Goal: Task Accomplishment & Management: Use online tool/utility

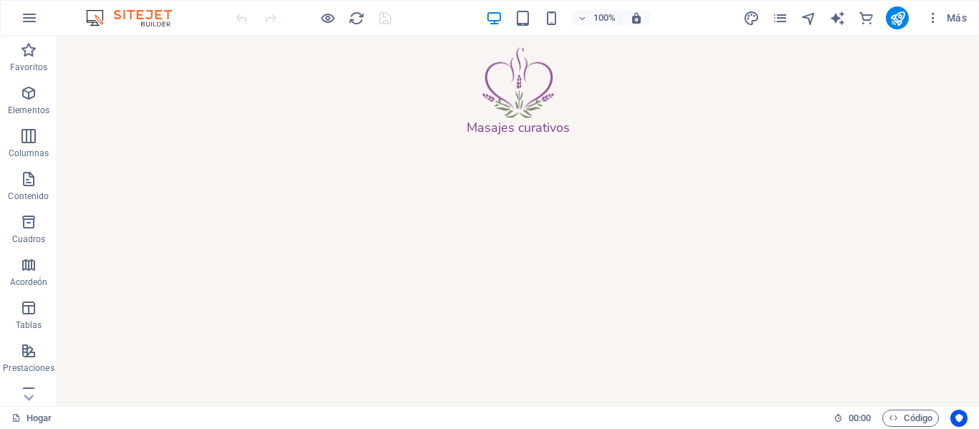
scroll to position [1865, 0]
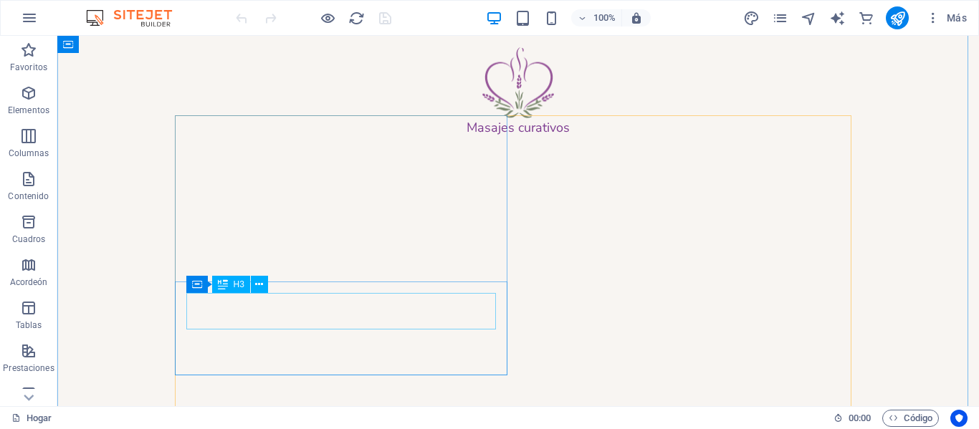
click at [283, 405] on div "AROMATERAPIA" at bounding box center [518, 417] width 654 height 25
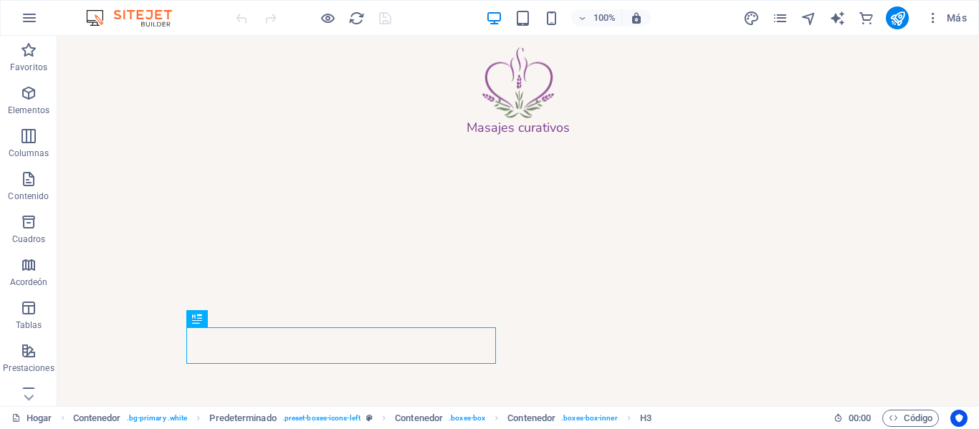
scroll to position [1811, 0]
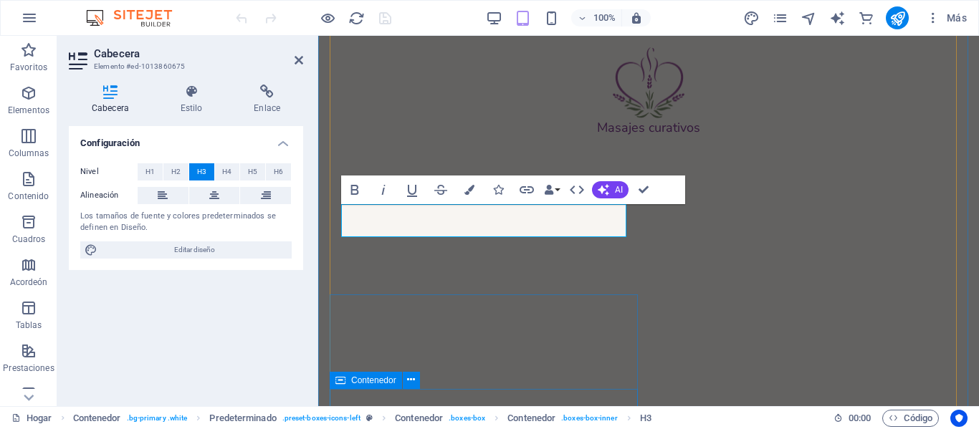
scroll to position [2374, 0]
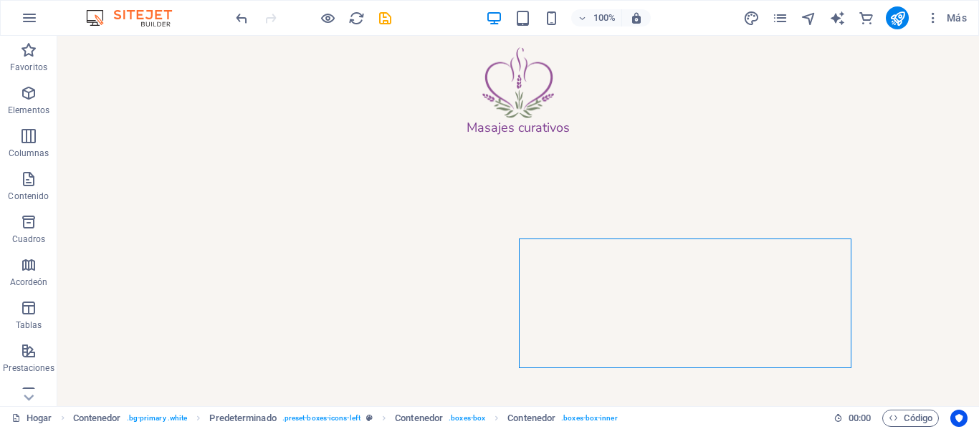
scroll to position [1899, 0]
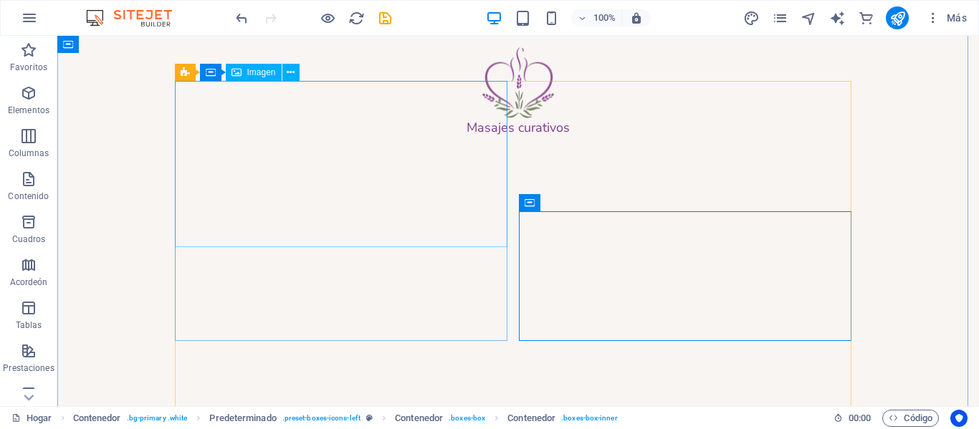
click at [376, 218] on figure at bounding box center [518, 270] width 677 height 166
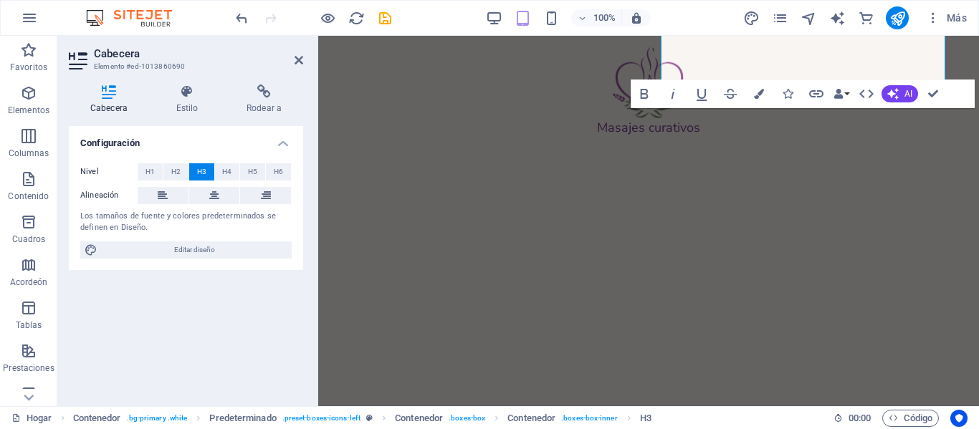
scroll to position [2506, 0]
click at [472, 14] on div "Rehabilitación" at bounding box center [648, 3] width 615 height 22
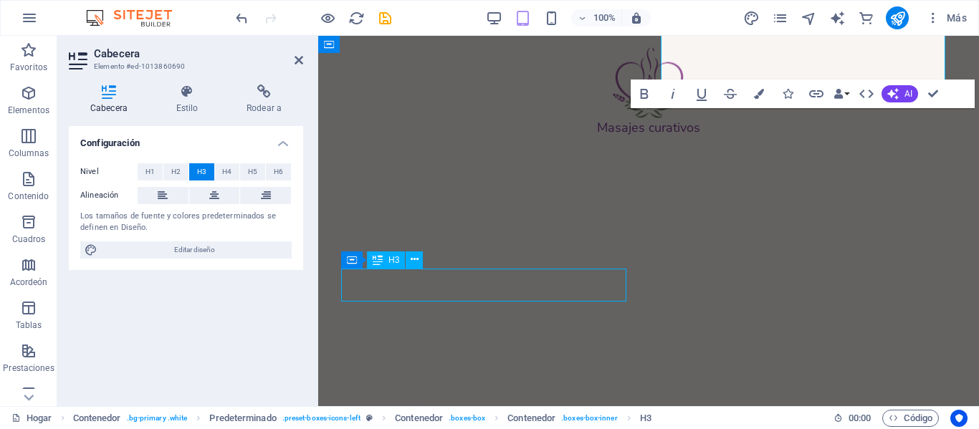
click at [472, 14] on div "Rehabilitación" at bounding box center [648, 3] width 615 height 22
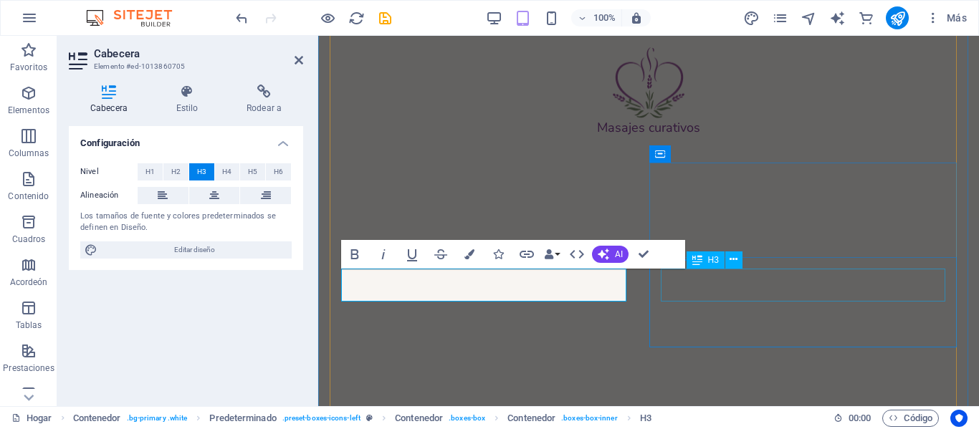
click at [688, 187] on div "Ortopédico" at bounding box center [648, 177] width 615 height 22
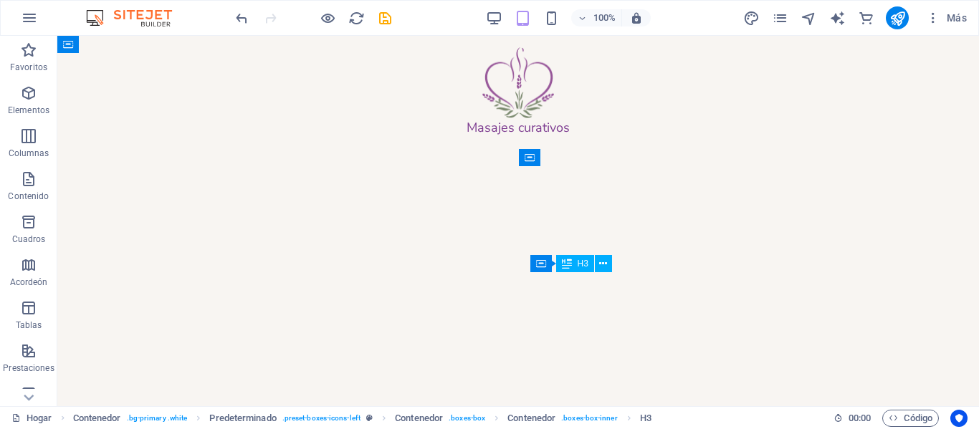
click at [688, 241] on div "Ortopédico" at bounding box center [518, 228] width 654 height 25
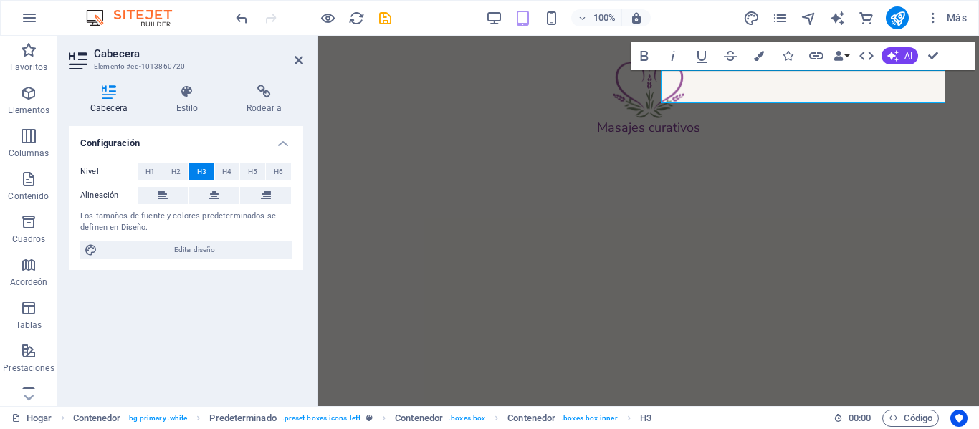
scroll to position [2704, 0]
click at [429, 162] on div "Acupuntura" at bounding box center [648, 151] width 615 height 22
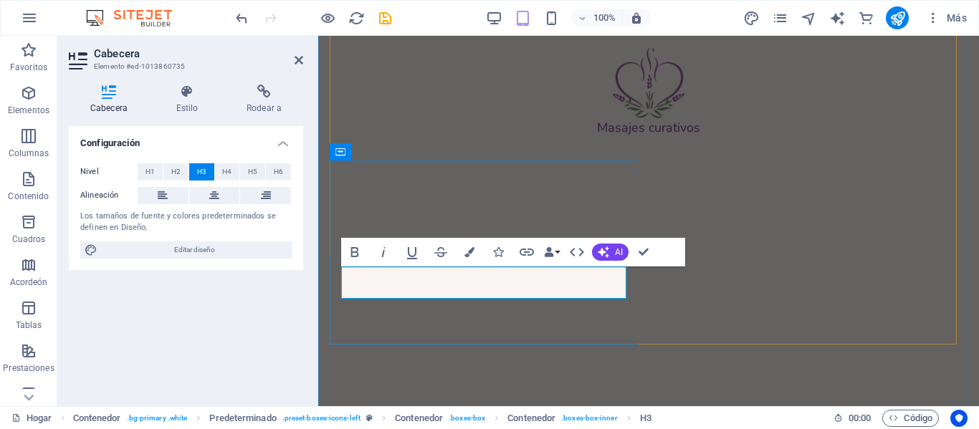
click at [378, 163] on font "másrelajante" at bounding box center [404, 151] width 126 height 24
click at [690, 313] on div "Diagnóstico" at bounding box center [648, 324] width 615 height 22
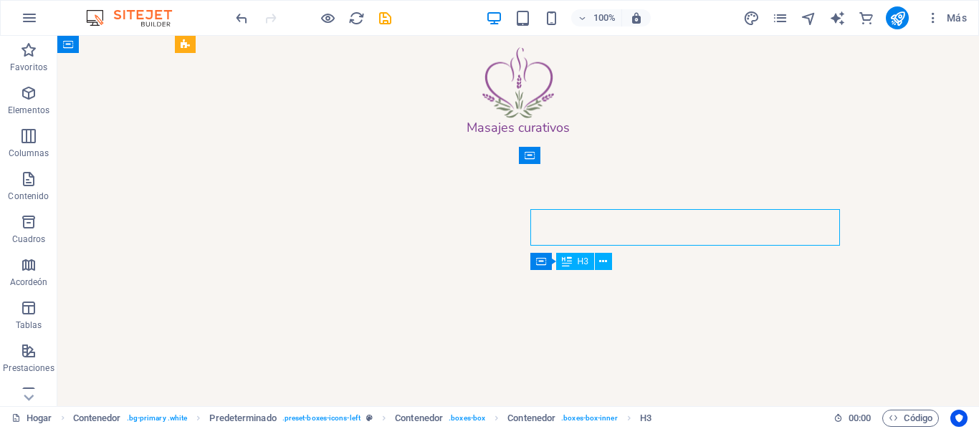
scroll to position [2288, 0]
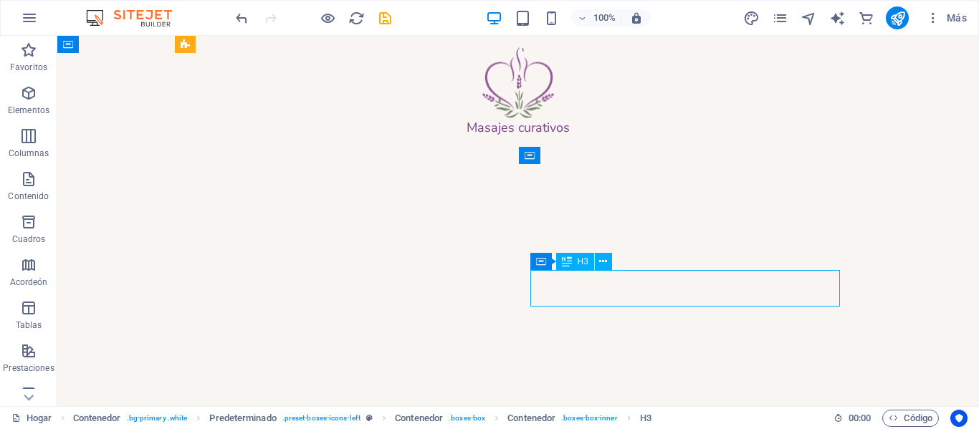
click at [621, 271] on div "Contenedor H3" at bounding box center [575, 262] width 91 height 18
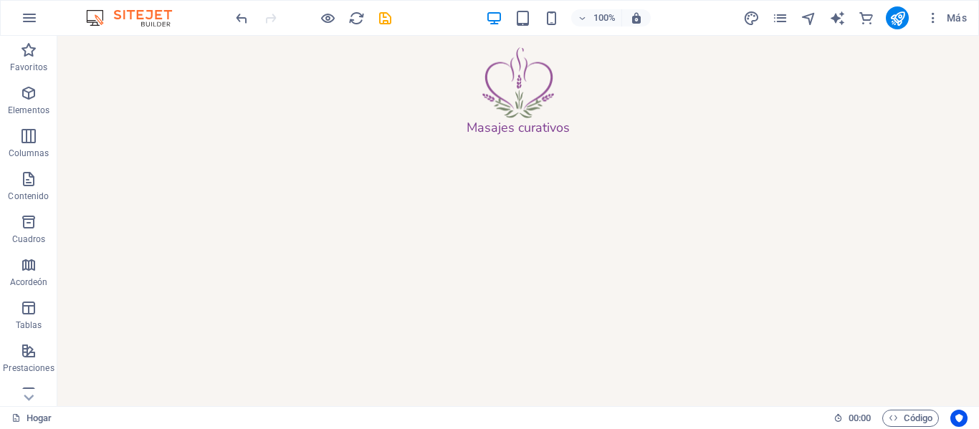
scroll to position [1831, 0]
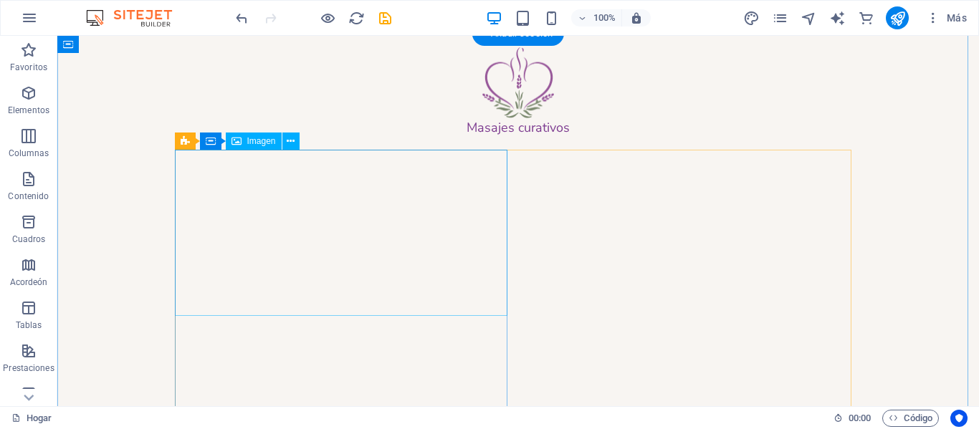
click at [368, 256] on figure at bounding box center [518, 339] width 677 height 166
click at [353, 256] on figure at bounding box center [518, 339] width 677 height 166
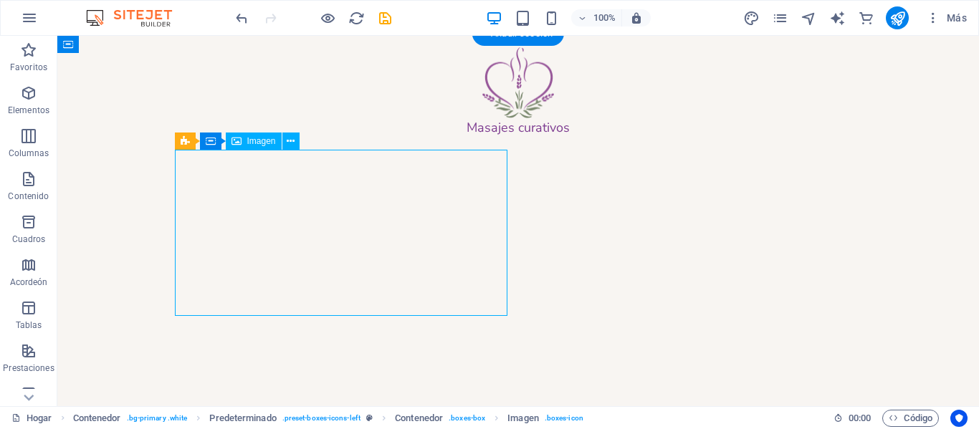
click at [353, 256] on figure at bounding box center [518, 339] width 677 height 166
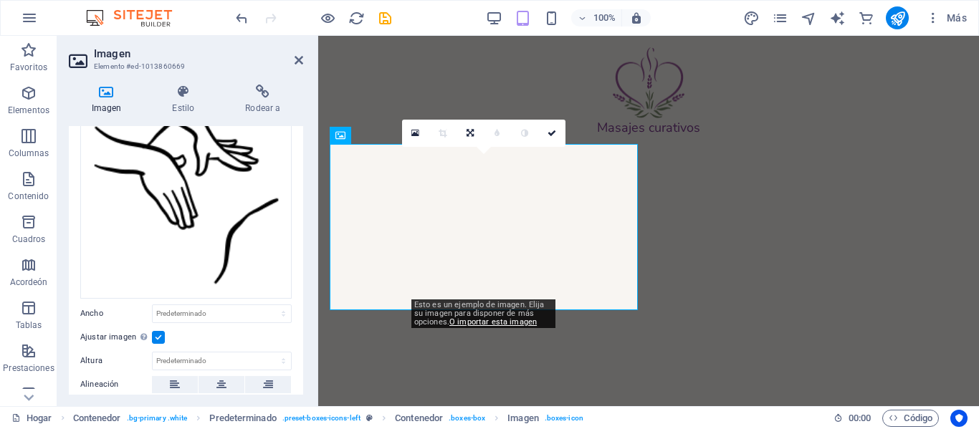
scroll to position [82, 0]
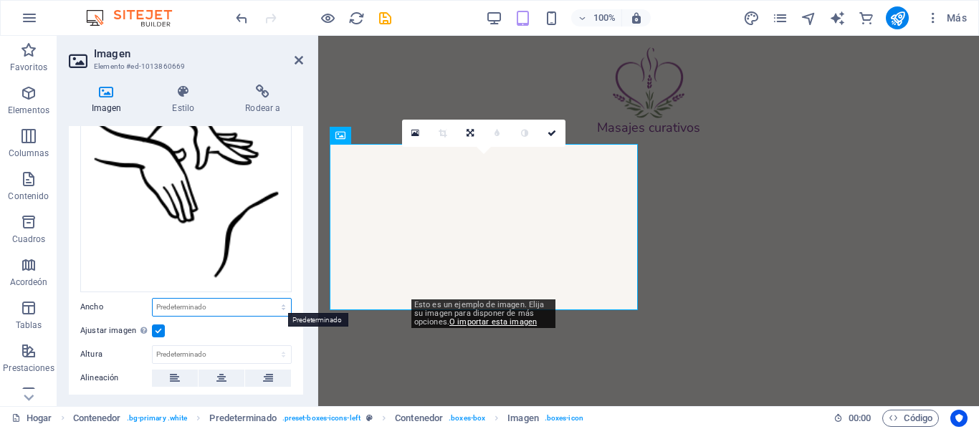
click at [216, 307] on select "Predeterminado automático píxeles movimiento rápido del ojo % ellos vh Volkswag…" at bounding box center [222, 307] width 138 height 17
click at [216, 306] on select "Predeterminado automático píxeles movimiento rápido del ojo % ellos vh Volkswag…" at bounding box center [222, 307] width 138 height 17
click at [155, 330] on label at bounding box center [158, 331] width 13 height 13
click at [0, 0] on input "Ajustar imagen Ajustar imagen automáticamente a un ancho y alto fijo" at bounding box center [0, 0] width 0 height 0
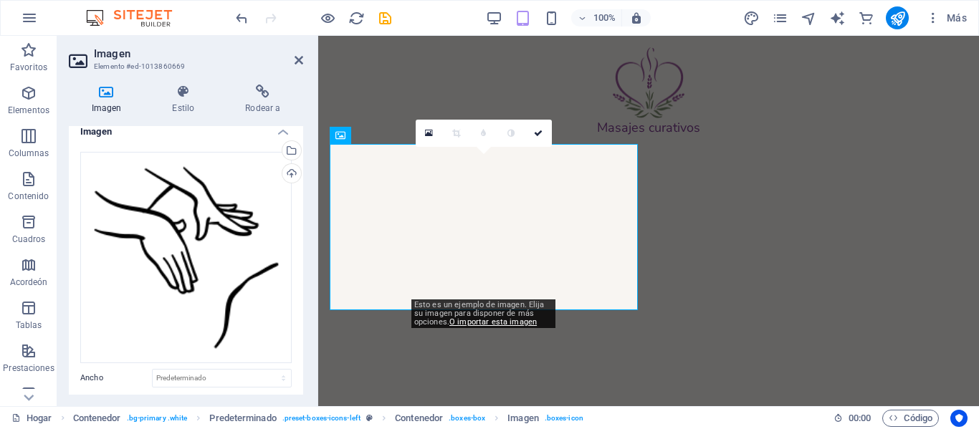
scroll to position [0, 0]
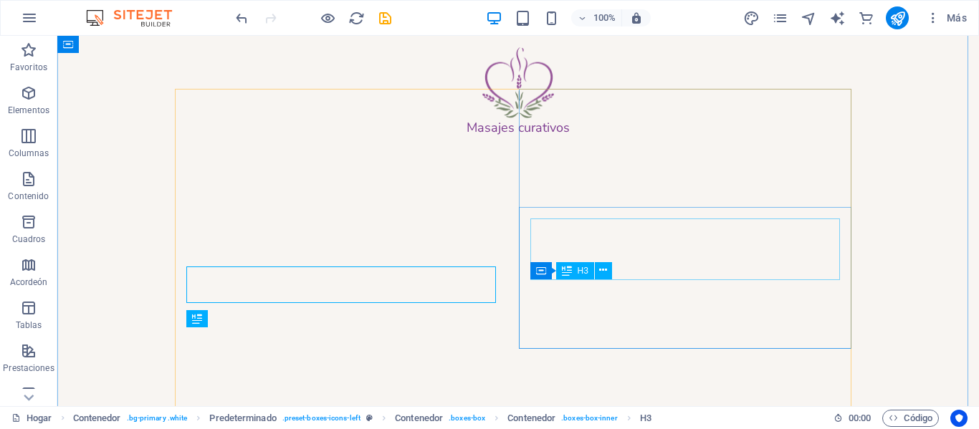
scroll to position [1831, 0]
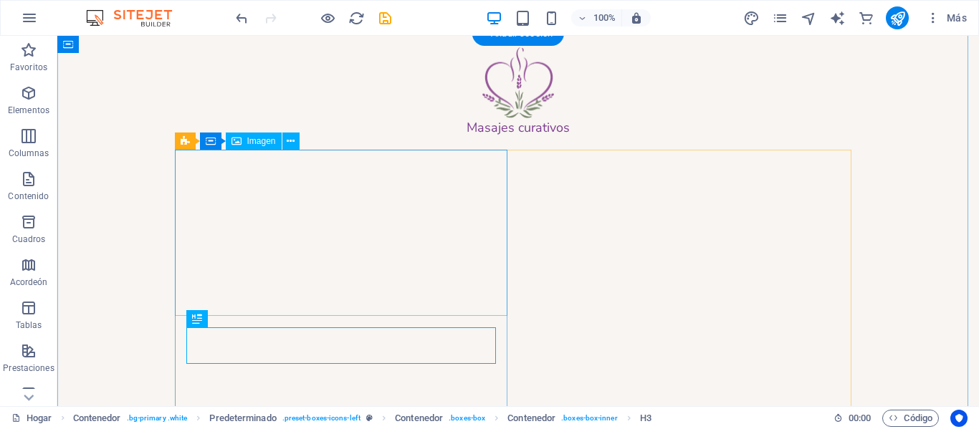
click at [377, 271] on figure at bounding box center [518, 339] width 677 height 166
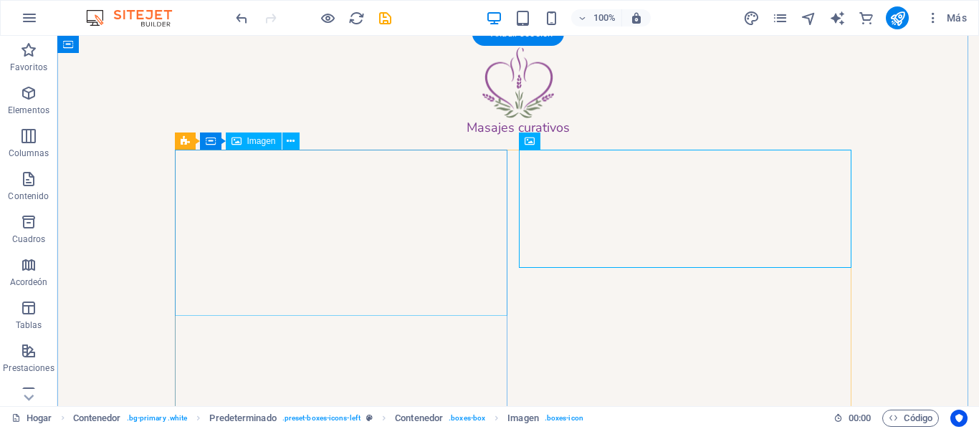
click at [408, 256] on figure at bounding box center [518, 339] width 677 height 166
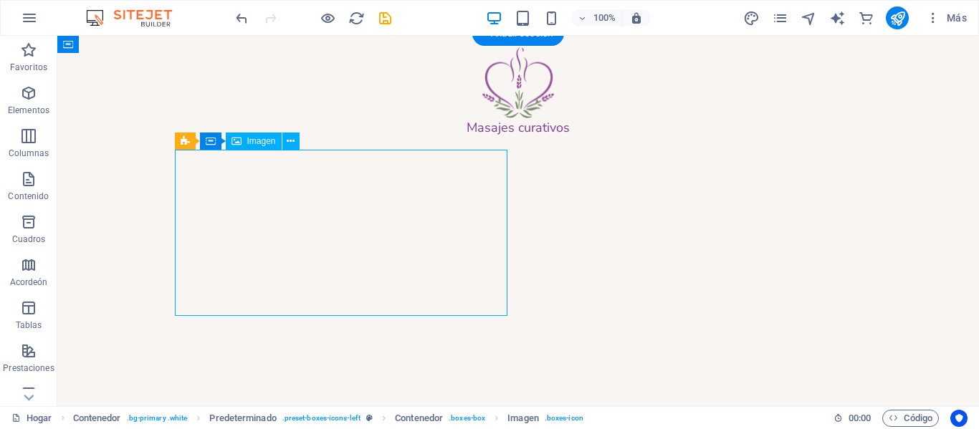
click at [353, 315] on figure at bounding box center [518, 339] width 677 height 166
click at [352, 256] on figure at bounding box center [518, 339] width 677 height 166
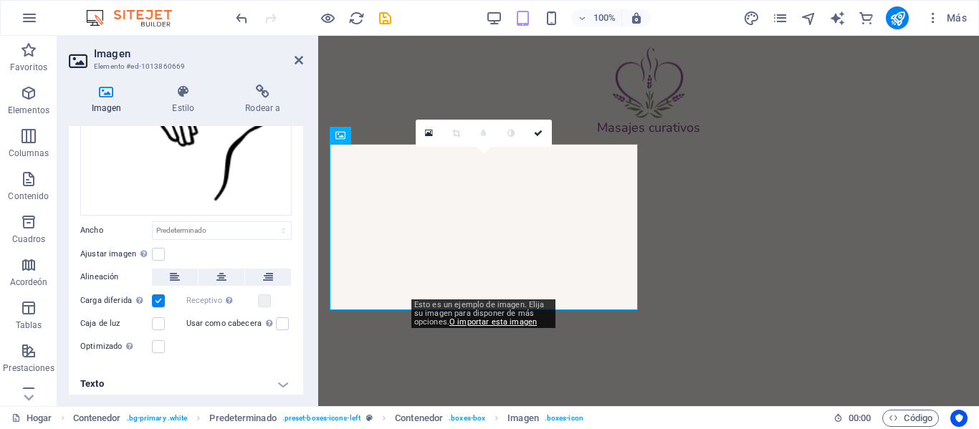
scroll to position [163, 0]
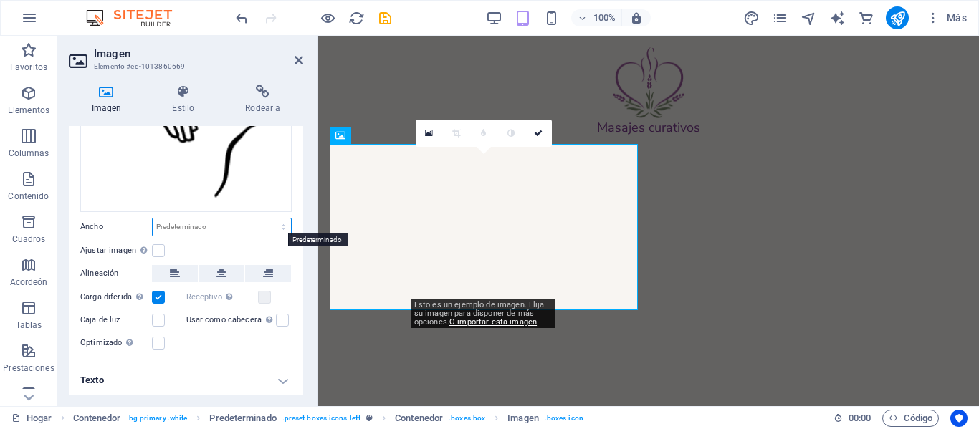
click at [176, 223] on select "Predeterminado automático píxeles movimiento rápido del ojo % ellos vh Volkswag…" at bounding box center [222, 227] width 138 height 17
click at [153, 219] on select "Predeterminado automático píxeles movimiento rápido del ojo % ellos vh Volkswag…" at bounding box center [222, 227] width 138 height 17
select select "DISABLED_OPTION_VALUE"
click at [218, 226] on select "Predeterminado automático píxeles movimiento rápido del ojo % ellos vh Volkswag…" at bounding box center [222, 227] width 138 height 17
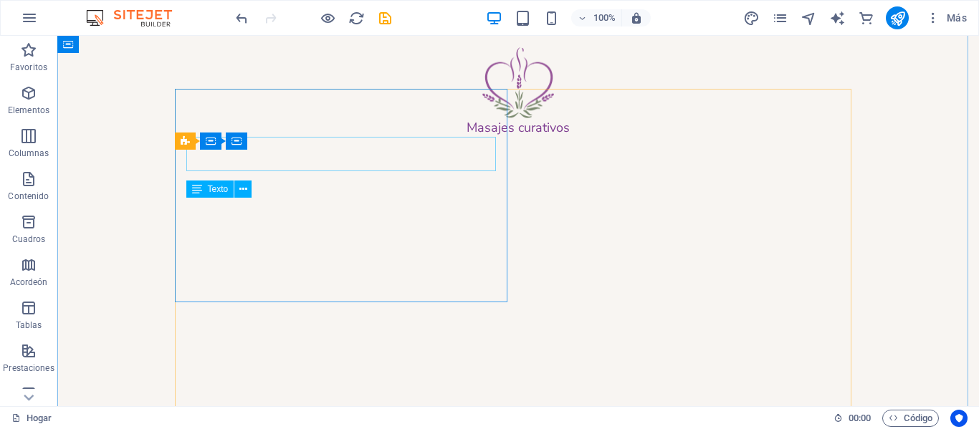
scroll to position [1831, 0]
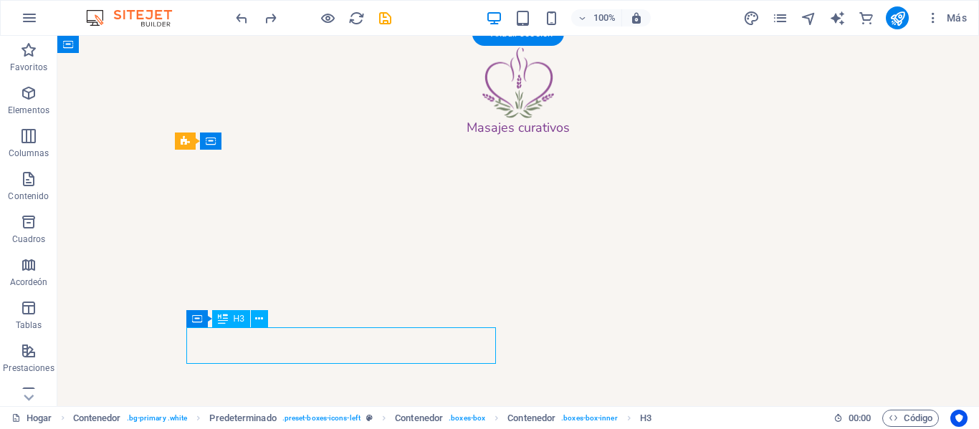
drag, startPoint x: 407, startPoint y: 340, endPoint x: 386, endPoint y: 343, distance: 20.9
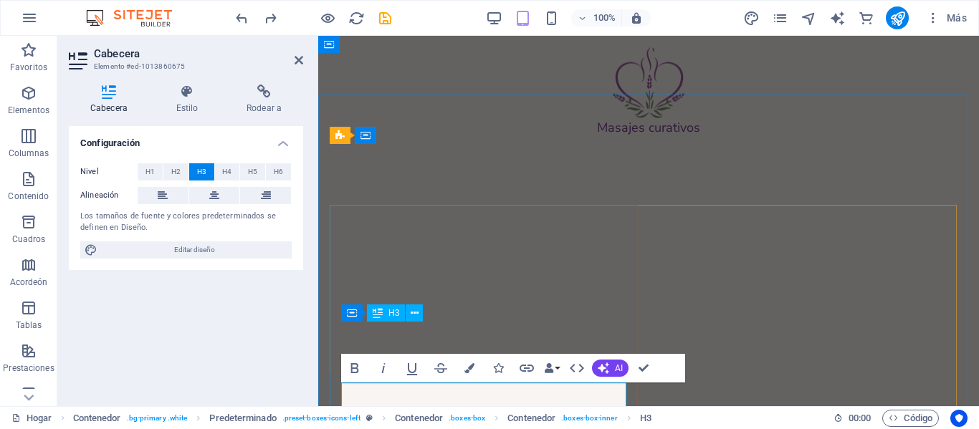
scroll to position [2256, 0]
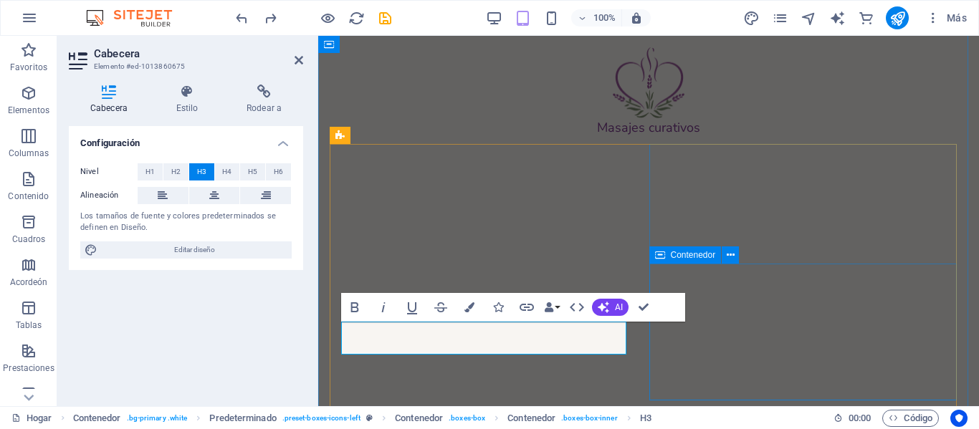
click at [691, 125] on div "masaje de extremidades inferiores Lorem ipsum dolor sit amet, consectetur adipi…" at bounding box center [649, 88] width 638 height 73
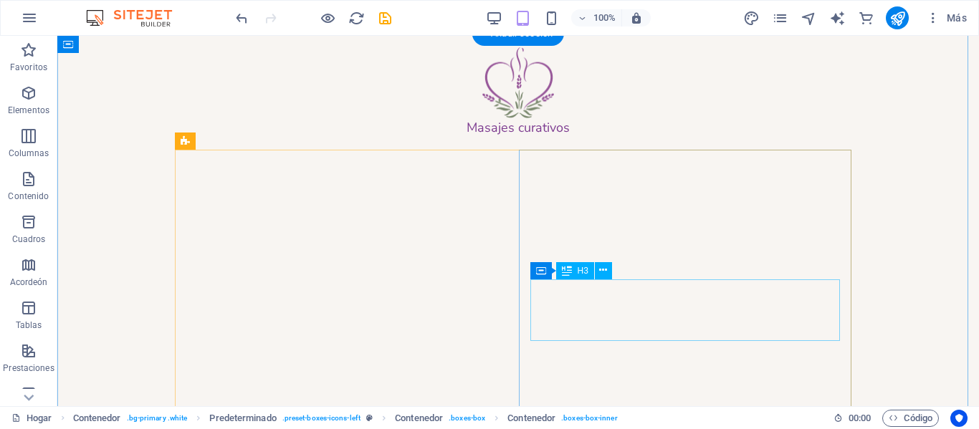
click at [737, 155] on div "masaje de extremidades inferiores" at bounding box center [518, 142] width 654 height 25
drag, startPoint x: 657, startPoint y: 333, endPoint x: 396, endPoint y: 332, distance: 260.9
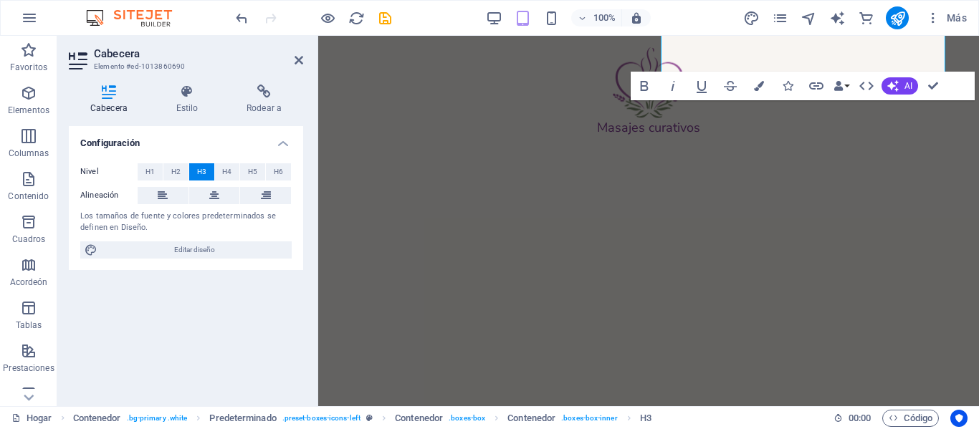
scroll to position [2514, 0]
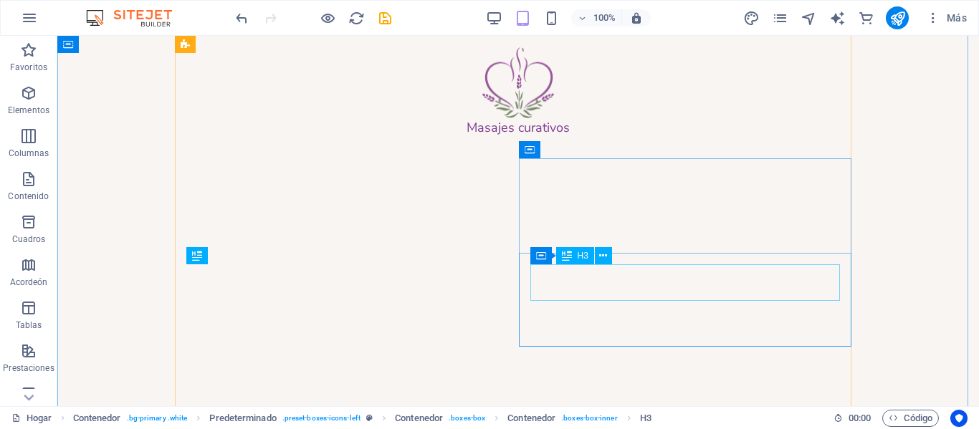
click at [539, 252] on div "terapia punto gatillo" at bounding box center [518, 238] width 654 height 25
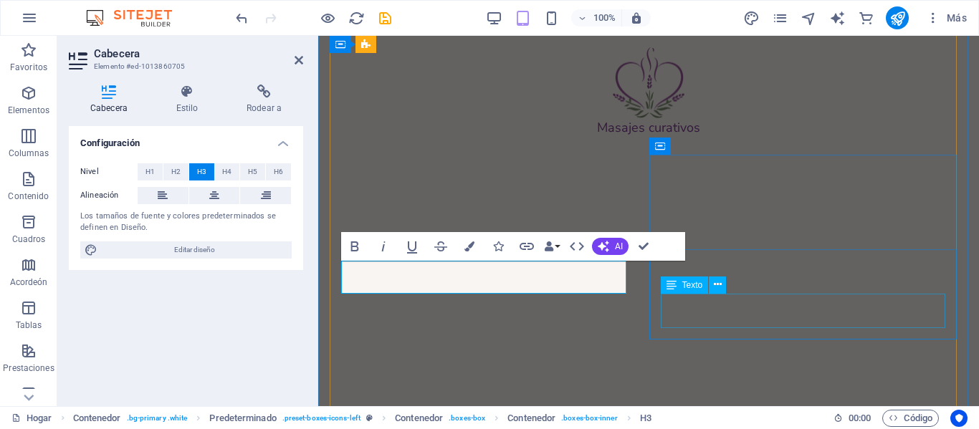
click at [790, 202] on div "Lorem ipsum dolor sit amet, consectetur adipisicing elit. ¡Veritatis, dolorem!" at bounding box center [648, 193] width 615 height 17
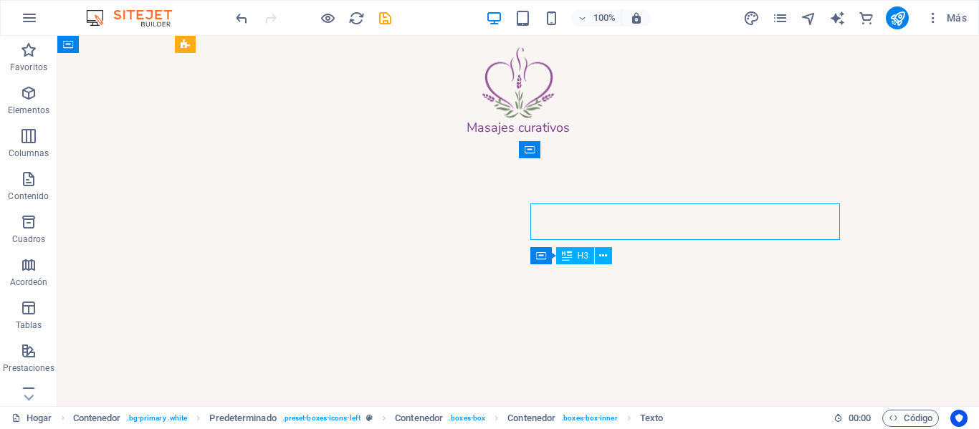
scroll to position [2094, 0]
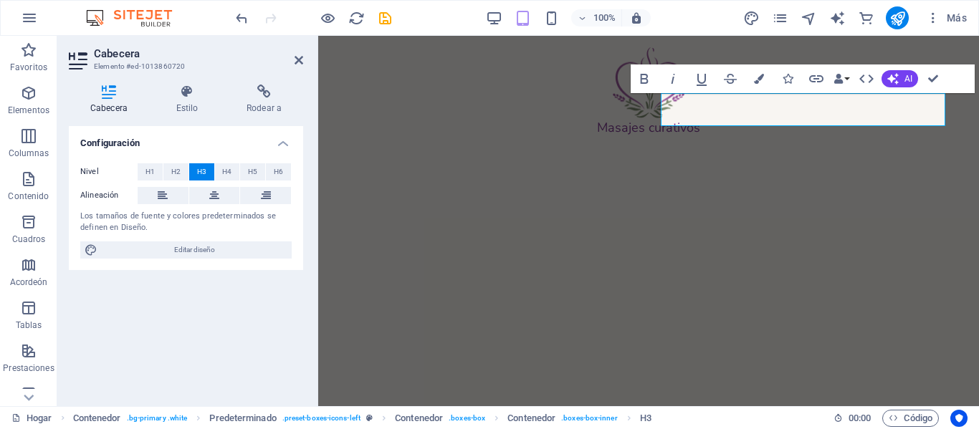
scroll to position [2681, 0]
click at [462, 185] on div "masaje relajante" at bounding box center [648, 174] width 615 height 22
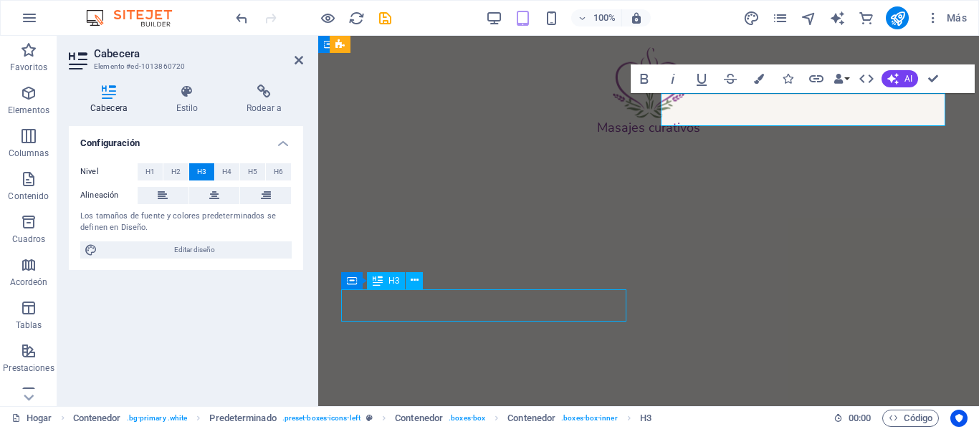
click at [723, 185] on div "masaje relajante" at bounding box center [648, 174] width 615 height 22
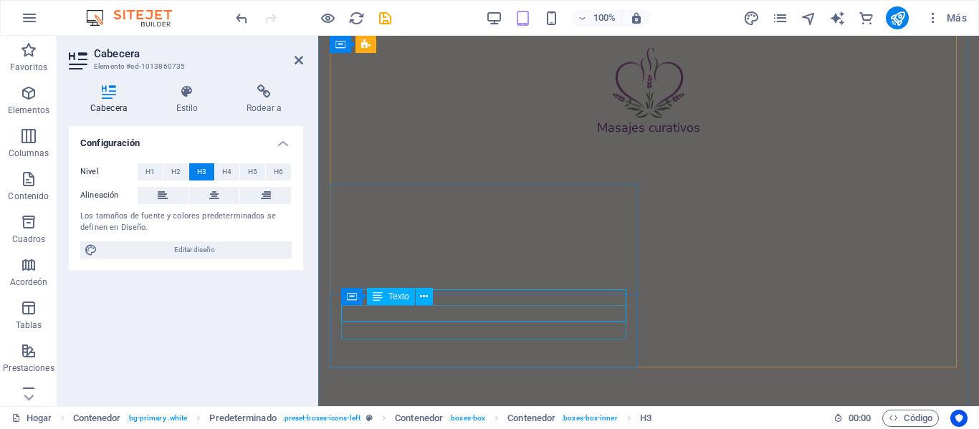
click at [462, 207] on div "Lorem ipsum dolor sit amet, consectetur adipisicing elit. ¡Veritatis, dolorem!" at bounding box center [648, 198] width 615 height 17
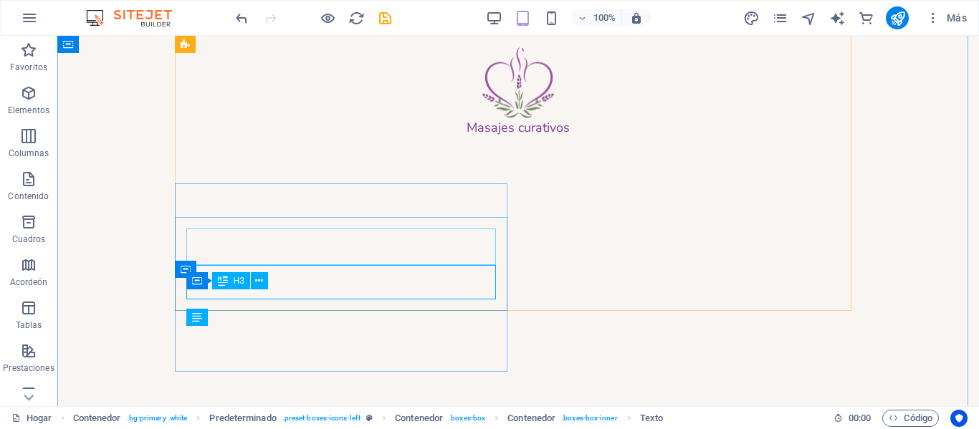
scroll to position [2269, 0]
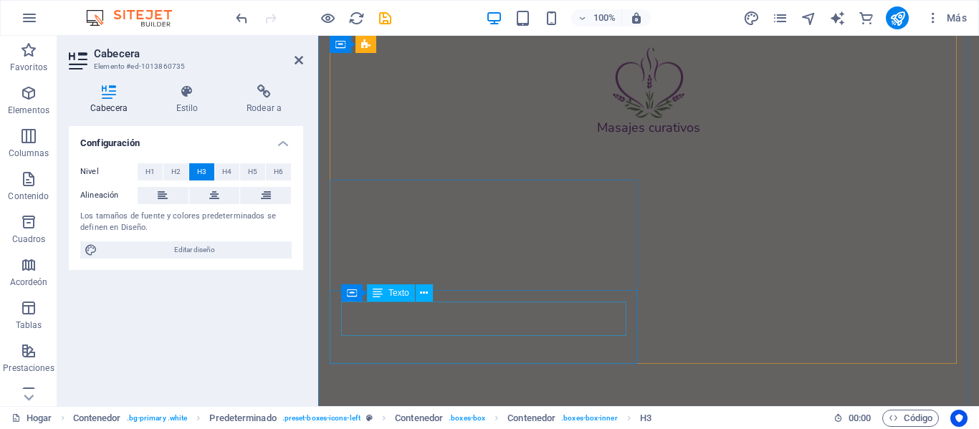
scroll to position [2685, 0]
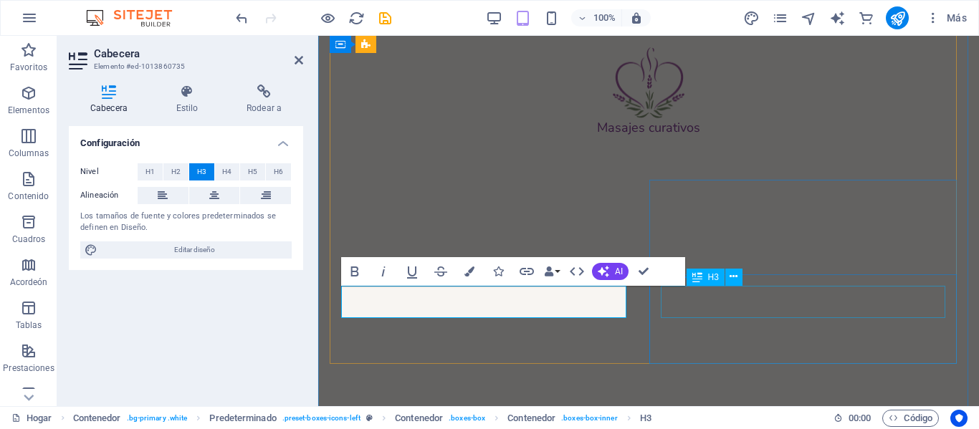
click at [800, 333] on div "masaje con aromaterapia" at bounding box center [648, 344] width 615 height 22
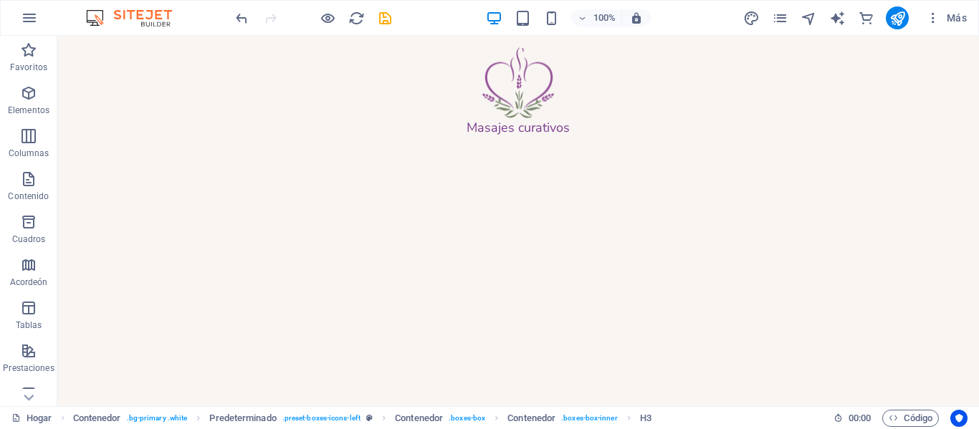
scroll to position [1912, 0]
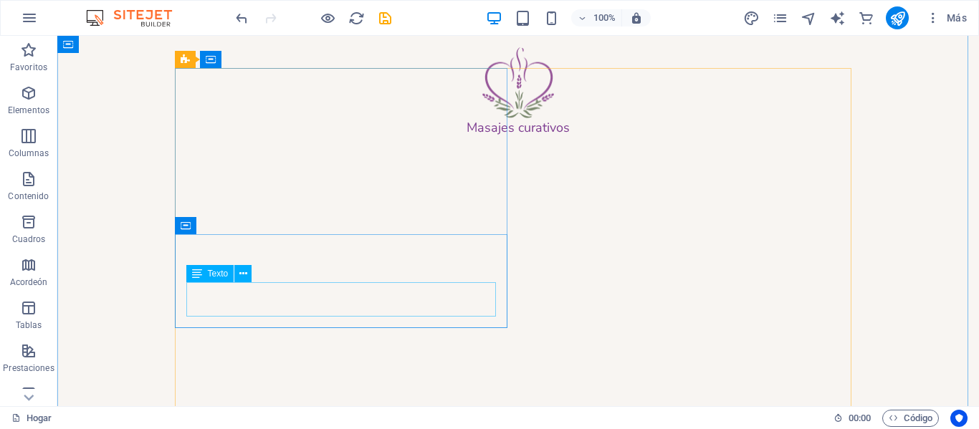
click at [446, 388] on div "Lorem ipsum dolor sit amet, consectetur adipisicing elit. ¡Veritatis, dolorem!" at bounding box center [518, 396] width 654 height 17
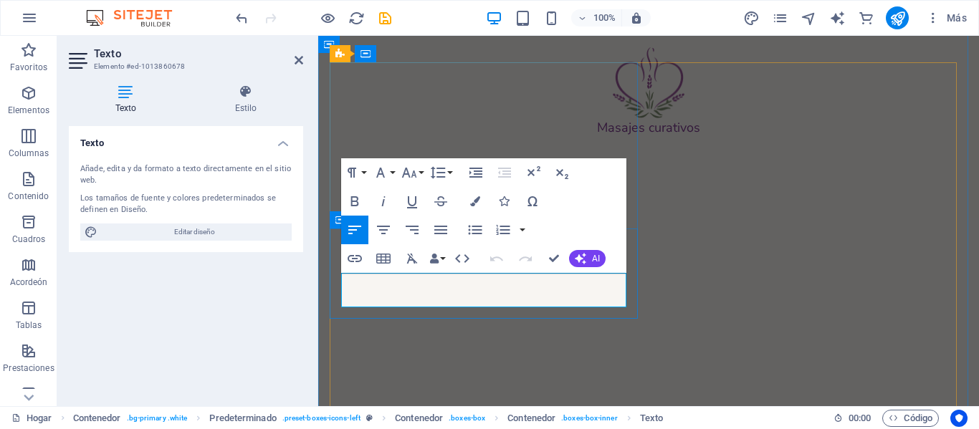
scroll to position [2338, 0]
drag, startPoint x: 707, startPoint y: 297, endPoint x: 321, endPoint y: 277, distance: 386.1
click at [321, 277] on div "Servicios que ofrecemos masajes corporales Lorem ipsum dolor sit amet, consecte…" at bounding box center [648, 184] width 661 height 1330
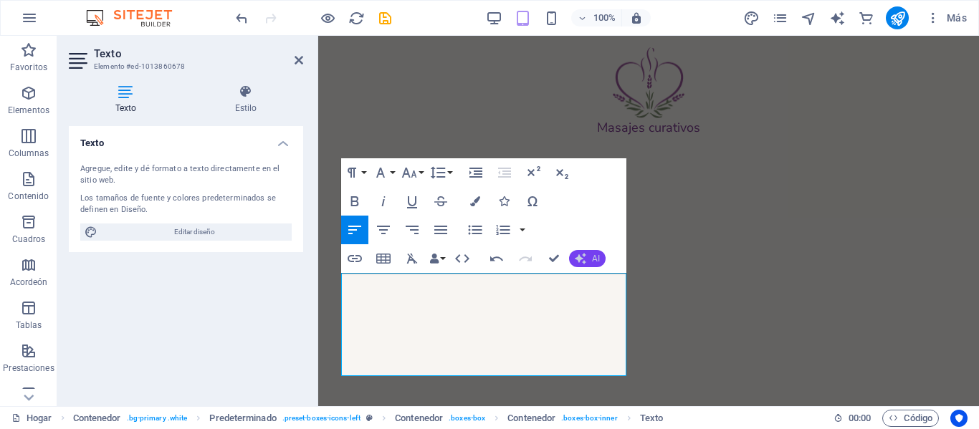
click at [584, 258] on icon "button" at bounding box center [580, 258] width 11 height 11
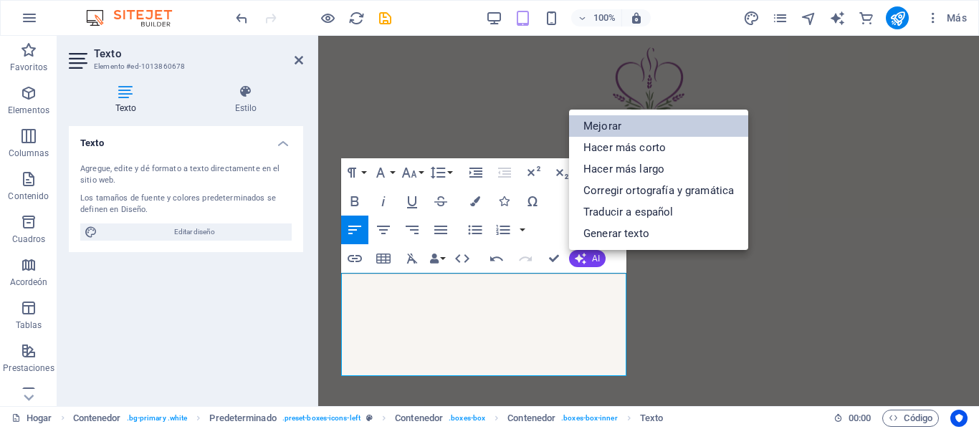
click at [605, 122] on font "Mejorar" at bounding box center [602, 126] width 38 height 13
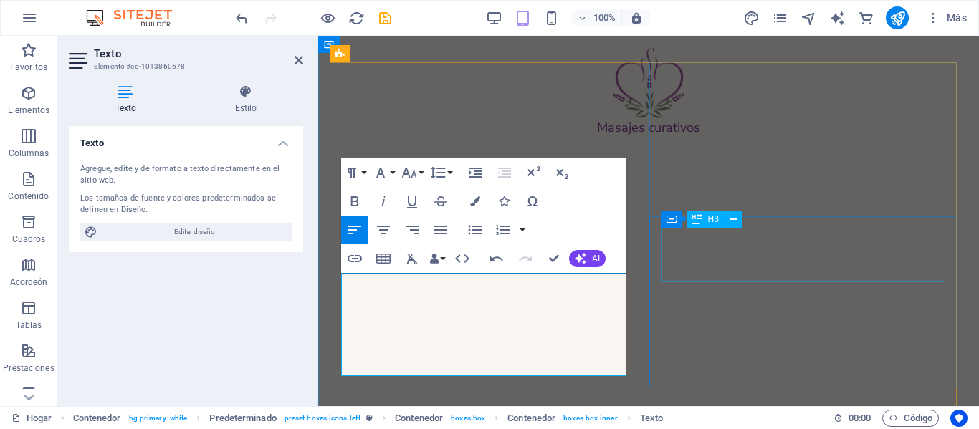
click at [788, 43] on div "masaje de extremidades inferiores" at bounding box center [648, 33] width 615 height 22
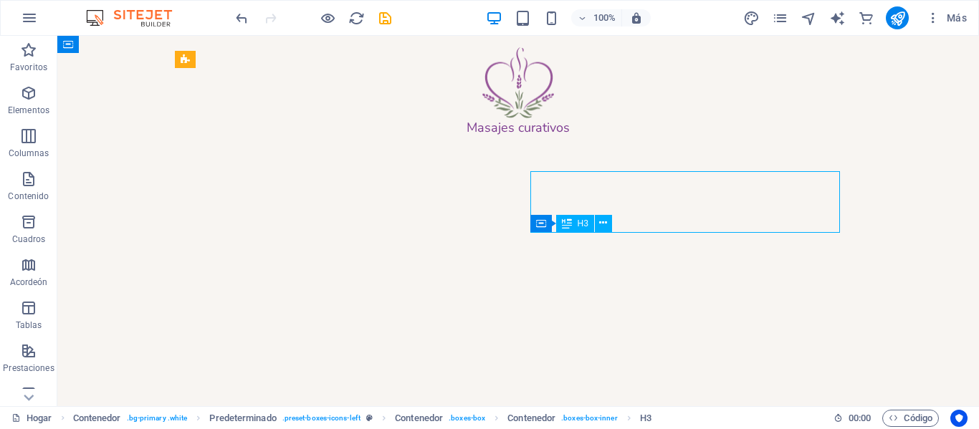
scroll to position [1912, 0]
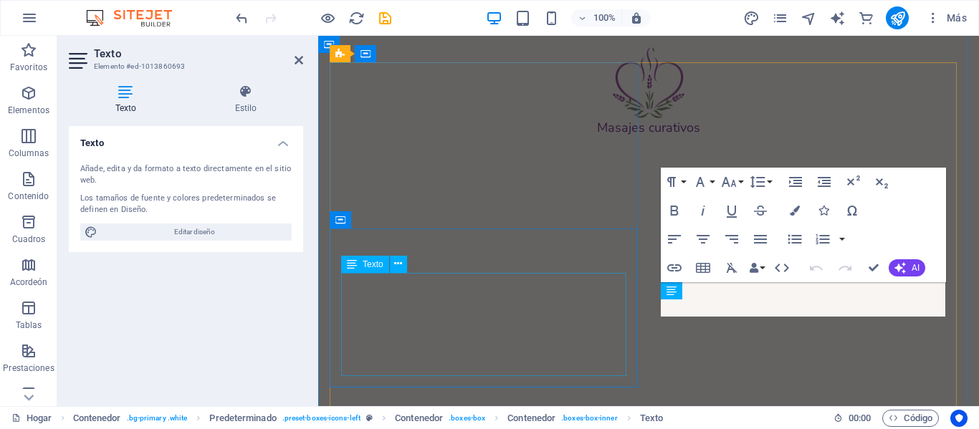
scroll to position [2338, 0]
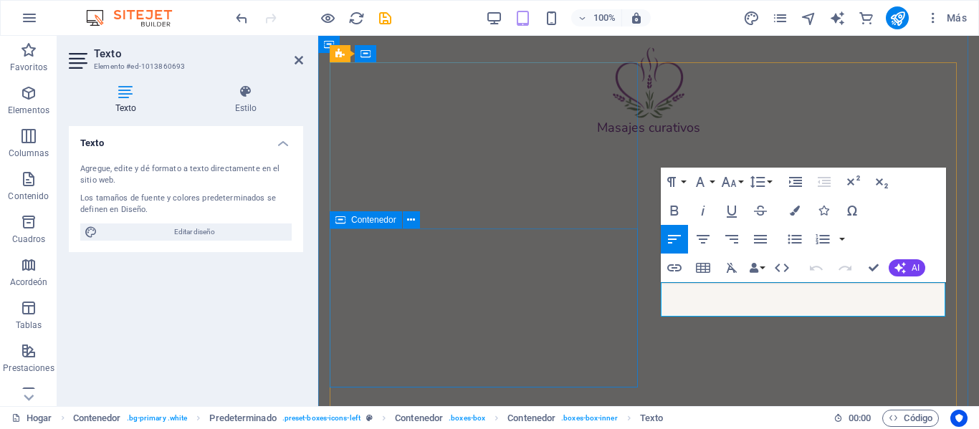
drag, startPoint x: 763, startPoint y: 308, endPoint x: 632, endPoint y: 290, distance: 131.8
click at [632, 290] on div "masajes corporales Los masajes corporales ofrecen una experiencia integral de b…" at bounding box center [648, 199] width 649 height 1151
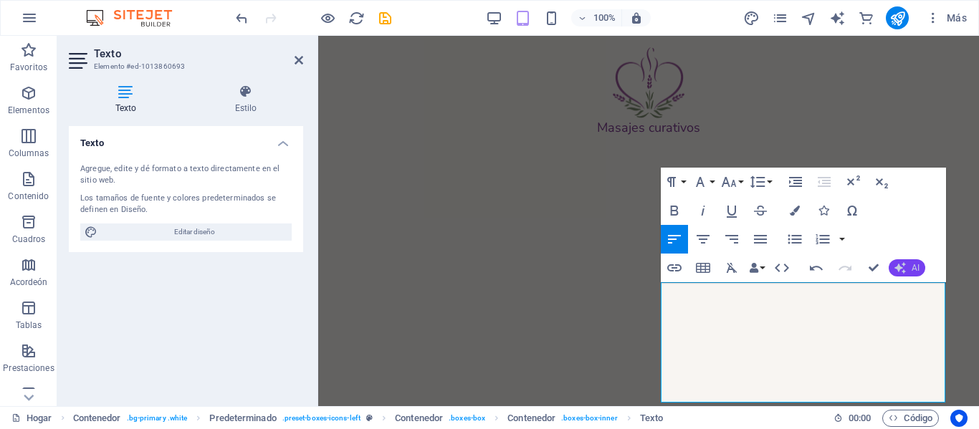
click at [910, 267] on button "AI" at bounding box center [907, 267] width 37 height 17
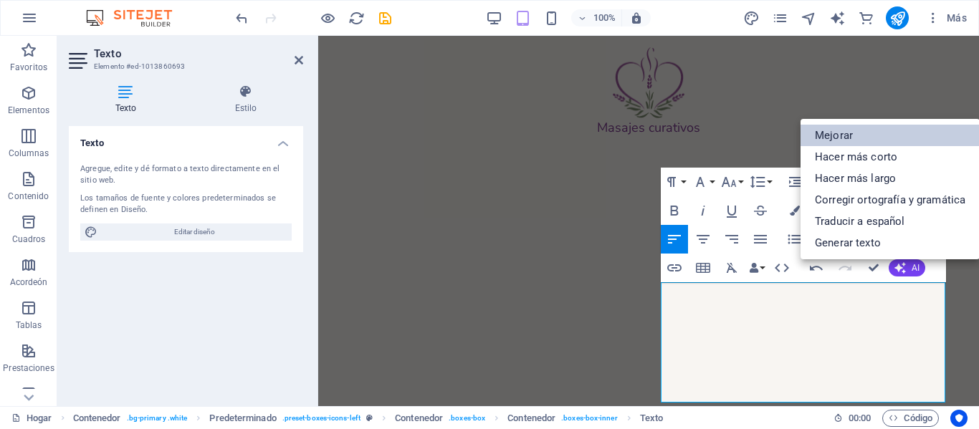
click at [841, 135] on font "Mejorar" at bounding box center [834, 135] width 38 height 13
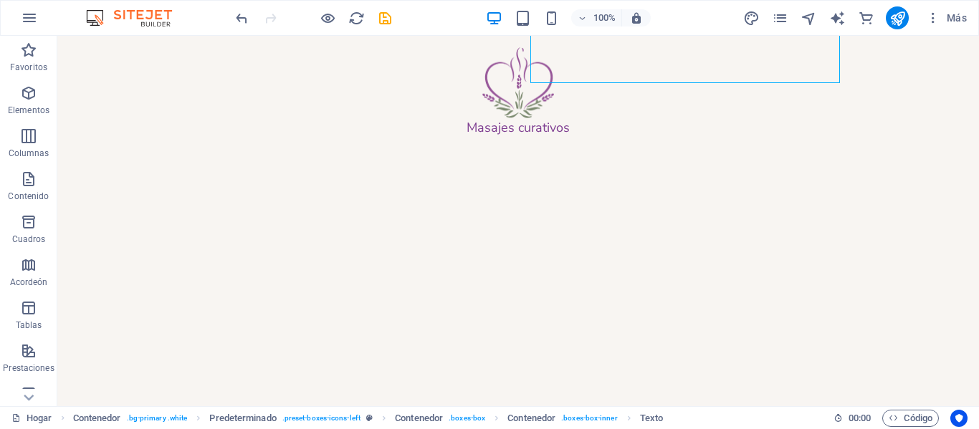
scroll to position [2192, 0]
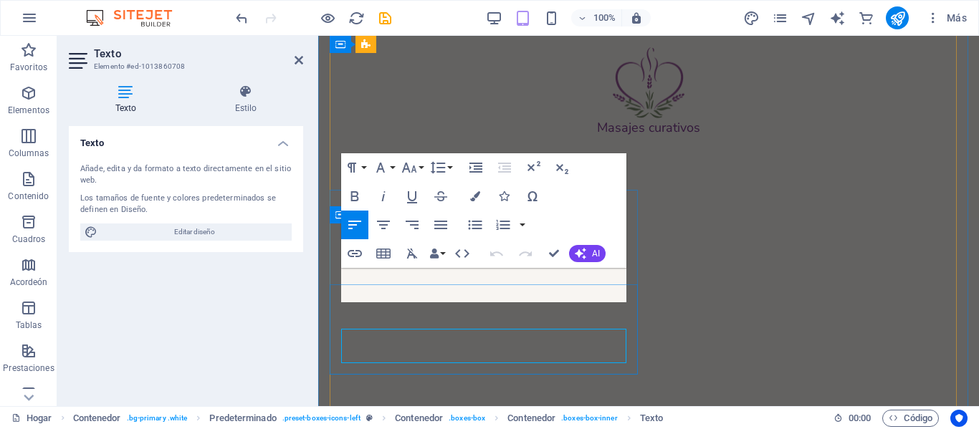
scroll to position [2608, 0]
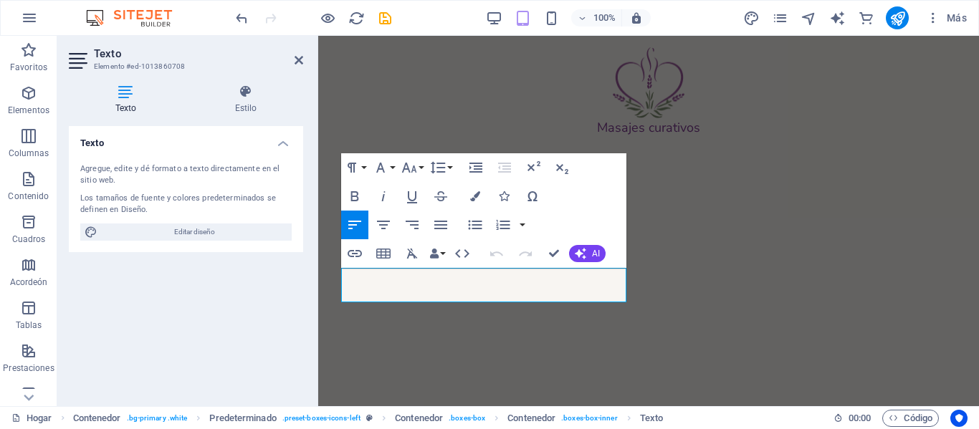
drag, startPoint x: 444, startPoint y: 293, endPoint x: 632, endPoint y: 307, distance: 189.1
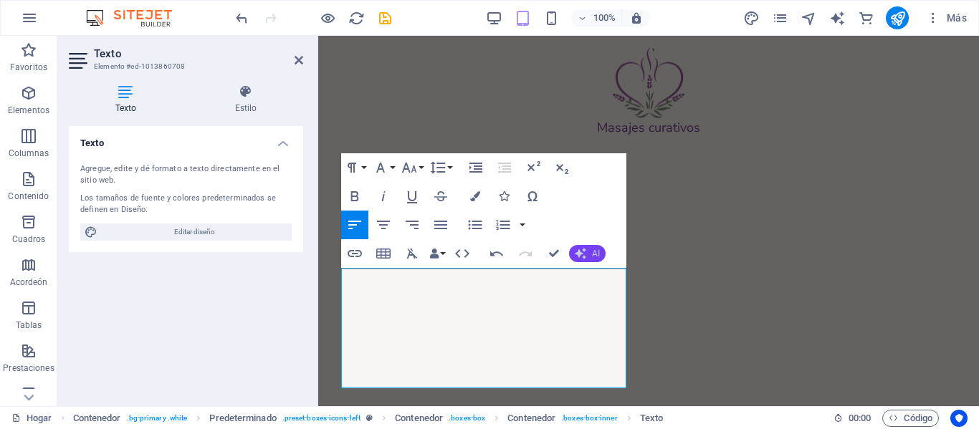
click at [586, 260] on button "AI" at bounding box center [587, 253] width 37 height 17
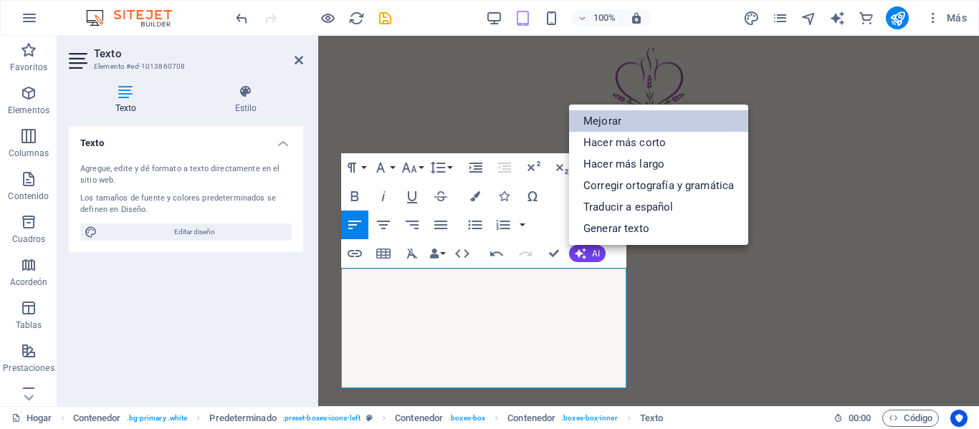
click at [596, 124] on font "Mejorar" at bounding box center [602, 121] width 38 height 13
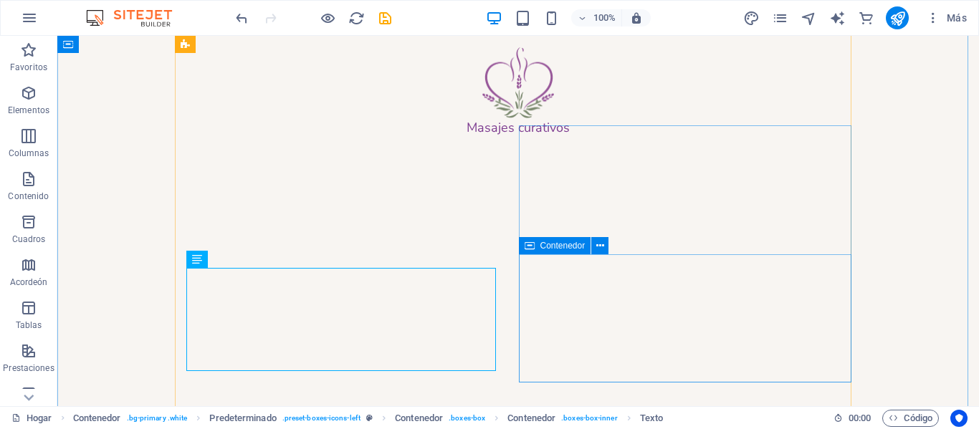
scroll to position [2195, 0]
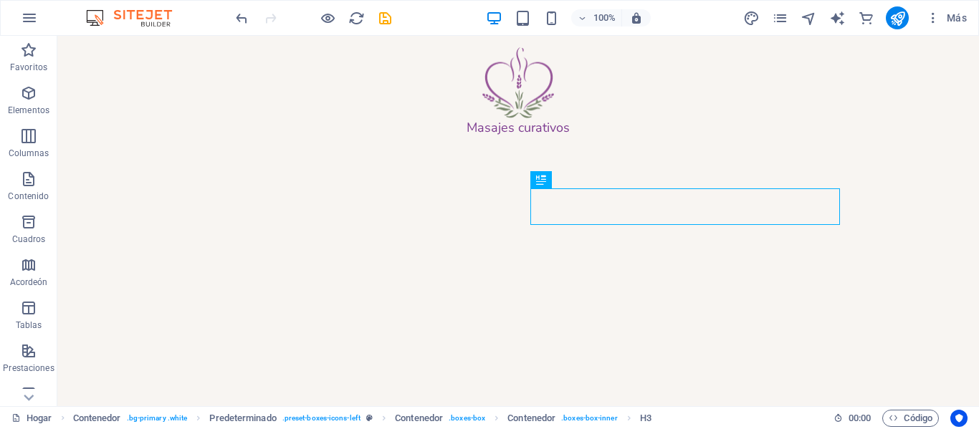
scroll to position [2273, 0]
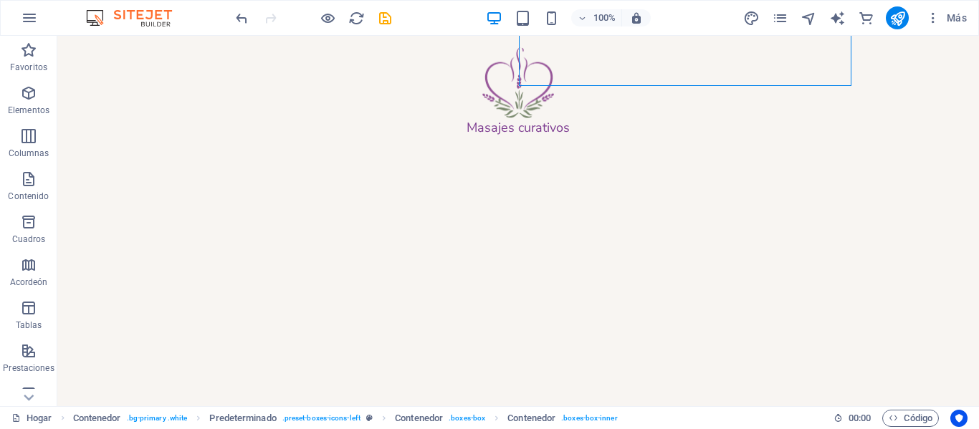
scroll to position [2492, 0]
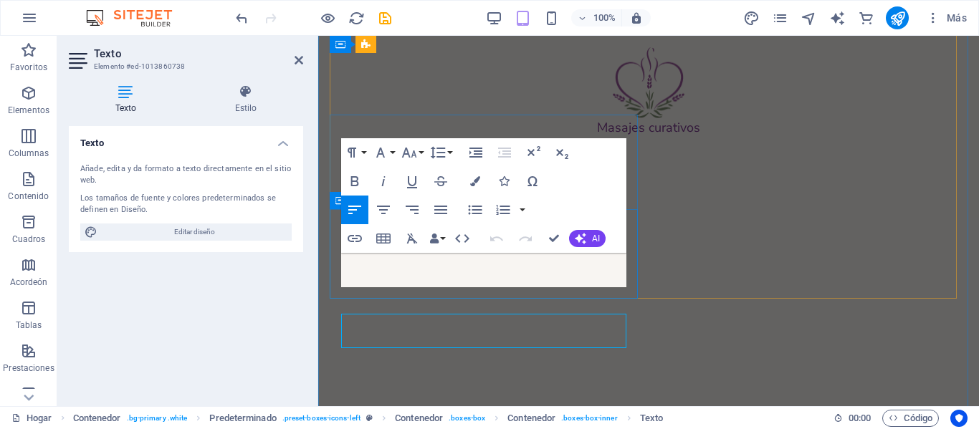
scroll to position [2905, 0]
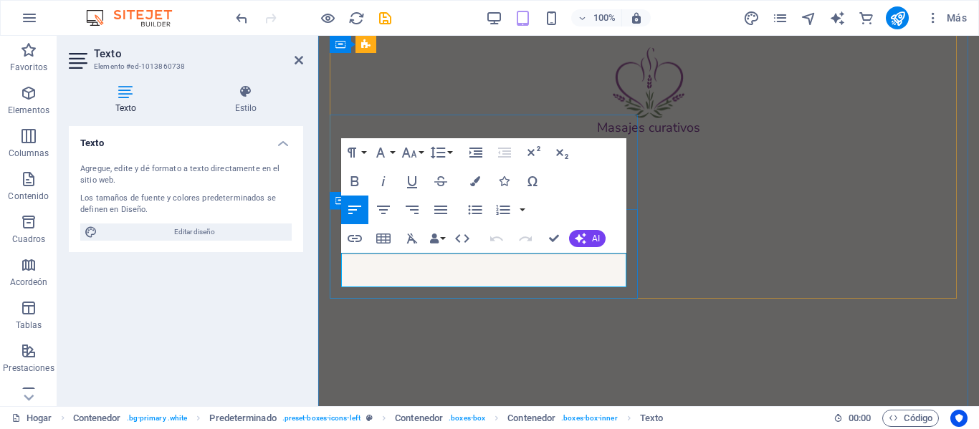
drag, startPoint x: 442, startPoint y: 282, endPoint x: 334, endPoint y: 260, distance: 110.3
click at [334, 99] on div "masaje relajante Lorem ipsum dolor sit amet, consectetur adipisicing elit. ¡Ver…" at bounding box center [649, 62] width 638 height 73
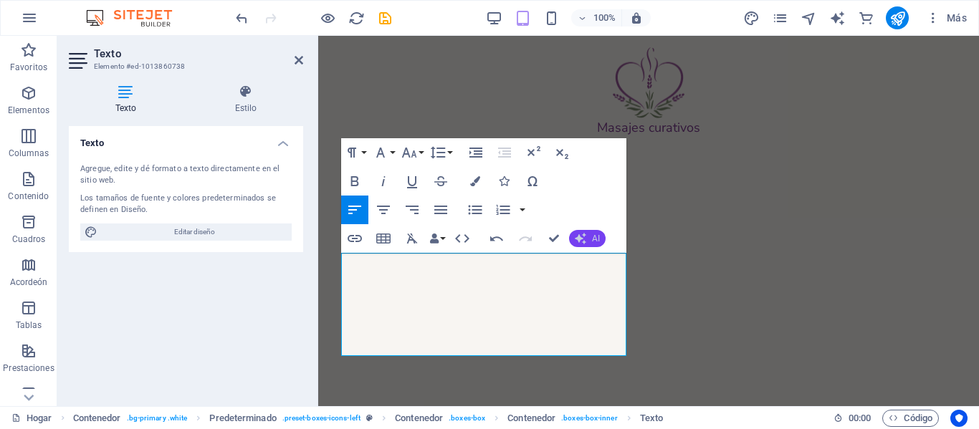
click at [586, 236] on button "AI" at bounding box center [587, 238] width 37 height 17
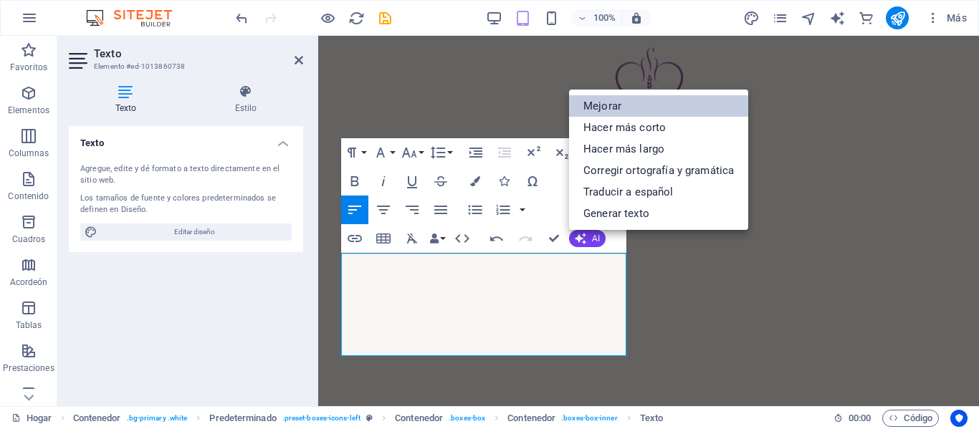
click at [605, 106] on font "Mejorar" at bounding box center [602, 106] width 38 height 13
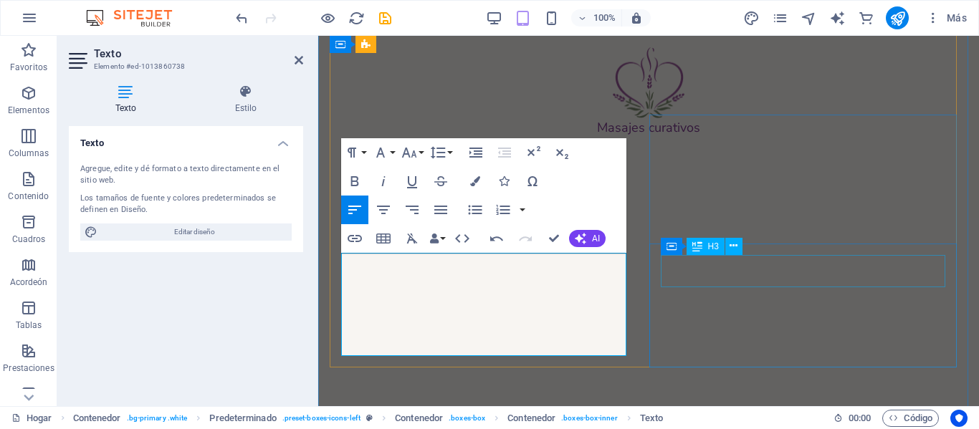
click at [685, 272] on div "masaje con aromaterapia" at bounding box center [648, 261] width 615 height 22
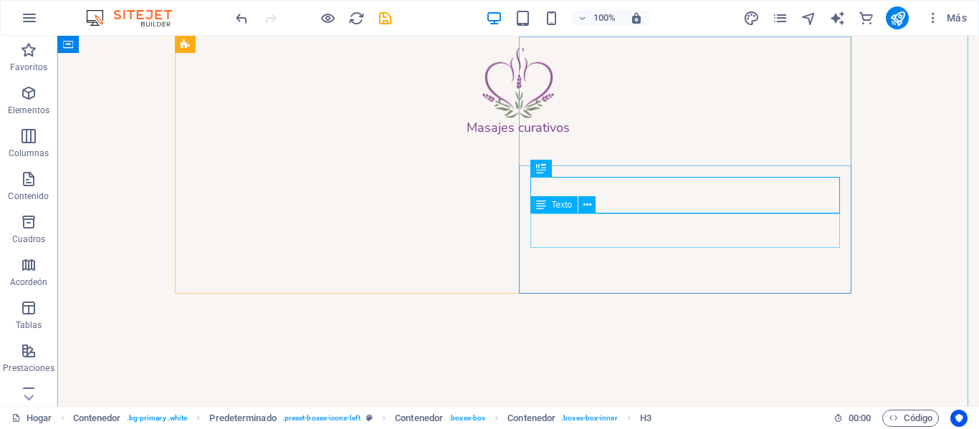
scroll to position [2492, 0]
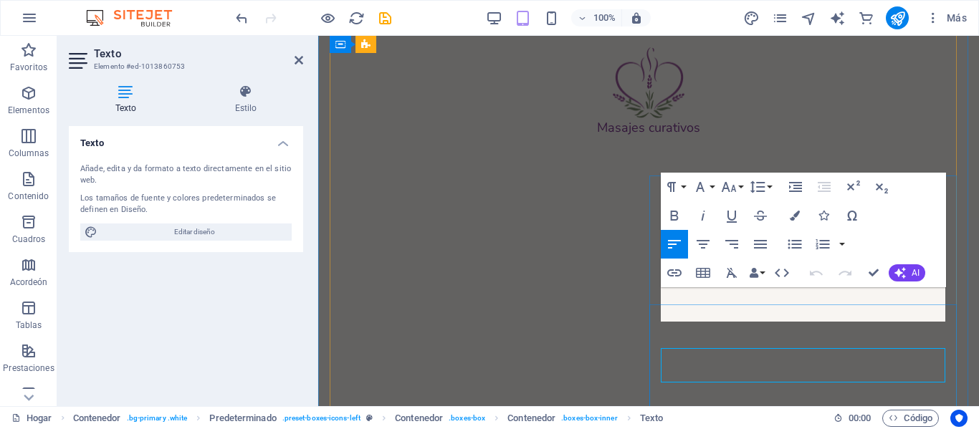
scroll to position [2905, 0]
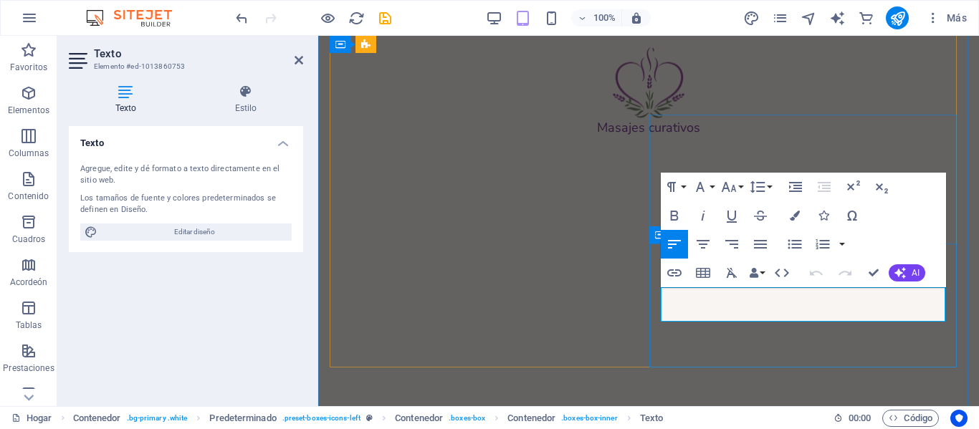
drag, startPoint x: 761, startPoint y: 311, endPoint x: 652, endPoint y: 295, distance: 110.1
click at [652, 295] on div "masaje con aromaterapia Lorem ipsum dolor sit amet, consectetur adipisicing eli…" at bounding box center [649, 269] width 638 height 73
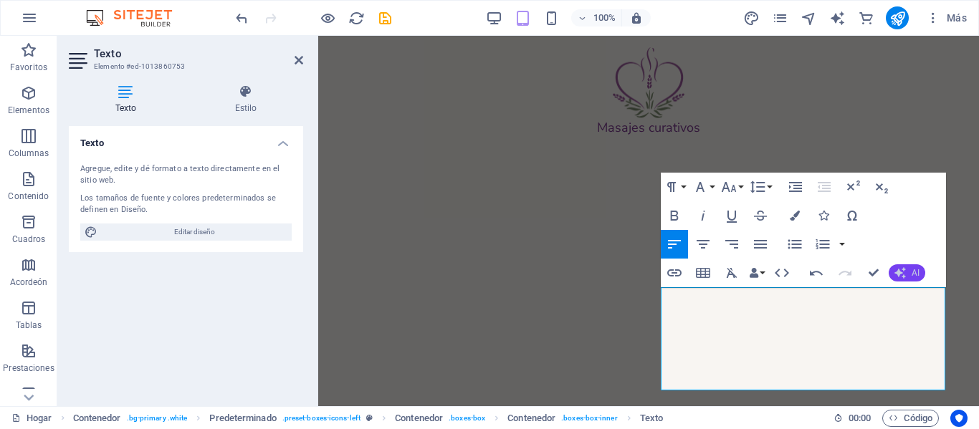
click at [902, 273] on icon "button" at bounding box center [900, 272] width 11 height 11
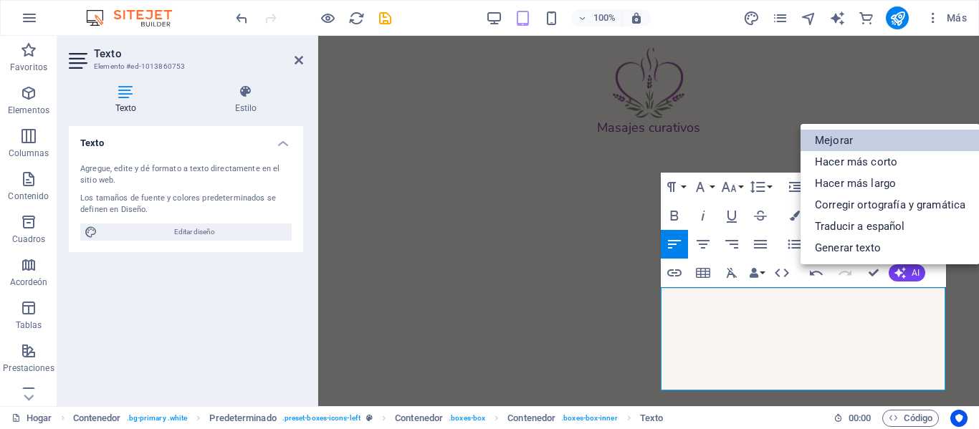
click at [837, 146] on font "Mejorar" at bounding box center [834, 140] width 38 height 13
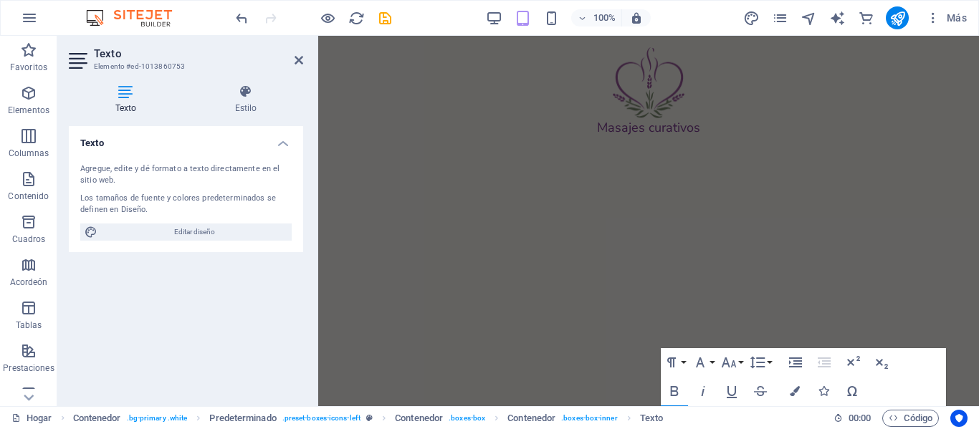
scroll to position [2687, 0]
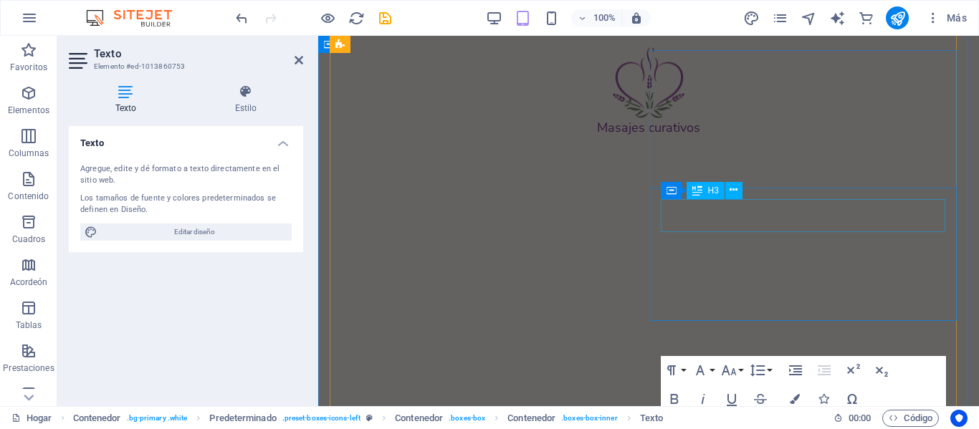
click at [726, 109] on div "do" at bounding box center [648, 98] width 615 height 22
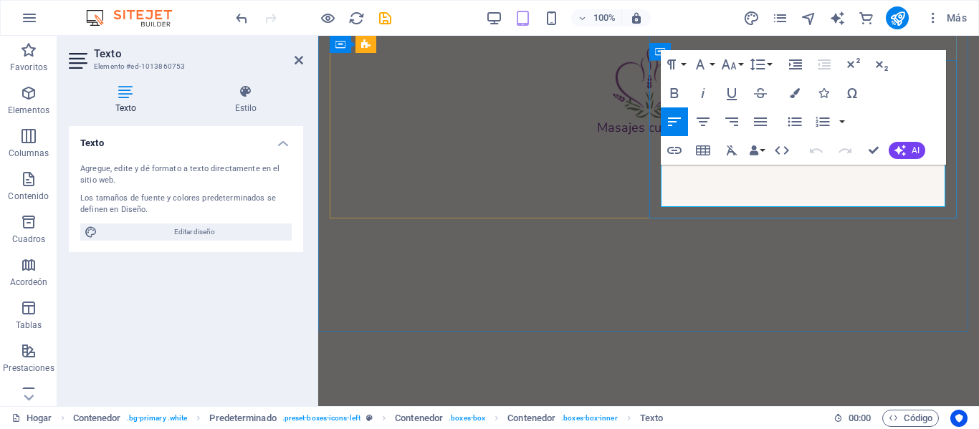
scroll to position [2993, 0]
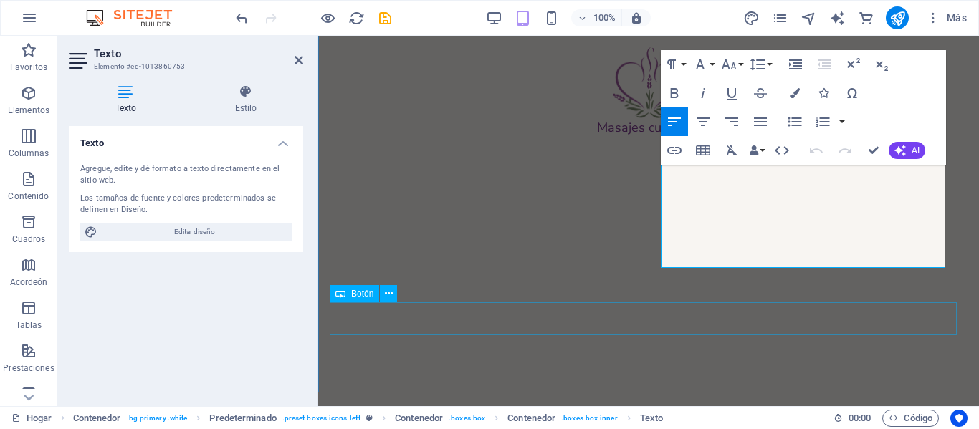
click at [926, 305] on div "Ver detalles" at bounding box center [649, 291] width 638 height 33
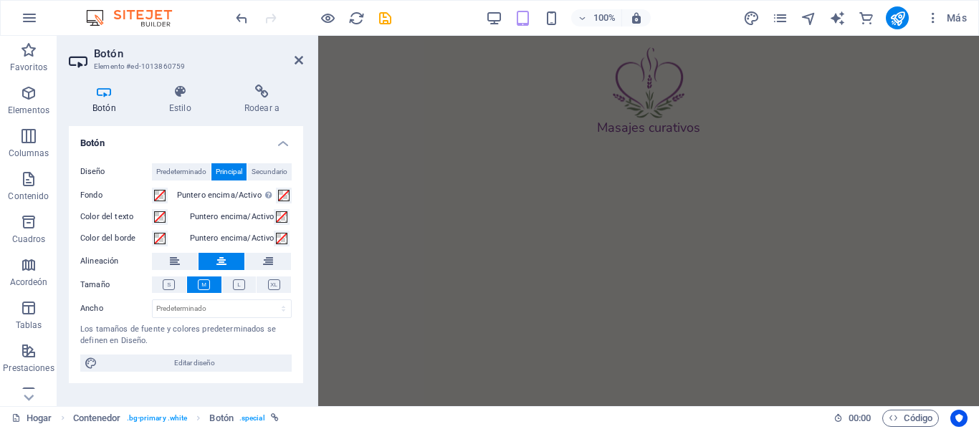
scroll to position [2550, 0]
click at [693, 247] on div "do" at bounding box center [648, 236] width 615 height 22
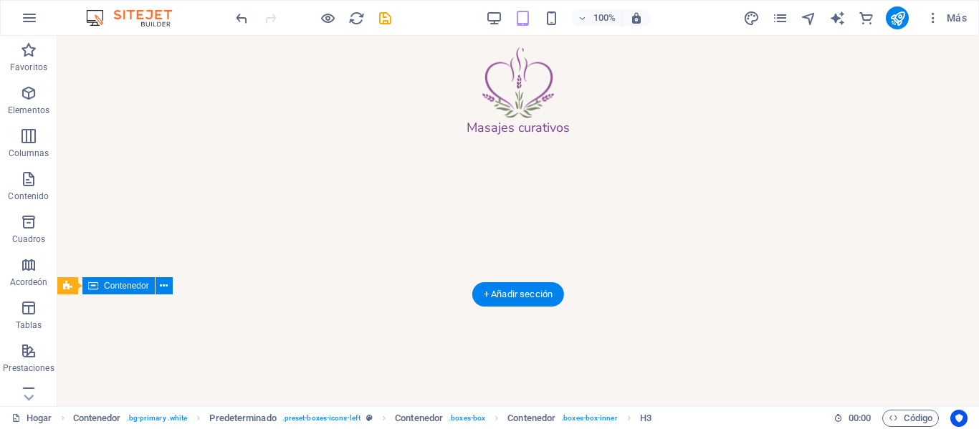
scroll to position [2666, 0]
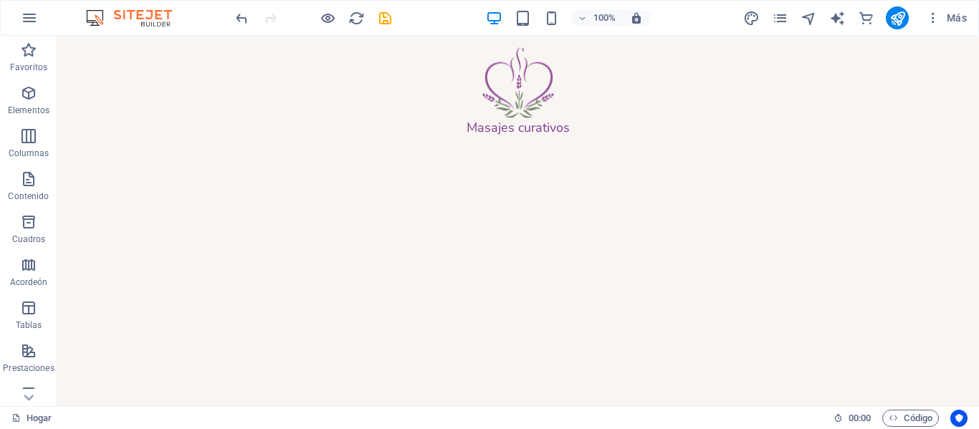
scroll to position [2246, 0]
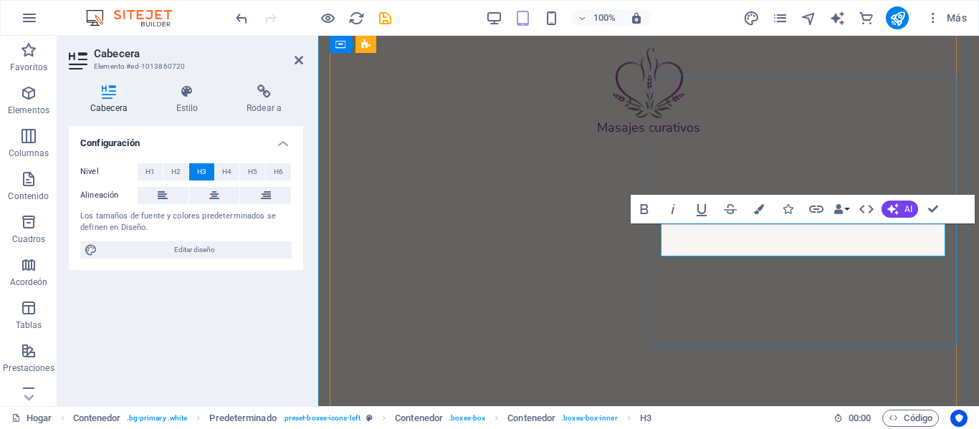
scroll to position [2652, 0]
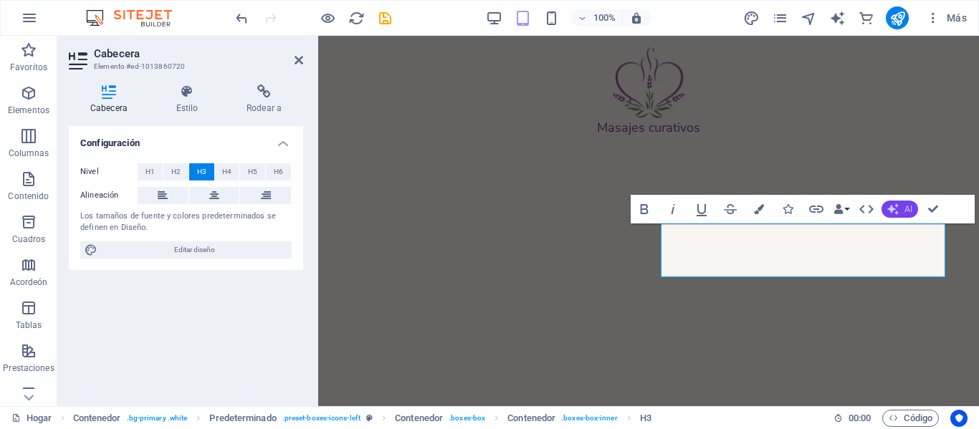
click at [911, 211] on font "AI" at bounding box center [909, 209] width 8 height 10
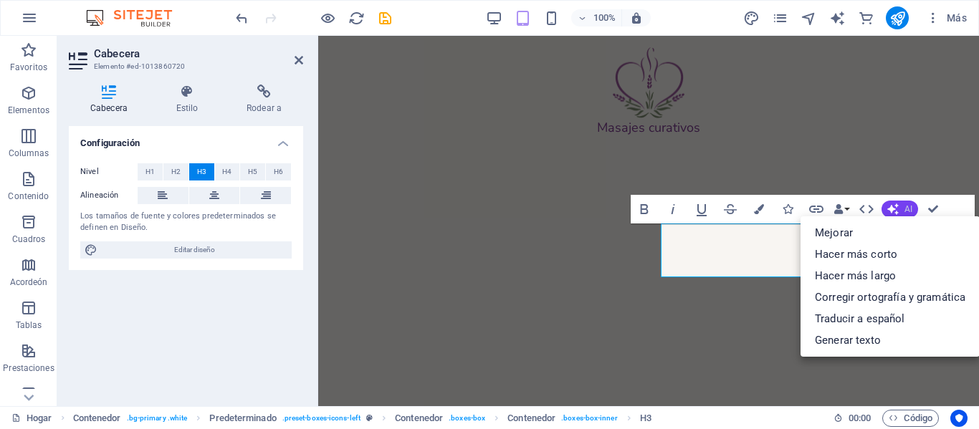
click at [911, 211] on font "AI" at bounding box center [909, 209] width 8 height 10
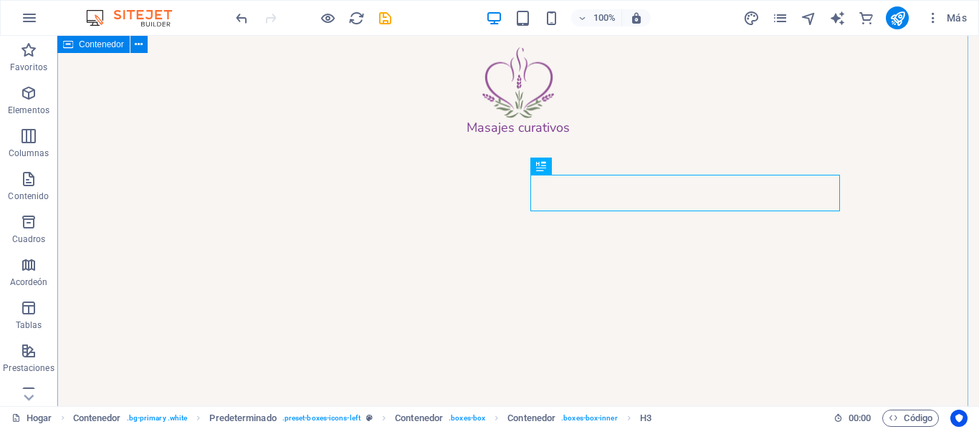
scroll to position [2226, 0]
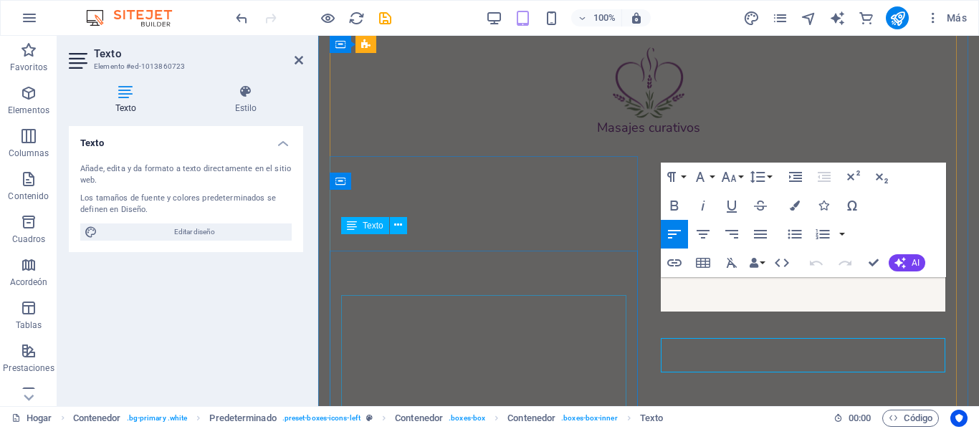
scroll to position [2642, 0]
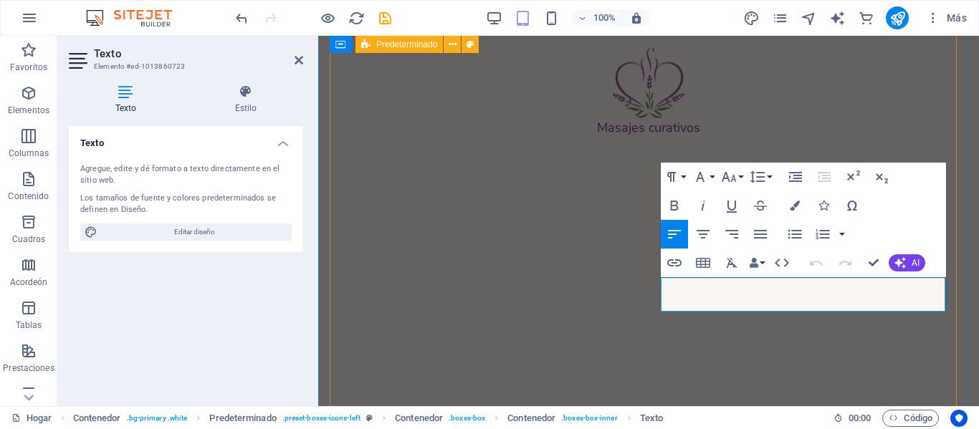
drag, startPoint x: 762, startPoint y: 307, endPoint x: 643, endPoint y: 285, distance: 120.9
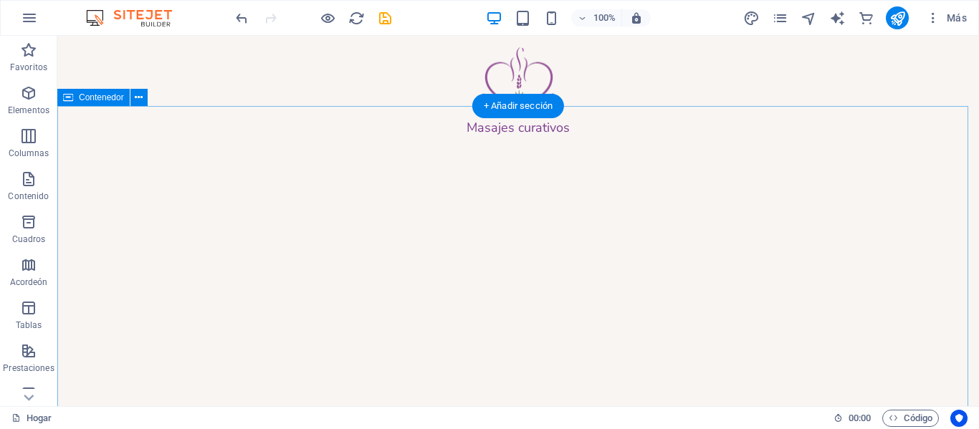
scroll to position [1758, 0]
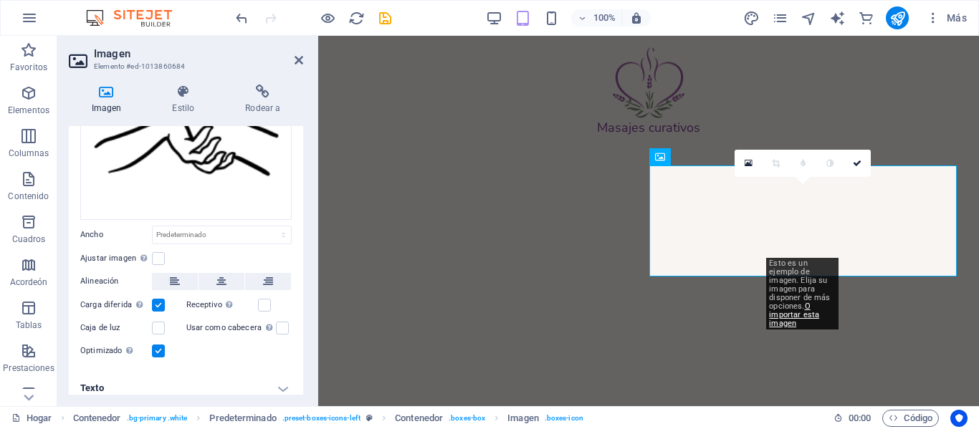
scroll to position [163, 0]
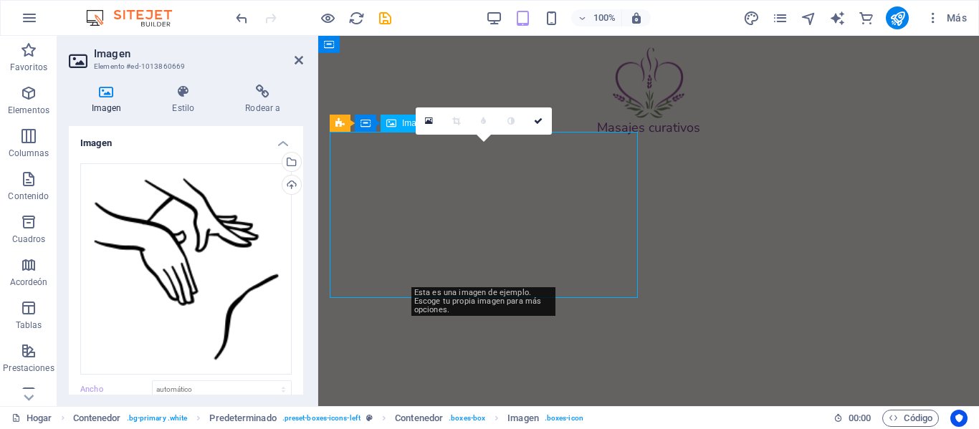
scroll to position [2269, 0]
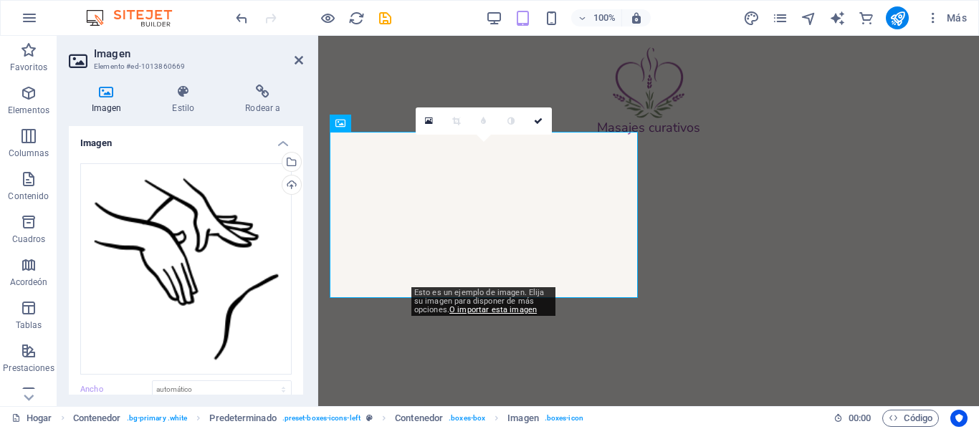
drag, startPoint x: 305, startPoint y: 234, endPoint x: 305, endPoint y: 274, distance: 40.1
click at [305, 274] on div "Imagen Estilo Rodear a Imagen Arrastra archivos aquí, haz clic para escoger arc…" at bounding box center [185, 239] width 257 height 333
drag, startPoint x: 304, startPoint y: 270, endPoint x: 305, endPoint y: 294, distance: 24.4
click at [305, 294] on div "Imagen Estilo Rodear a Imagen Arrastra archivos aquí, haz clic para escoger arc…" at bounding box center [185, 239] width 257 height 333
drag, startPoint x: 303, startPoint y: 263, endPoint x: 304, endPoint y: 304, distance: 40.9
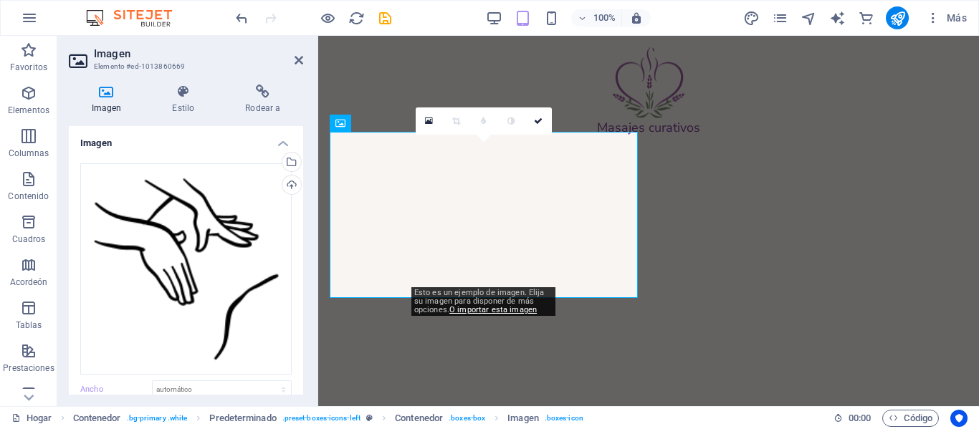
click at [304, 304] on div "Imagen Estilo Rodear a Imagen Arrastra archivos aquí, haz clic para escoger arc…" at bounding box center [185, 239] width 257 height 333
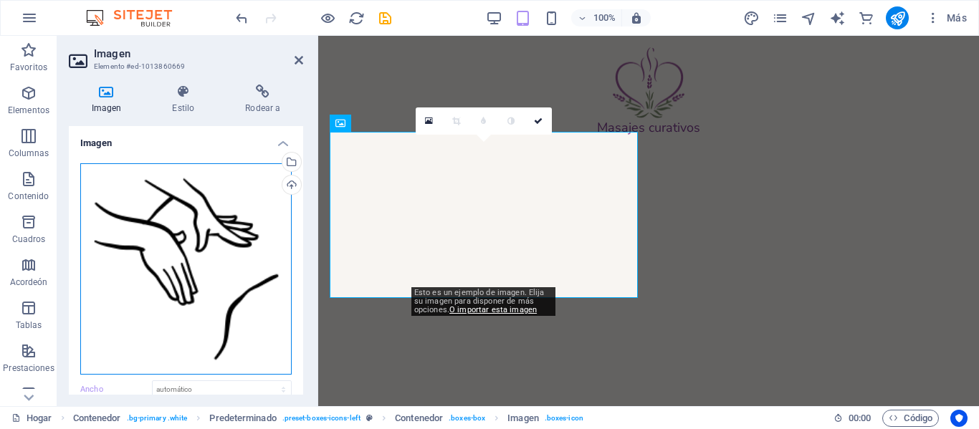
click at [233, 272] on div "Arrastra archivos aquí, haz clic para escoger archivos o archivos selecciona de…" at bounding box center [185, 268] width 211 height 211
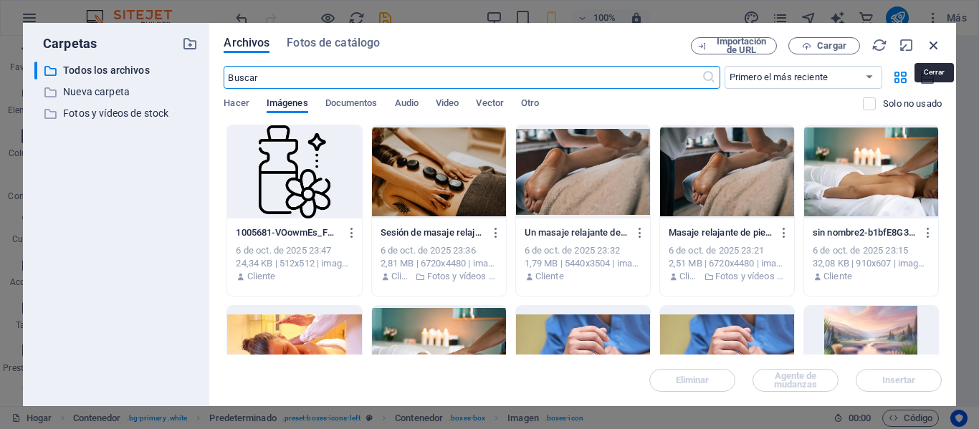
click at [937, 42] on icon "button" at bounding box center [934, 45] width 16 height 16
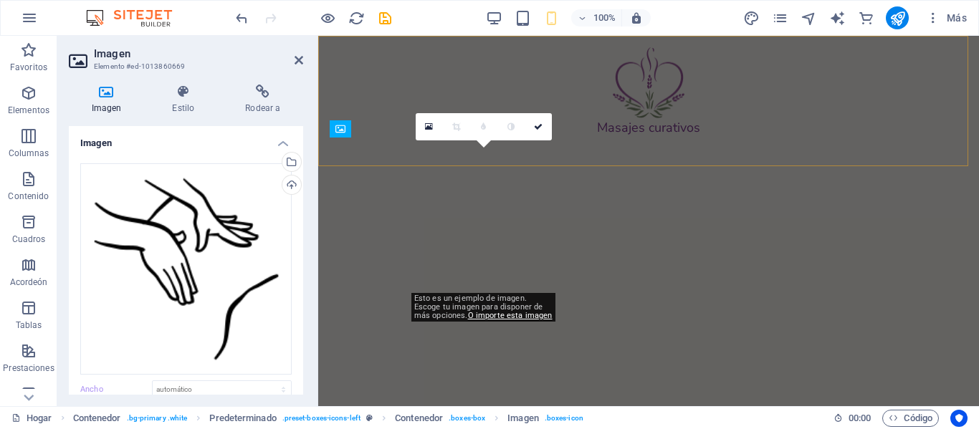
scroll to position [2263, 0]
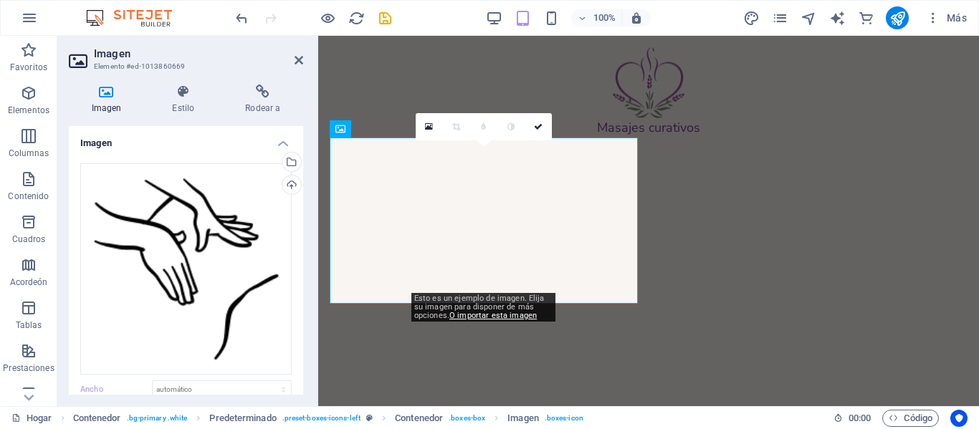
drag, startPoint x: 303, startPoint y: 204, endPoint x: 300, endPoint y: 320, distance: 116.2
click at [300, 318] on div "Imagen Estilo Rodear a Imagen Arrastra archivos aquí, haz clic para escoger arc…" at bounding box center [185, 239] width 257 height 333
click at [221, 391] on select "Predeterminado automático píxeles movimiento rápido del ojo % ellos vh Volkswag…" at bounding box center [222, 389] width 138 height 17
click at [153, 381] on select "Predeterminado automático píxeles movimiento rápido del ojo % ellos vh Volkswag…" at bounding box center [222, 389] width 138 height 17
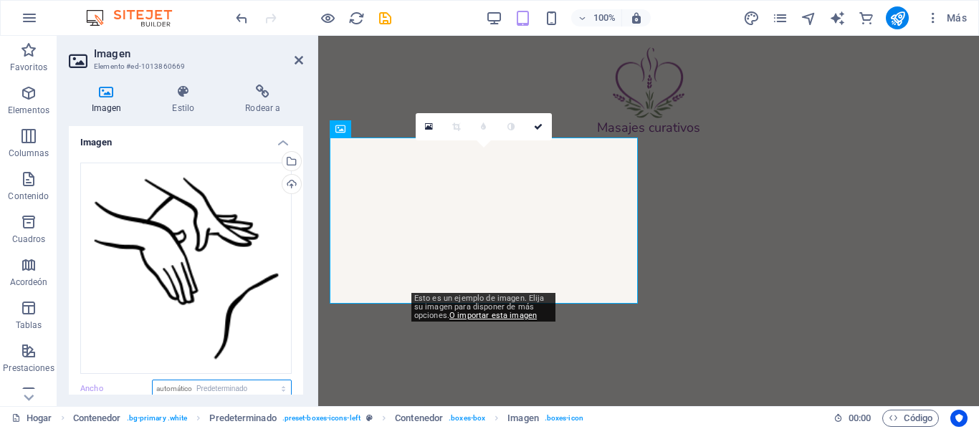
select select "DISABLED_OPTION_VALUE"
click at [297, 399] on div "Imagen Estilo Rodear a Imagen Arrastra archivos aquí, haz clic para escoger arc…" at bounding box center [185, 239] width 257 height 333
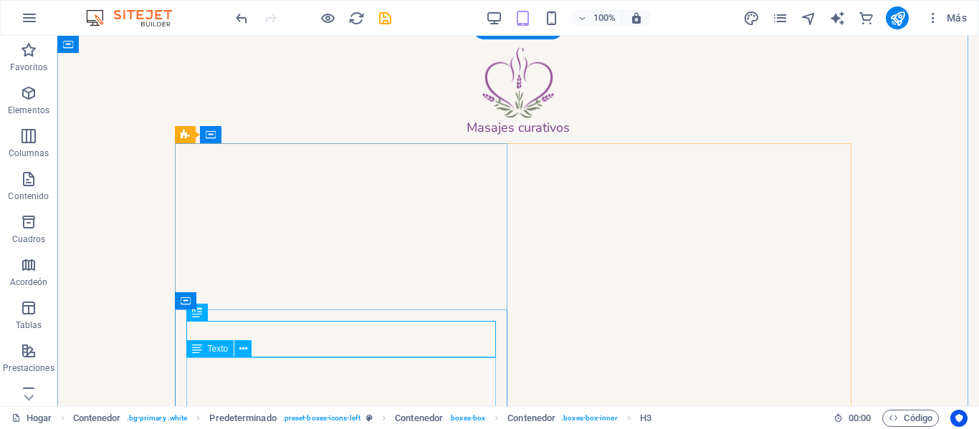
scroll to position [1837, 0]
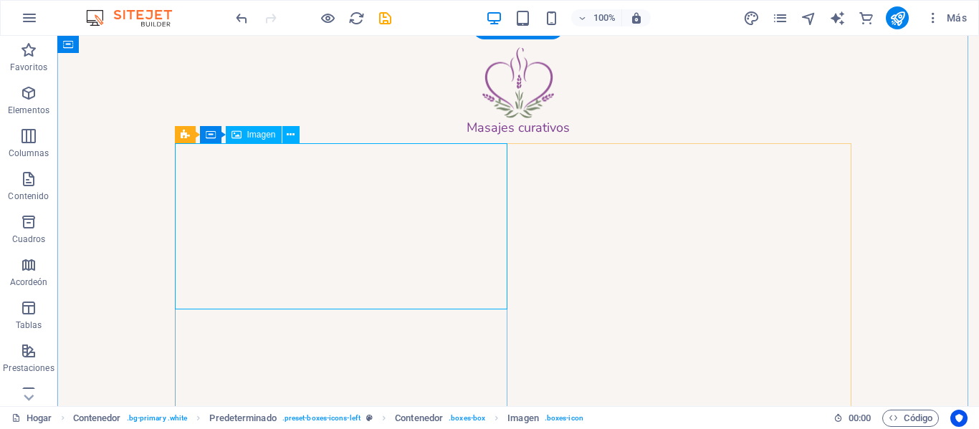
click at [342, 292] on figure at bounding box center [518, 332] width 677 height 166
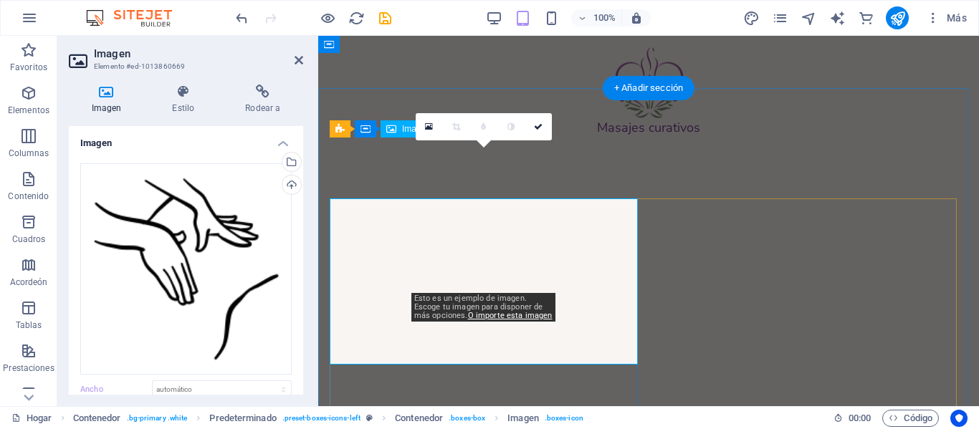
scroll to position [2263, 0]
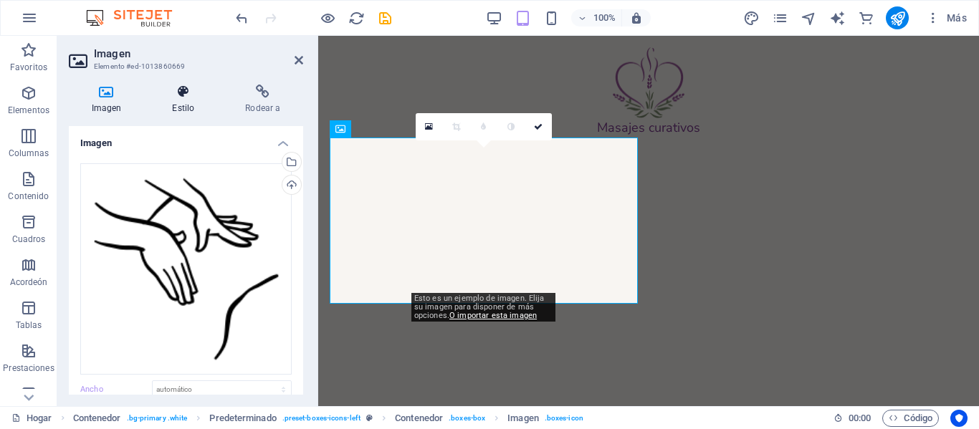
click at [184, 109] on font "Estilo" at bounding box center [183, 108] width 22 height 10
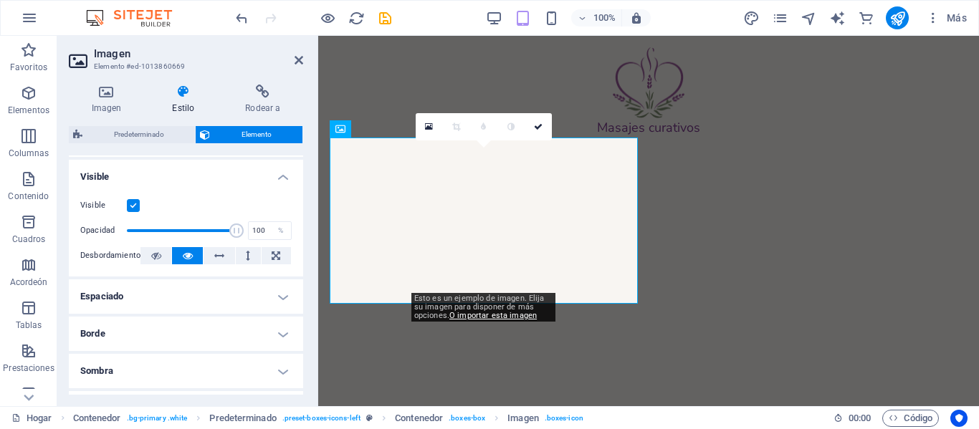
scroll to position [151, 0]
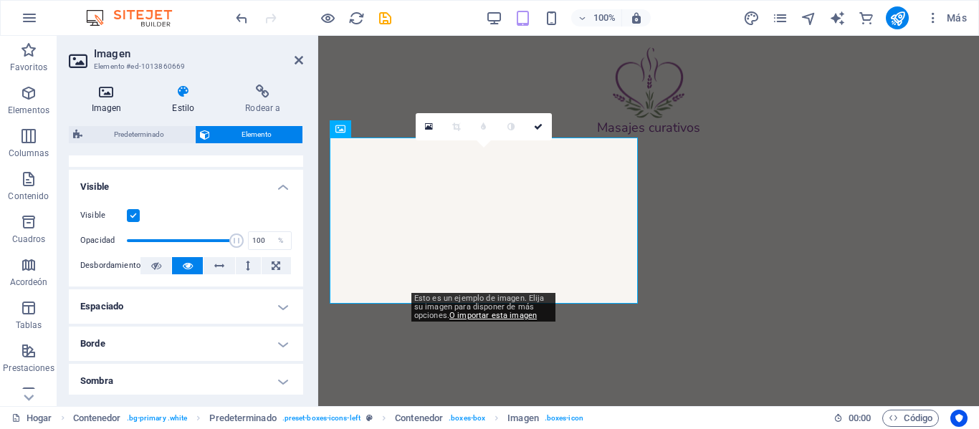
click at [102, 110] on font "Imagen" at bounding box center [107, 108] width 30 height 10
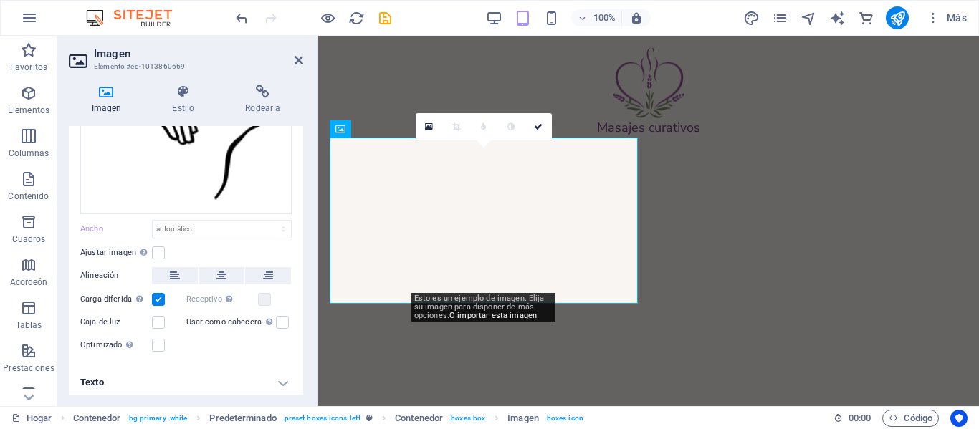
scroll to position [163, 0]
click at [161, 338] on label at bounding box center [158, 343] width 13 height 13
click at [0, 0] on input "Optimizado Las imágenes se comprimen para así mejorar la velocidad de las págin…" at bounding box center [0, 0] width 0 height 0
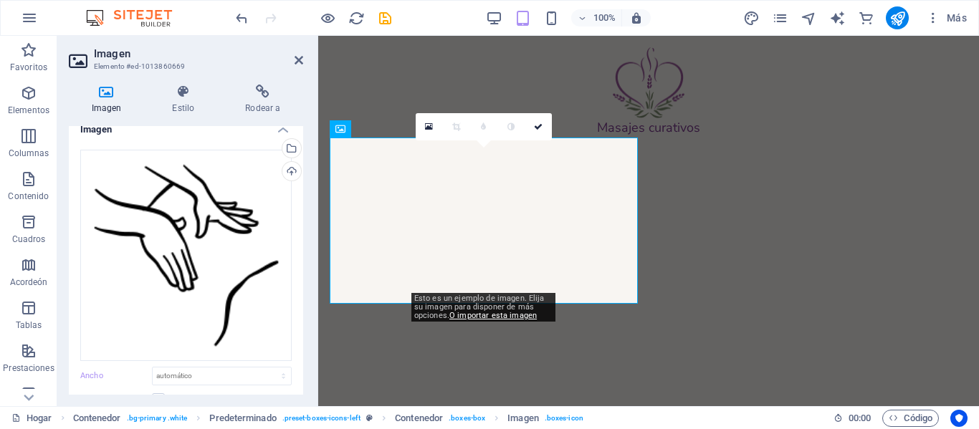
scroll to position [0, 0]
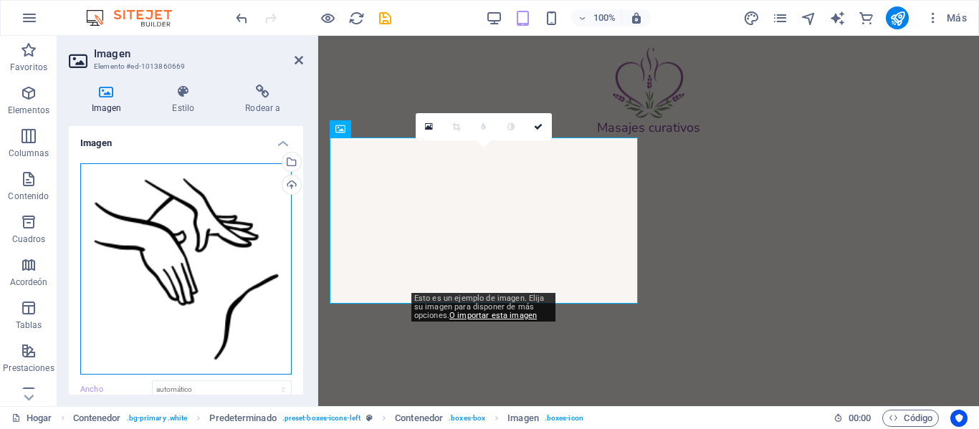
drag, startPoint x: 191, startPoint y: 210, endPoint x: 195, endPoint y: 247, distance: 37.5
click at [195, 247] on div "Arrastra archivos aquí, haz clic para escoger archivos o archivos selecciona de…" at bounding box center [185, 268] width 211 height 211
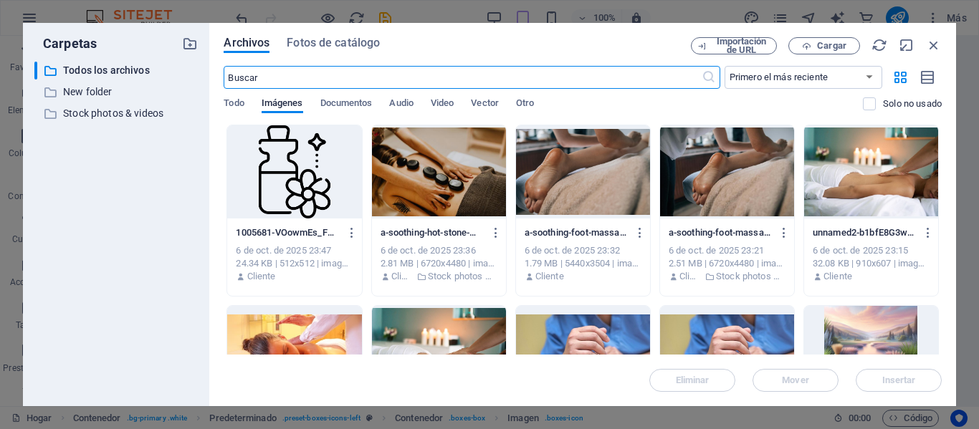
scroll to position [1712, 0]
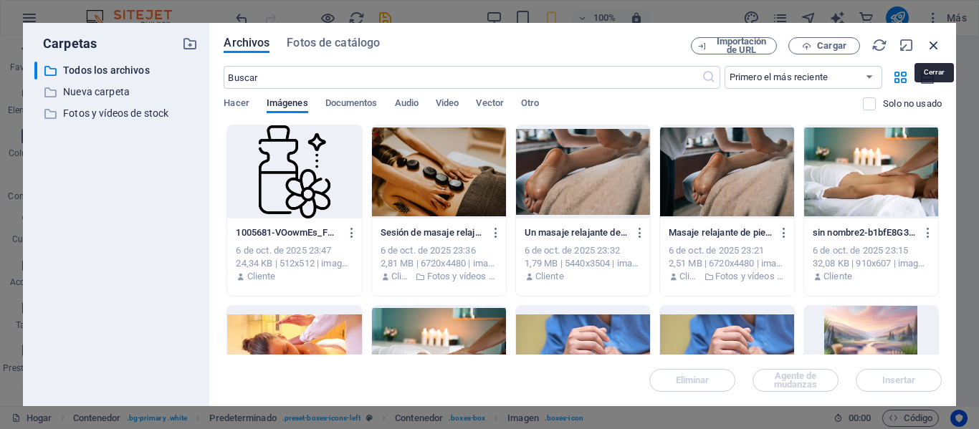
click at [930, 40] on icon "button" at bounding box center [934, 45] width 16 height 16
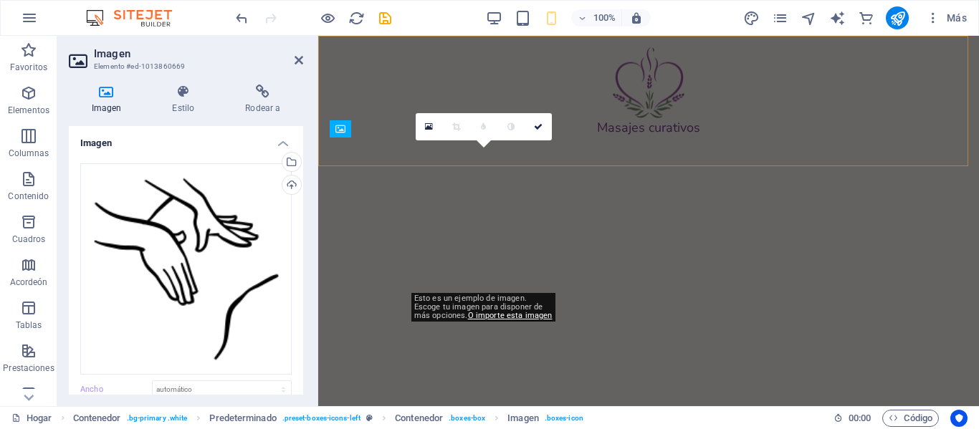
scroll to position [2263, 0]
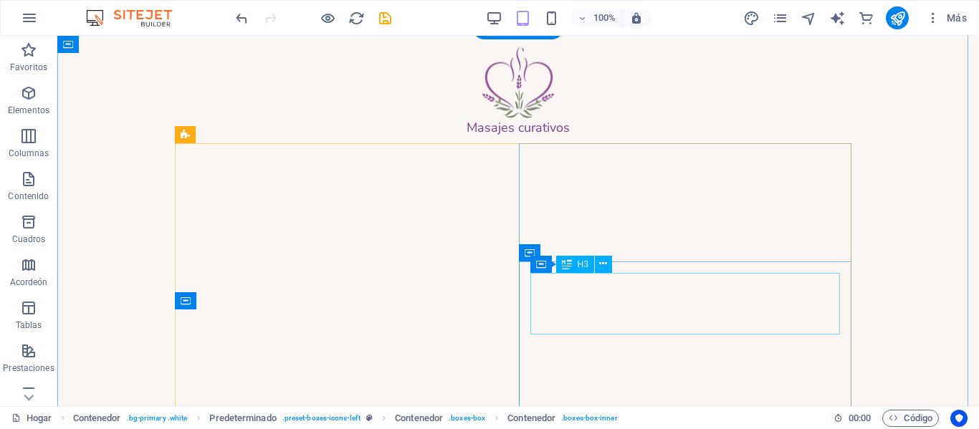
scroll to position [1837, 0]
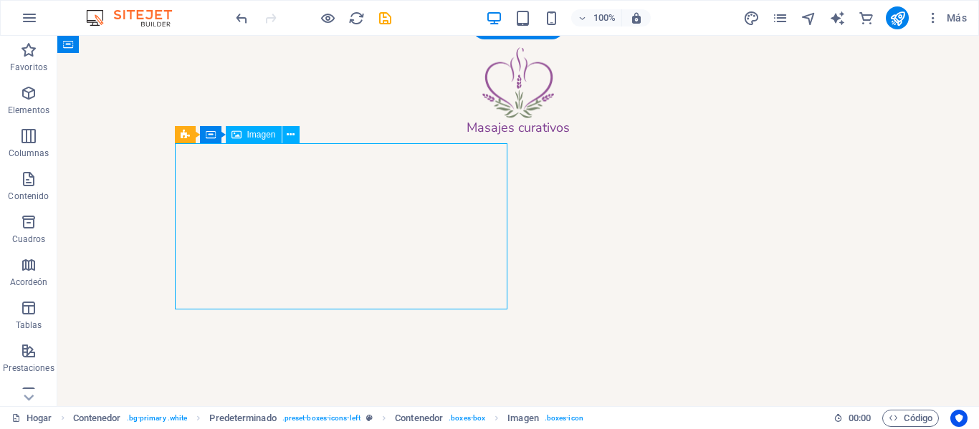
drag, startPoint x: 415, startPoint y: 307, endPoint x: 415, endPoint y: 277, distance: 30.1
click at [415, 277] on figure at bounding box center [518, 332] width 677 height 166
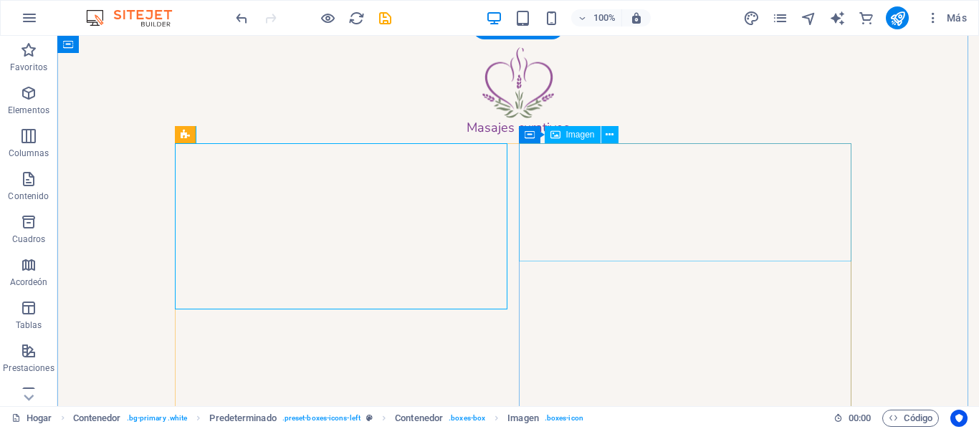
click at [442, 249] on figure at bounding box center [518, 332] width 677 height 166
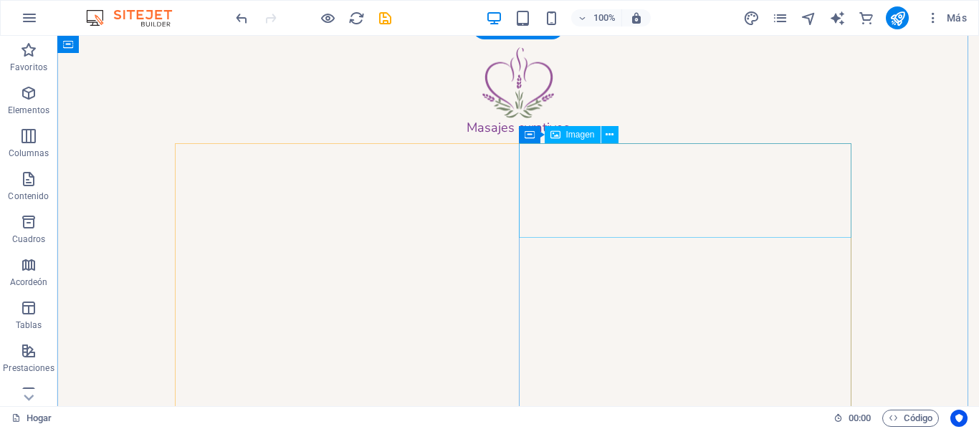
click at [566, 366] on figure at bounding box center [518, 413] width 677 height 95
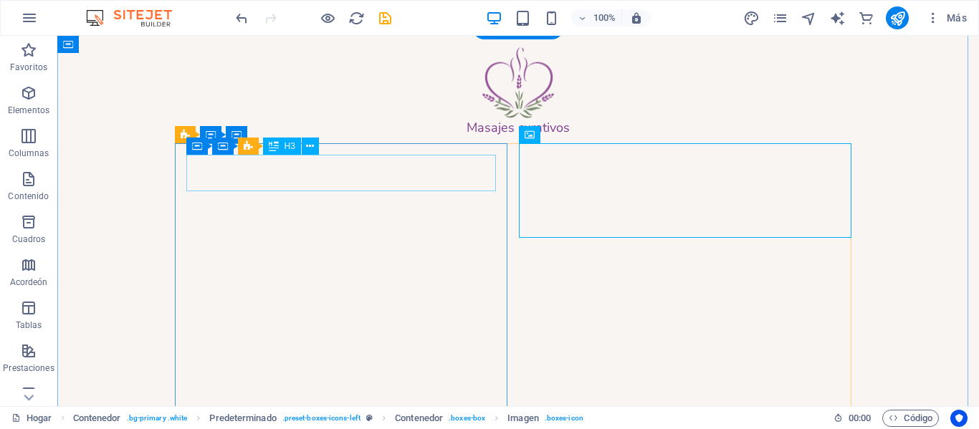
click at [353, 267] on div "masajes corporales" at bounding box center [518, 279] width 654 height 25
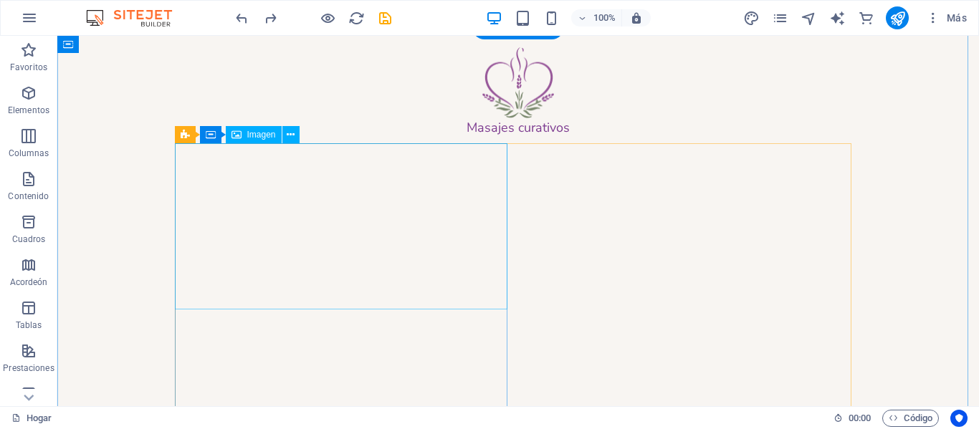
click at [350, 249] on figure at bounding box center [518, 332] width 677 height 166
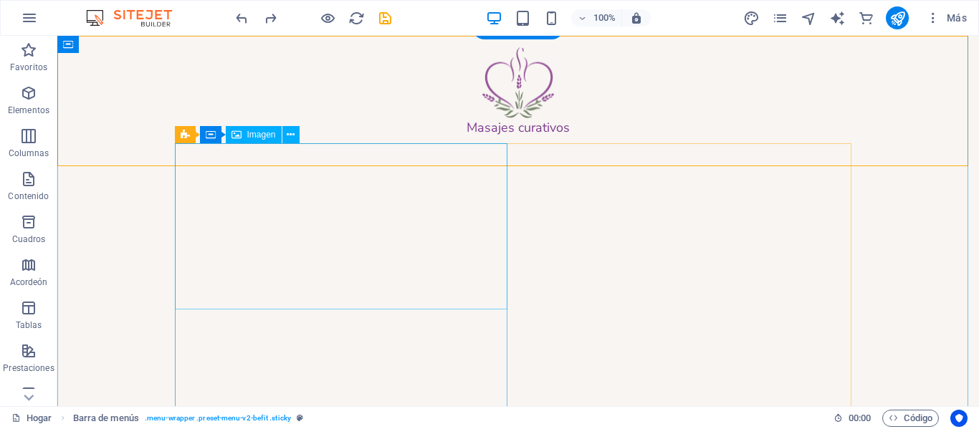
click at [316, 249] on figure at bounding box center [518, 332] width 677 height 166
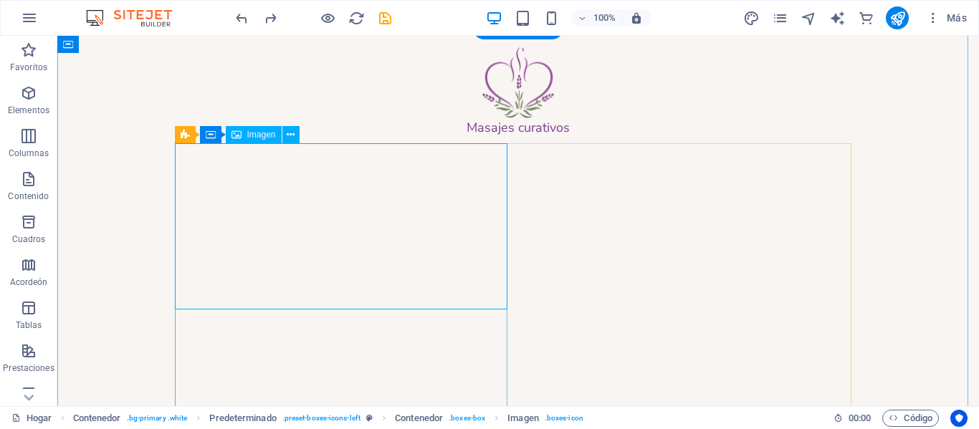
click at [294, 249] on figure at bounding box center [518, 332] width 677 height 166
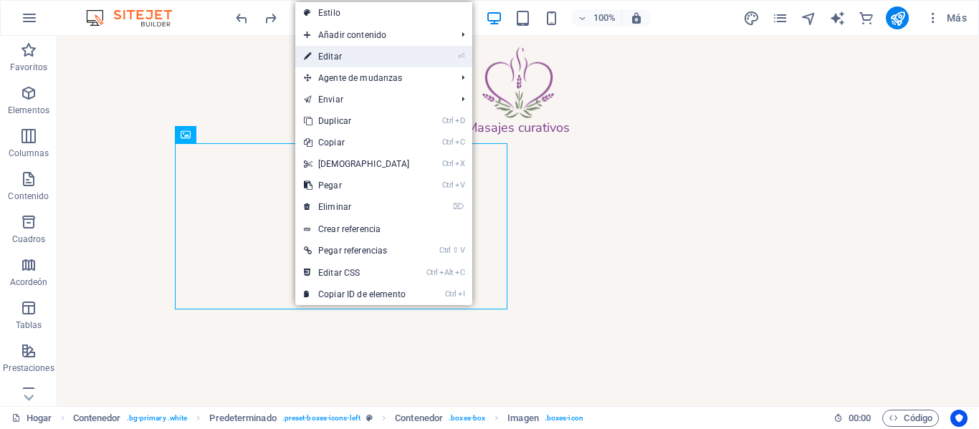
click at [326, 59] on font "Editar" at bounding box center [330, 57] width 24 height 10
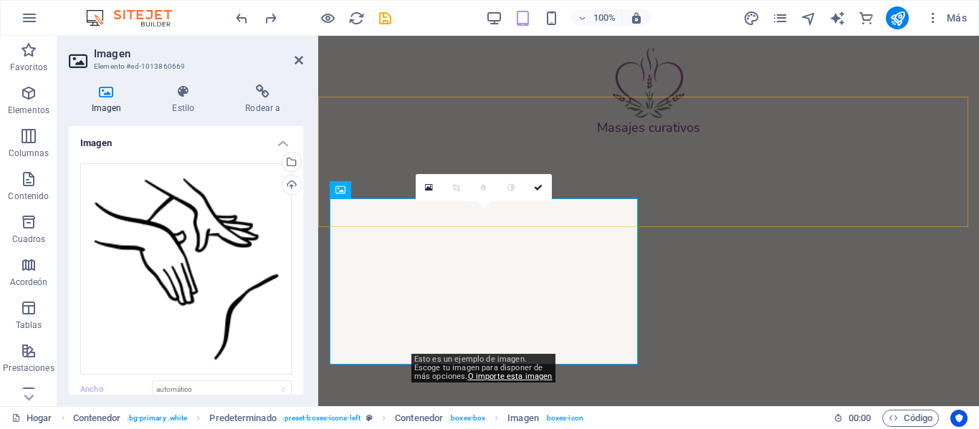
scroll to position [2263, 0]
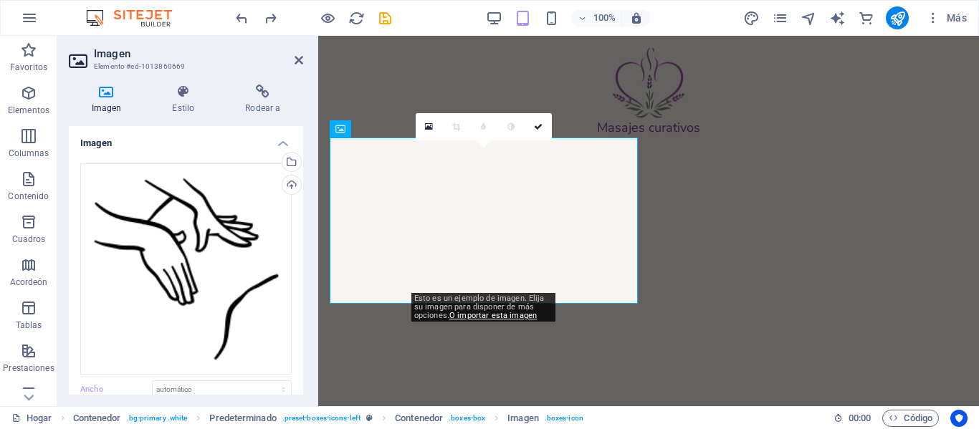
click at [455, 129] on icon at bounding box center [456, 127] width 8 height 9
click at [426, 130] on icon at bounding box center [429, 127] width 8 height 10
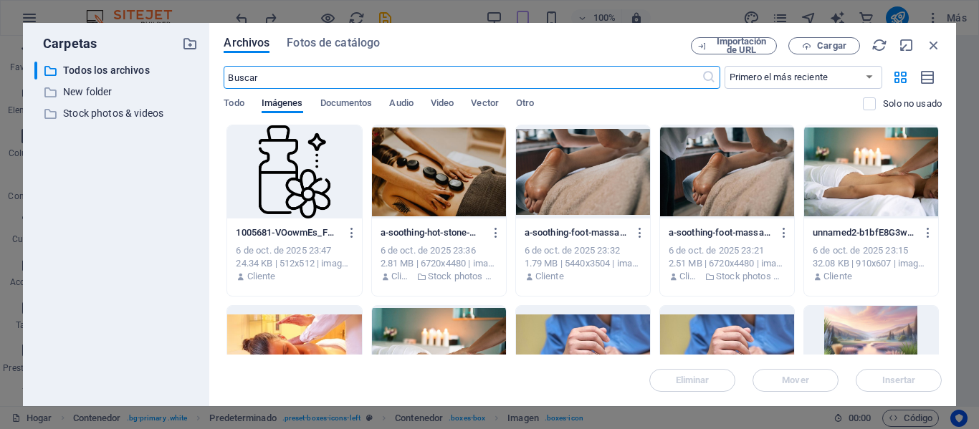
scroll to position [1712, 0]
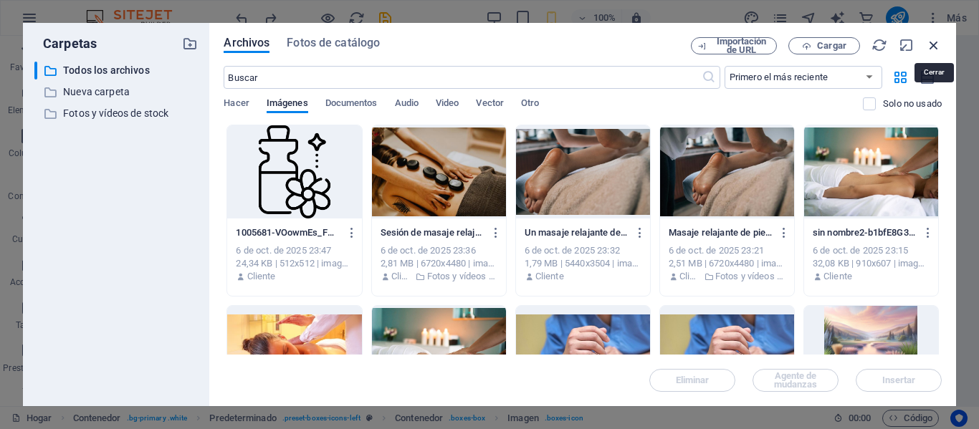
click at [935, 42] on icon "button" at bounding box center [934, 45] width 16 height 16
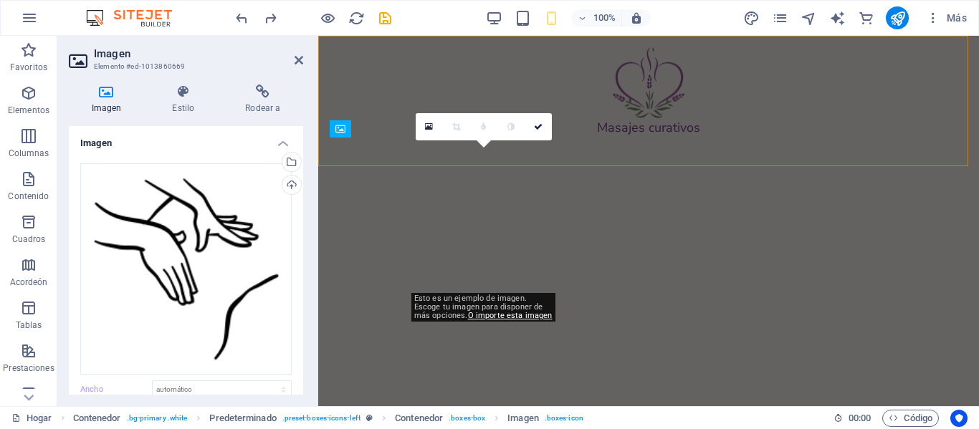
scroll to position [2263, 0]
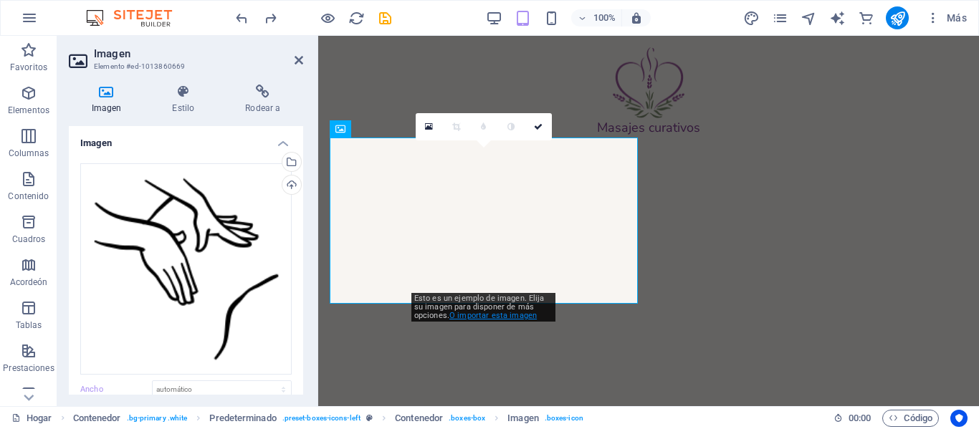
click at [528, 317] on font "O importar esta imagen" at bounding box center [492, 315] width 87 height 9
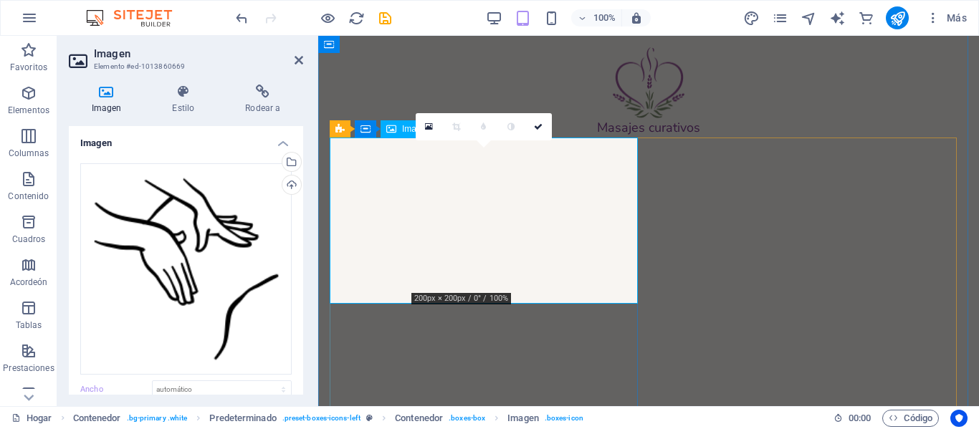
click at [426, 127] on icon at bounding box center [429, 127] width 8 height 10
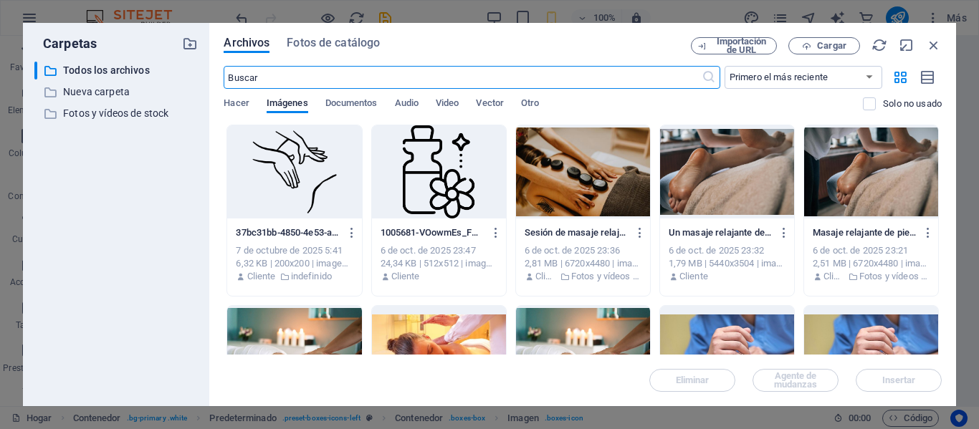
click at [330, 176] on div at bounding box center [294, 171] width 134 height 93
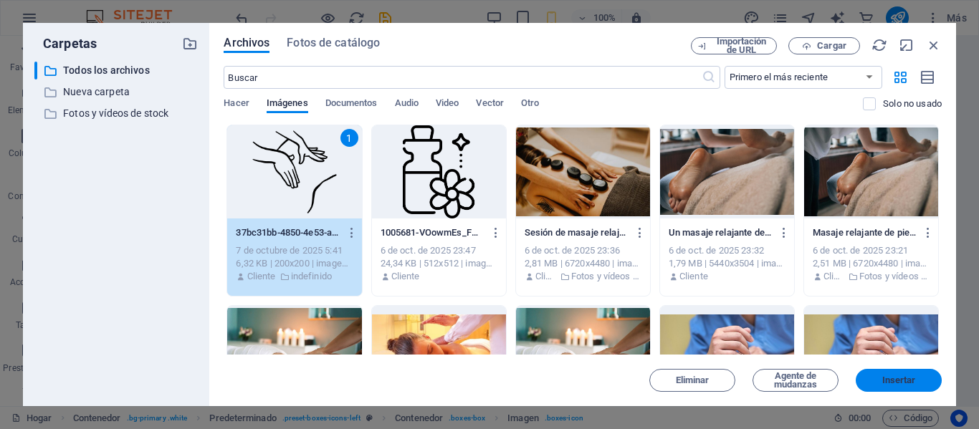
click at [870, 376] on span "Insertar" at bounding box center [899, 380] width 75 height 9
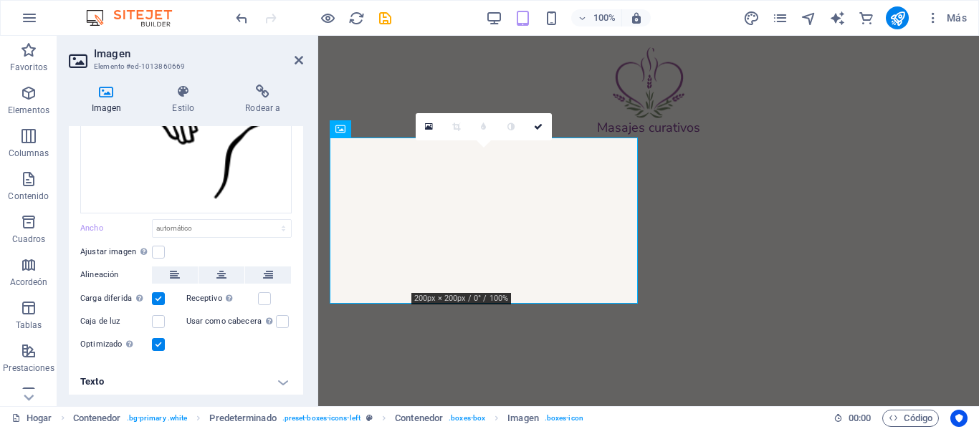
scroll to position [163, 0]
click at [159, 315] on label at bounding box center [158, 320] width 13 height 13
click at [0, 0] on input "Caja de luz" at bounding box center [0, 0] width 0 height 0
click at [159, 315] on label at bounding box center [158, 320] width 13 height 13
click at [0, 0] on input "Caja de luz" at bounding box center [0, 0] width 0 height 0
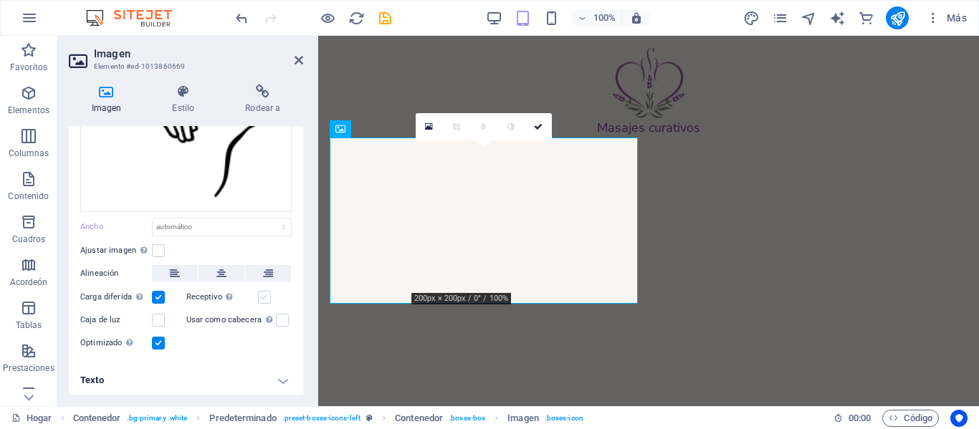
click at [262, 296] on label at bounding box center [264, 297] width 13 height 13
click at [0, 0] on input "Receptivo Carga automáticamente los tamaños optimizados del teléfono inteligent…" at bounding box center [0, 0] width 0 height 0
click at [262, 296] on label at bounding box center [264, 297] width 13 height 13
click at [0, 0] on input "Receptivo Carga automáticamente los tamaños optimizados del teléfono inteligent…" at bounding box center [0, 0] width 0 height 0
click at [281, 319] on label at bounding box center [282, 320] width 13 height 13
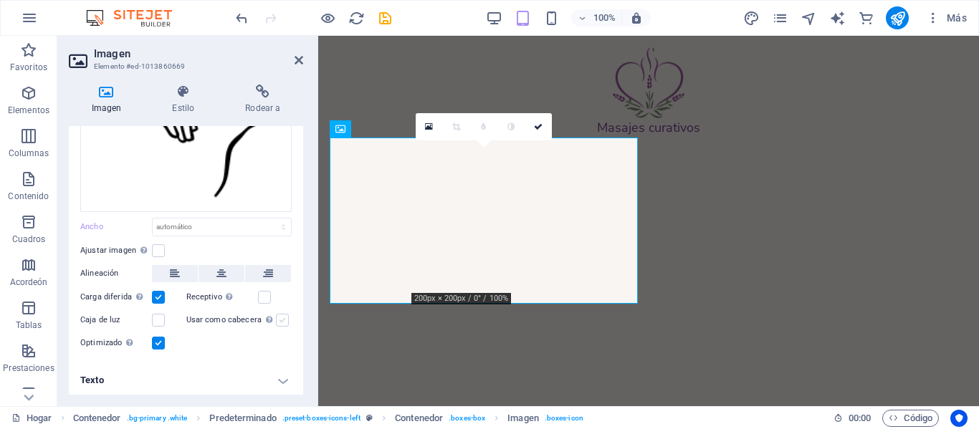
click at [0, 0] on input "Usar como cabecera La imagen se ajustará en una etiqueta de cabecera H1. Result…" at bounding box center [0, 0] width 0 height 0
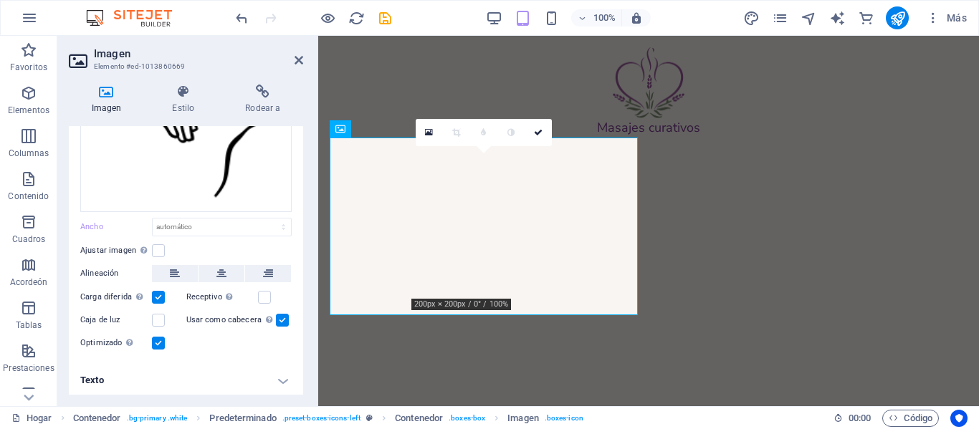
click at [281, 319] on label at bounding box center [282, 320] width 13 height 13
click at [0, 0] on input "Usar como cabecera La imagen se ajustará en una etiqueta de cabecera H1. Result…" at bounding box center [0, 0] width 0 height 0
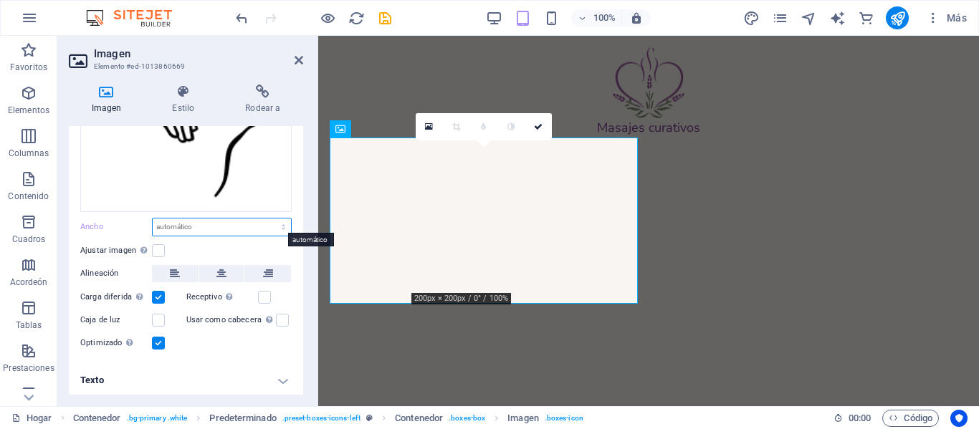
click at [244, 226] on select "Predeterminado automático píxeles movimiento rápido del ojo % ellos vh Volkswag…" at bounding box center [222, 227] width 138 height 17
select select "px"
click at [268, 219] on select "Predeterminado automático píxeles movimiento rápido del ojo % ellos vh Volkswag…" at bounding box center [222, 227] width 138 height 17
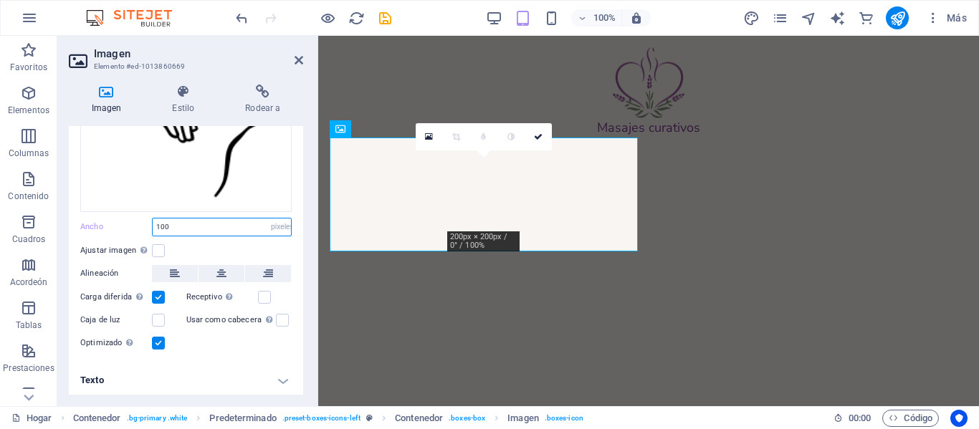
type input "100"
click at [280, 247] on div "Ajustar imagen Ajustar imagen automáticamente a un ancho y alto fijo" at bounding box center [185, 250] width 211 height 17
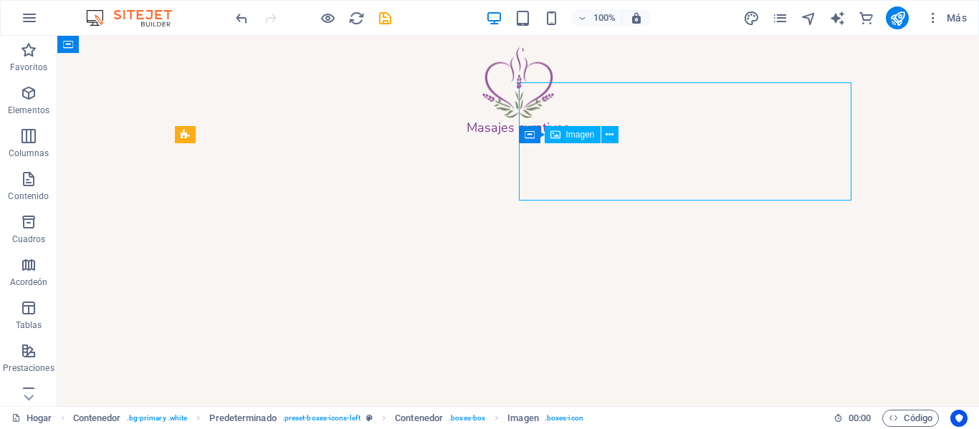
scroll to position [1837, 0]
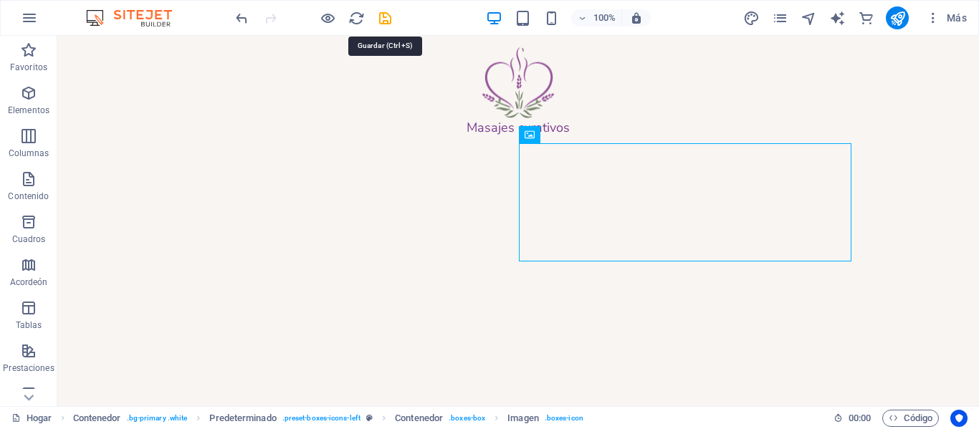
click at [386, 19] on icon "ahorrar" at bounding box center [385, 18] width 16 height 16
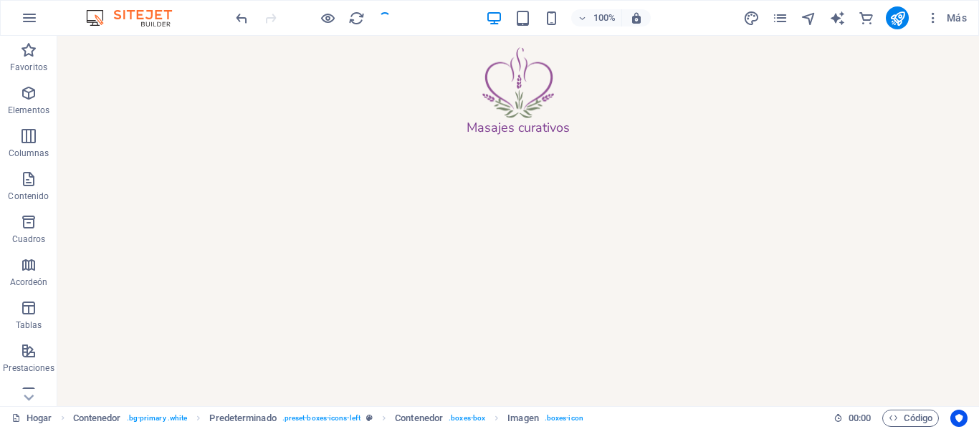
checkbox input "false"
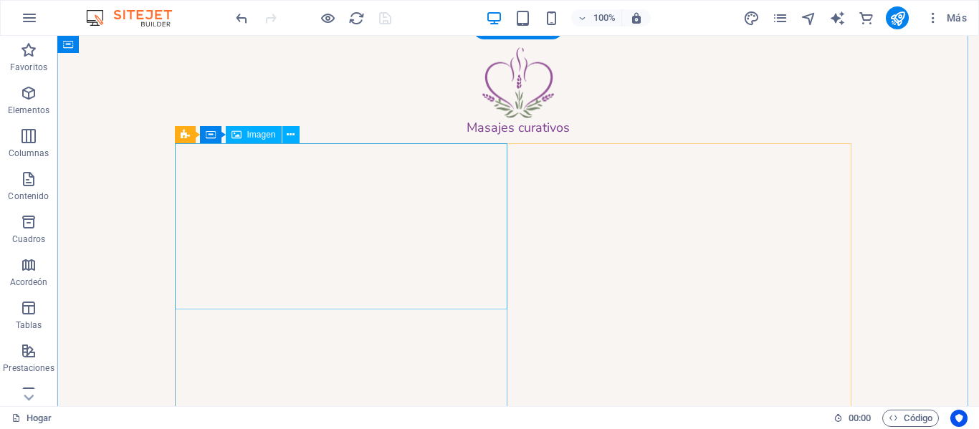
click at [350, 249] on figure at bounding box center [518, 332] width 677 height 166
select select "px"
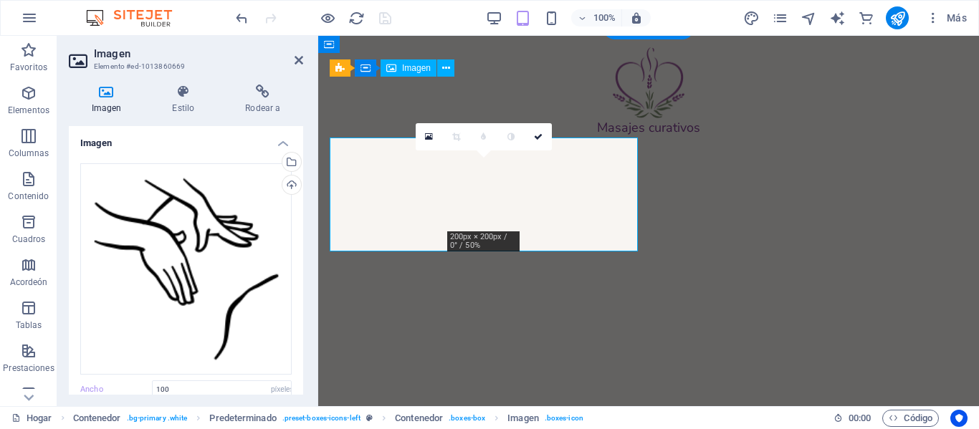
scroll to position [2263, 0]
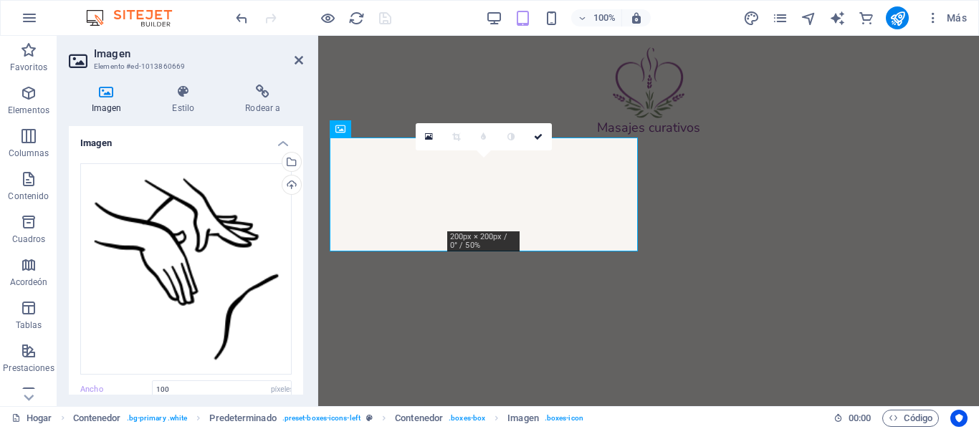
drag, startPoint x: 303, startPoint y: 223, endPoint x: 304, endPoint y: 276, distance: 53.0
click at [304, 277] on div "Imagen Estilo Rodear a Imagen Arrastra archivos aquí, haz clic para escoger arc…" at bounding box center [185, 239] width 257 height 333
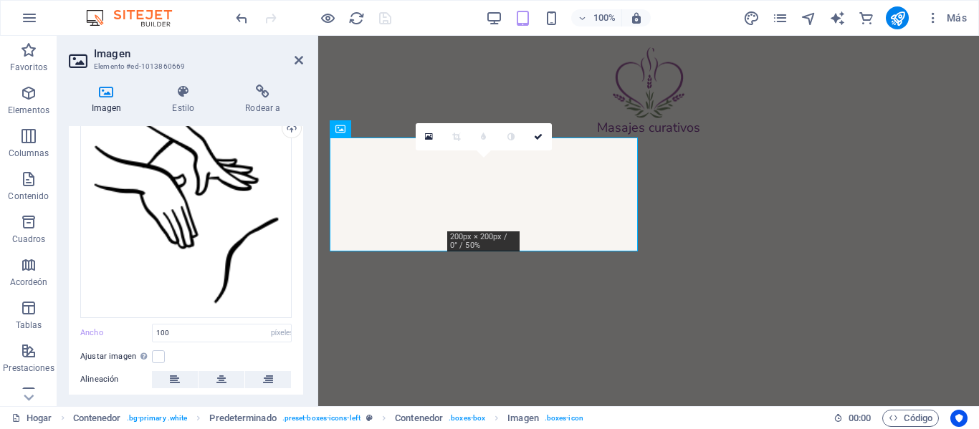
scroll to position [72, 0]
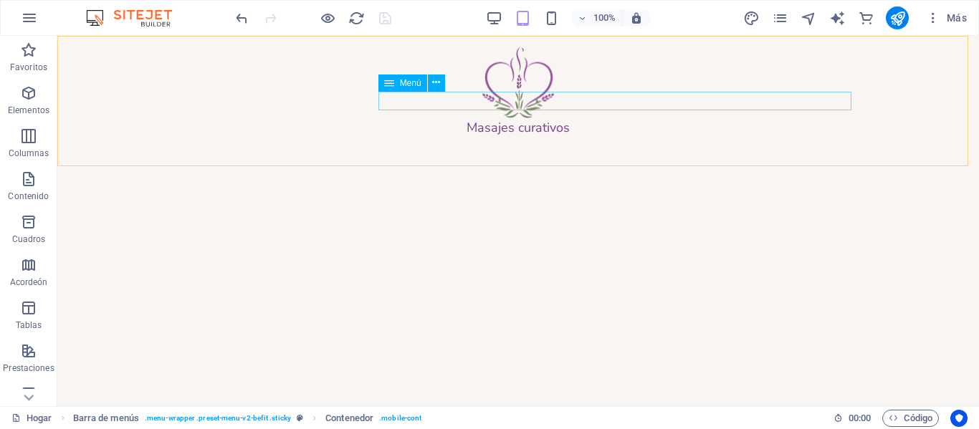
scroll to position [1837, 0]
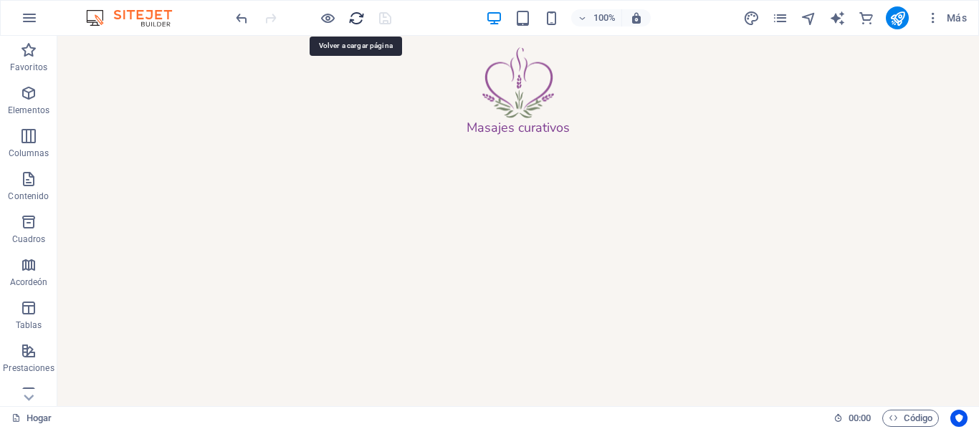
click at [362, 19] on icon "recargar" at bounding box center [356, 18] width 16 height 16
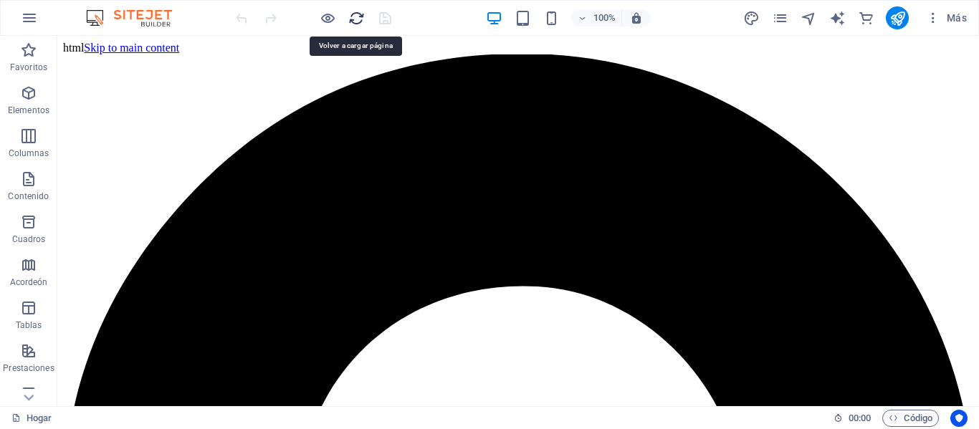
scroll to position [0, 0]
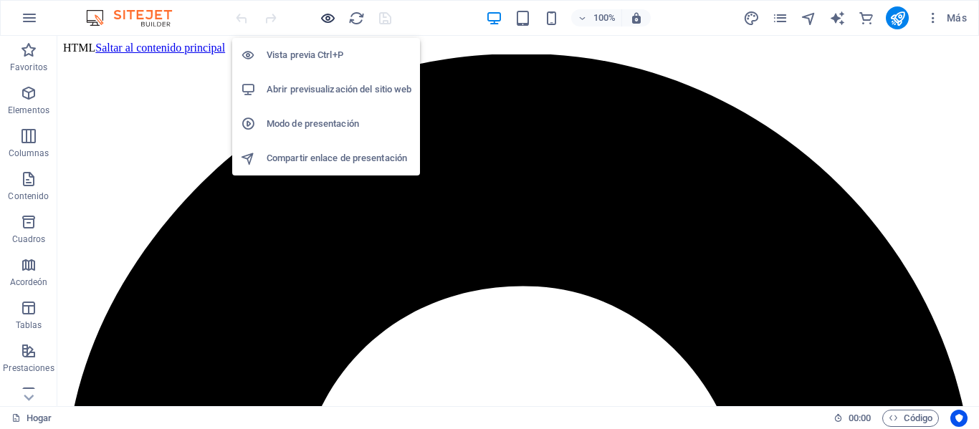
click at [329, 24] on icon "button" at bounding box center [328, 18] width 16 height 16
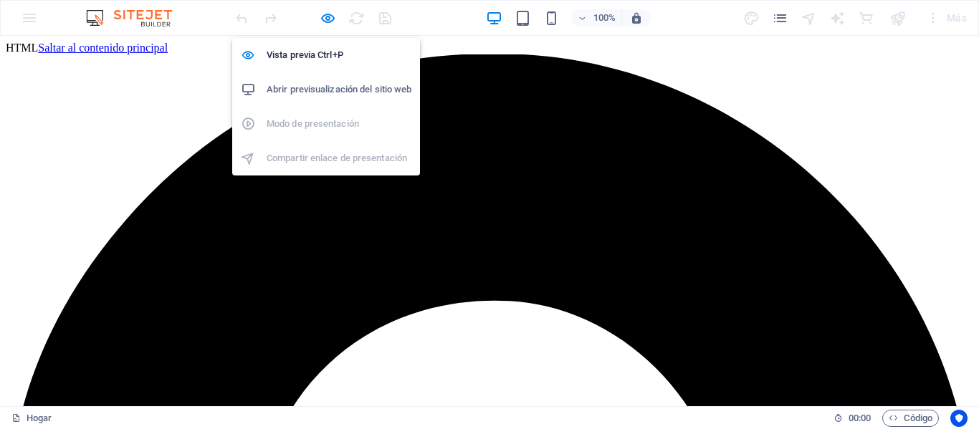
click at [339, 88] on font "Abrir previsualización del sitio web" at bounding box center [339, 89] width 145 height 11
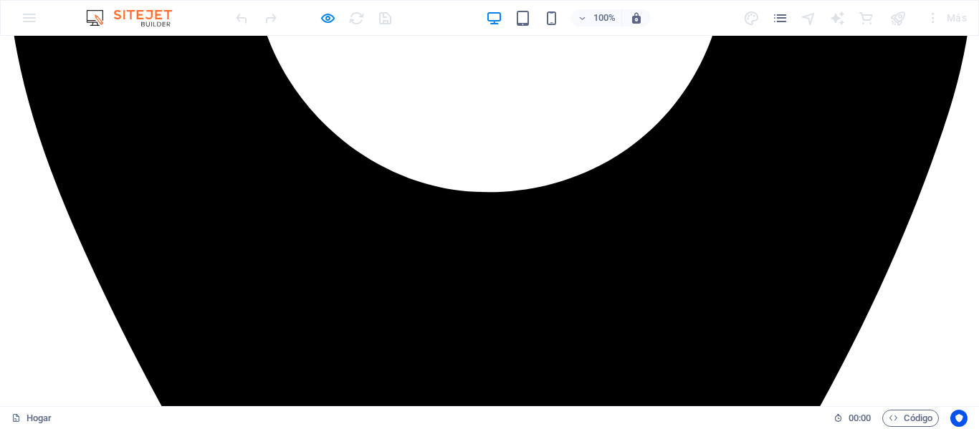
scroll to position [533, 0]
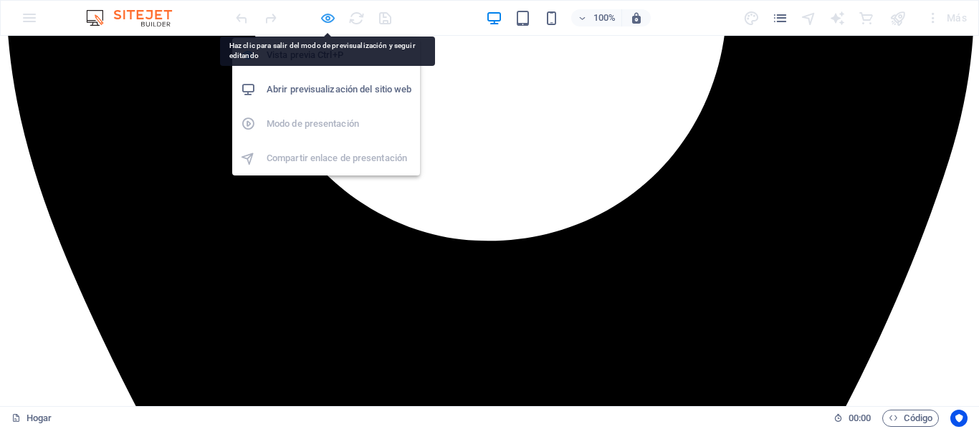
click at [325, 20] on icon "button" at bounding box center [328, 18] width 16 height 16
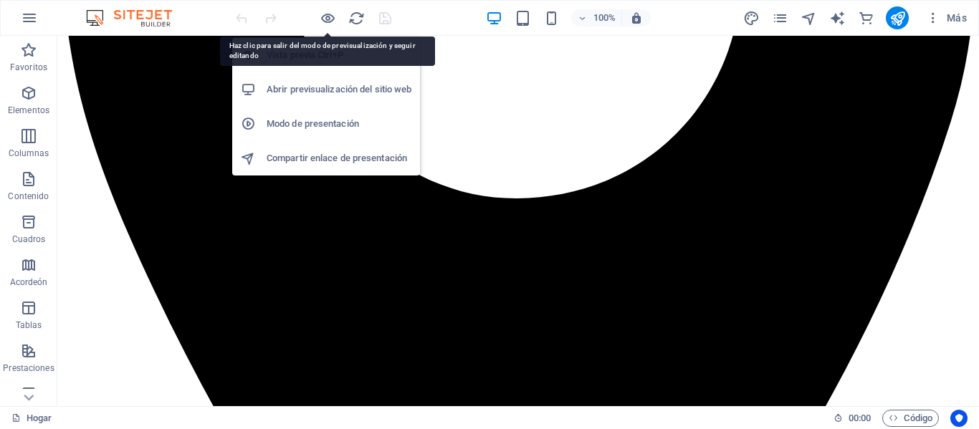
scroll to position [522, 0]
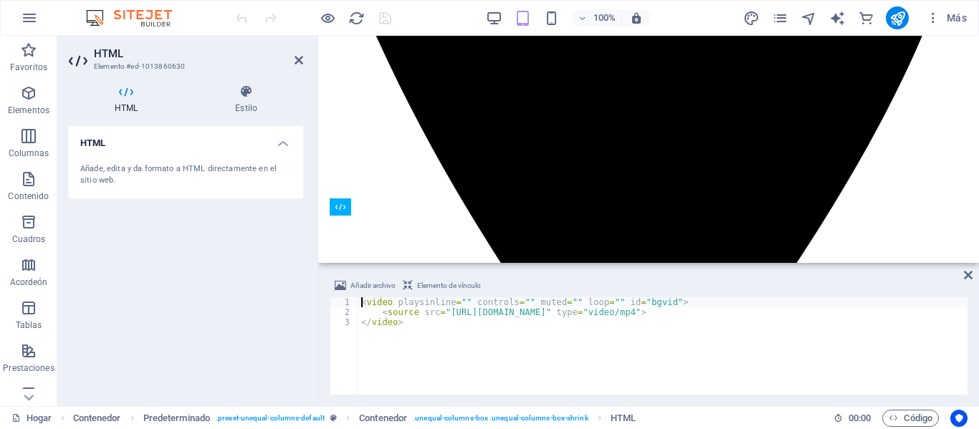
scroll to position [478, 0]
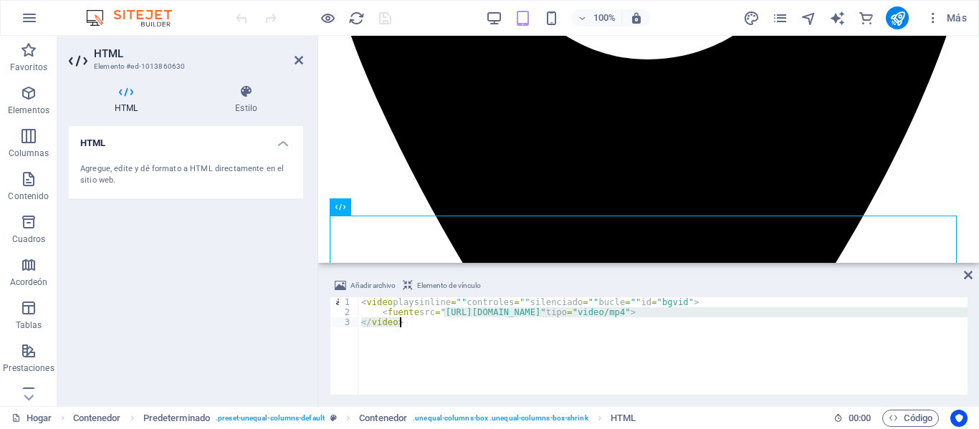
drag, startPoint x: 442, startPoint y: 312, endPoint x: 881, endPoint y: 322, distance: 438.8
click at [881, 322] on div "< video playsinline = "" controles = "" silenciado = "" bucle = "" id = "bgvid"…" at bounding box center [701, 354] width 687 height 115
click at [699, 312] on div "< video playsinline = "" controles = "" silenciado = "" bucle = "" id = "bgvid"…" at bounding box center [662, 345] width 609 height 97
click at [699, 312] on div "< video playsinline = "" controles = "" silenciado = "" bucle = "" id = "bgvid"…" at bounding box center [701, 354] width 687 height 115
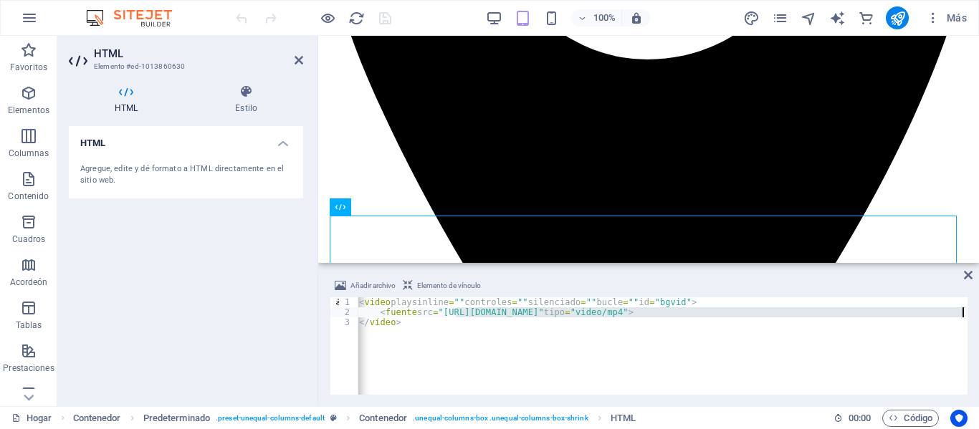
drag, startPoint x: 458, startPoint y: 313, endPoint x: 964, endPoint y: 313, distance: 506.0
click at [964, 313] on div "< video playsinline = "" controles = "" silenciado = "" bucle = "" id = "bgvid"…" at bounding box center [699, 354] width 687 height 115
type textarea "<source src="httype="video/mp4">"
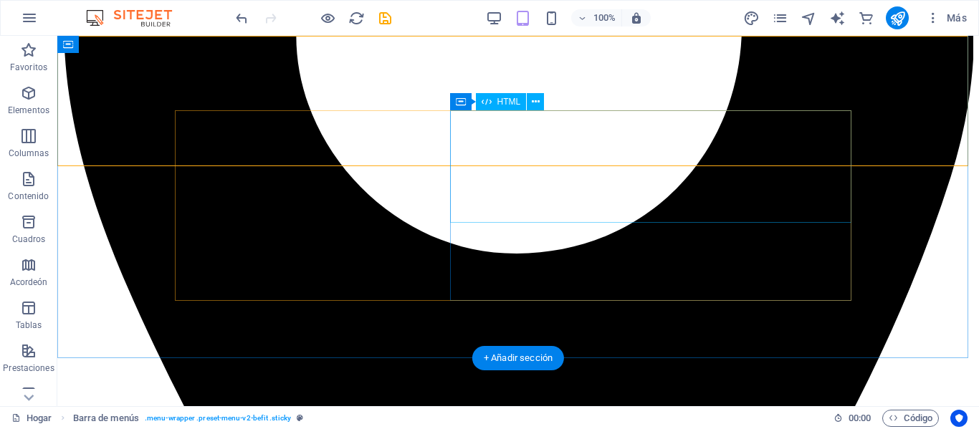
scroll to position [522, 0]
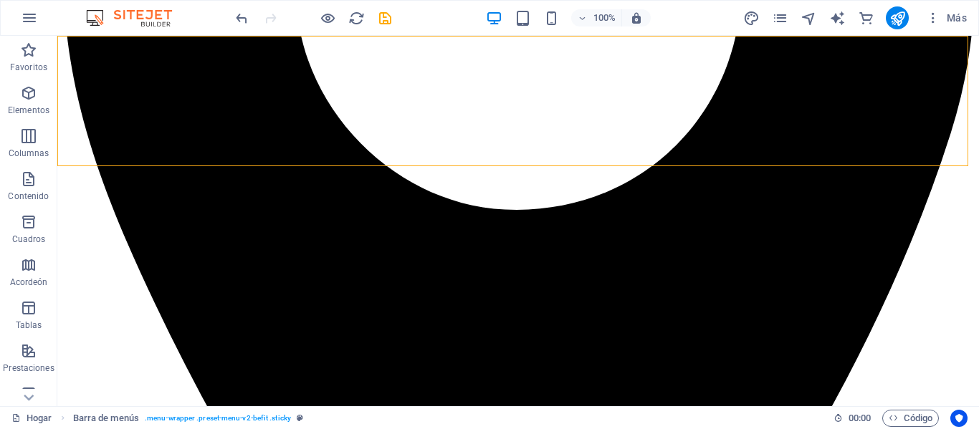
select select "header"
select select "rem"
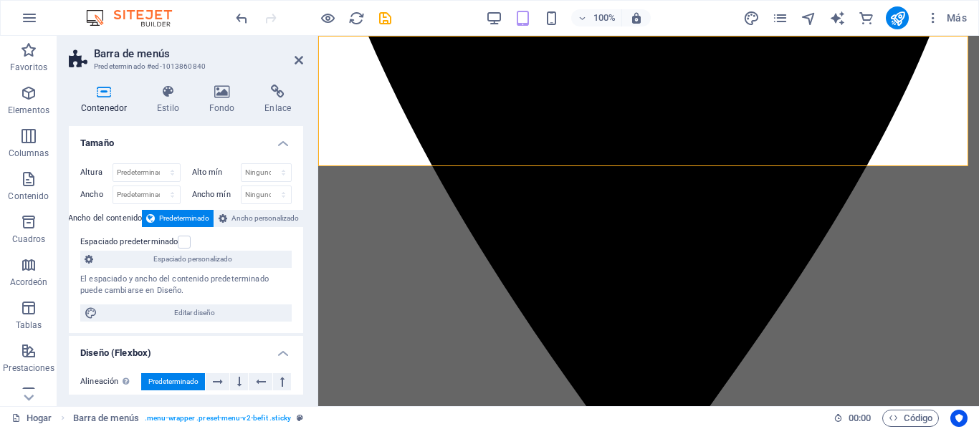
scroll to position [479, 0]
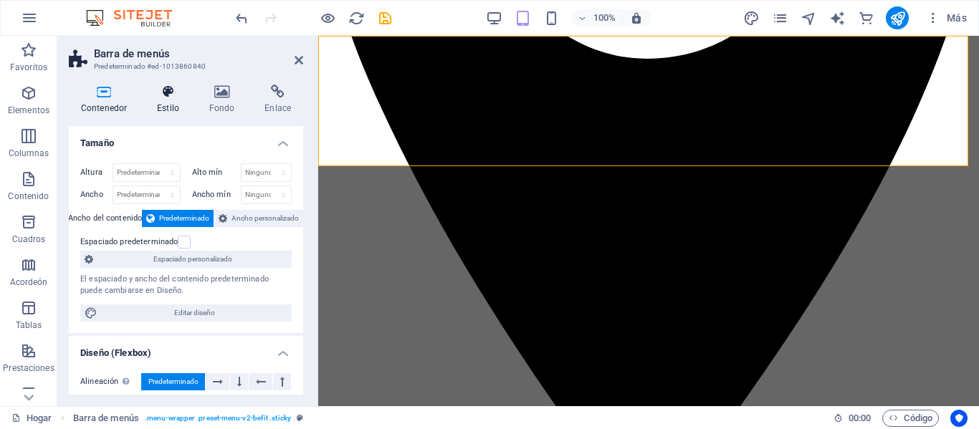
click at [166, 97] on icon at bounding box center [168, 92] width 47 height 14
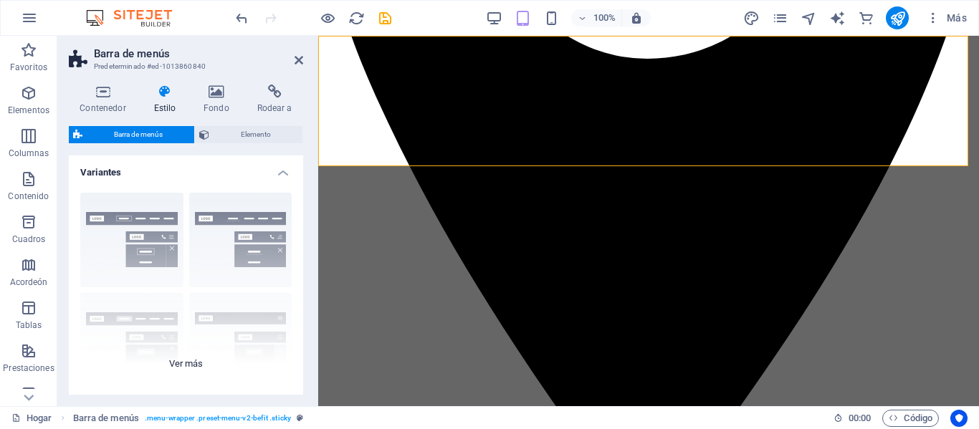
click at [155, 221] on div "Borde Centrado Predeterminado Fijo Loki Desencadenador Ancho XXL" at bounding box center [186, 288] width 234 height 215
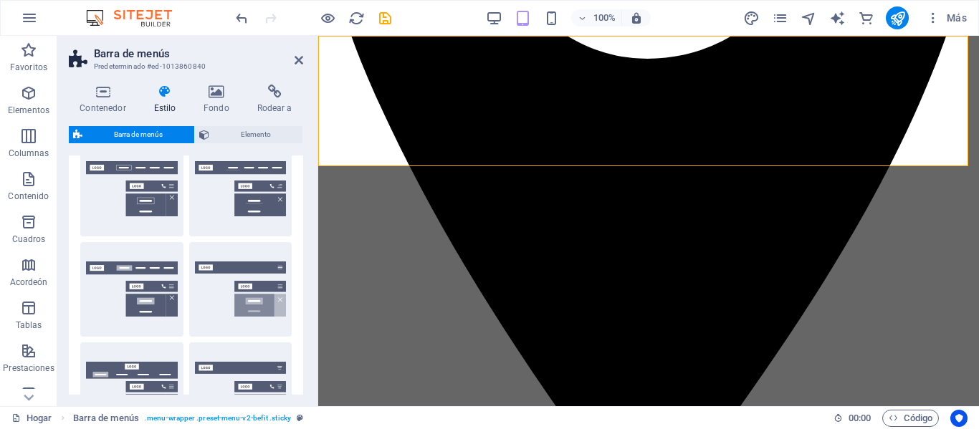
scroll to position [0, 0]
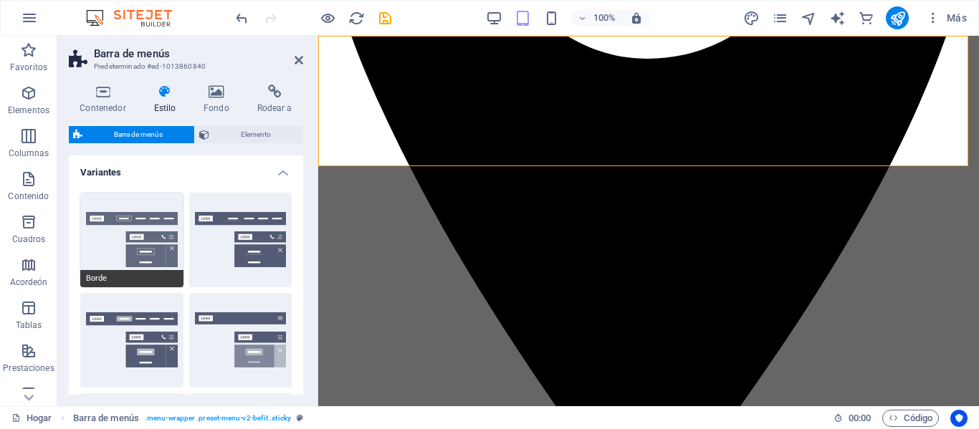
click at [154, 237] on button "Borde" at bounding box center [131, 240] width 103 height 95
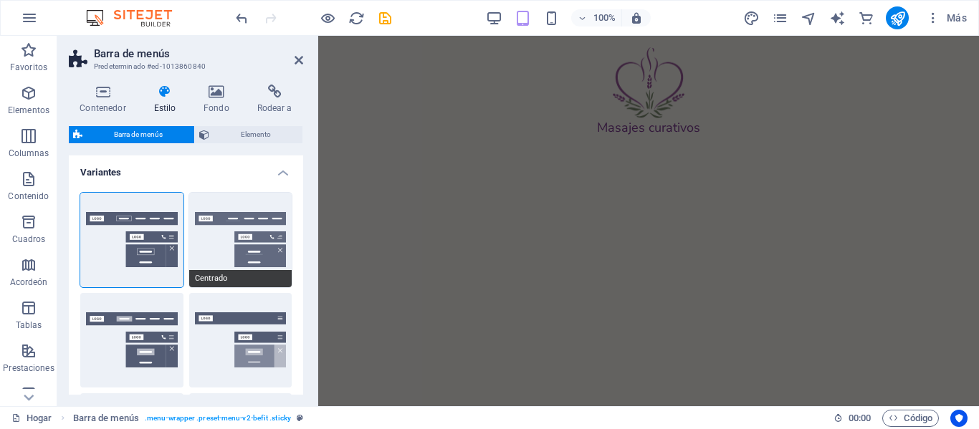
scroll to position [497, 0]
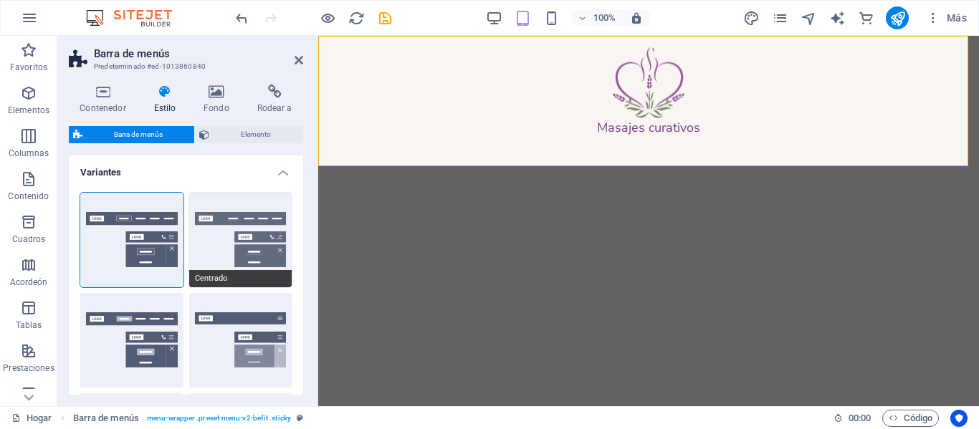
click at [241, 214] on button "Centrado" at bounding box center [240, 240] width 103 height 95
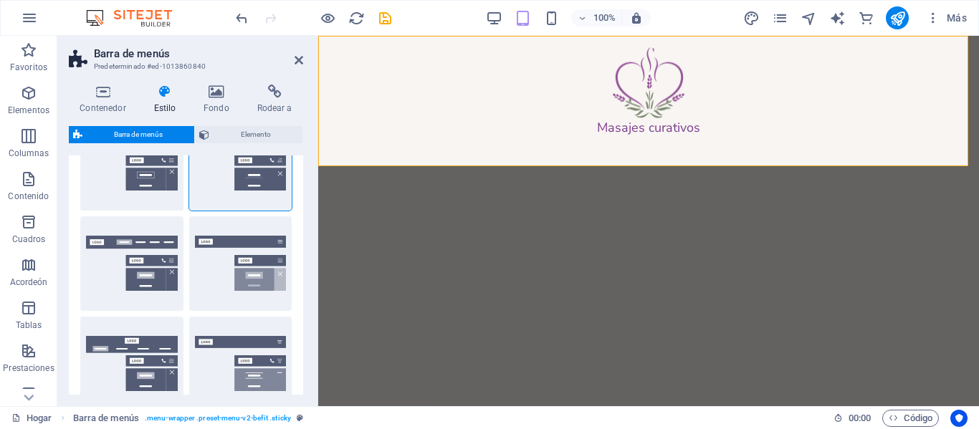
scroll to position [82, 0]
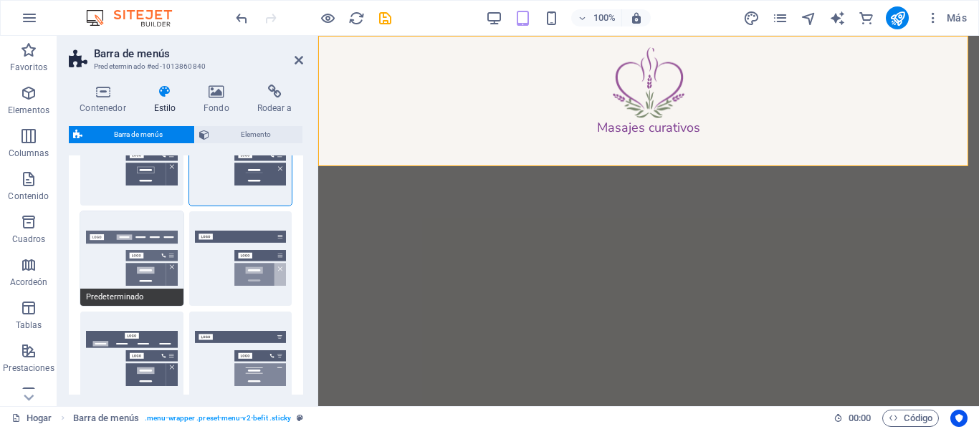
click at [145, 235] on button "Predeterminado" at bounding box center [131, 258] width 103 height 95
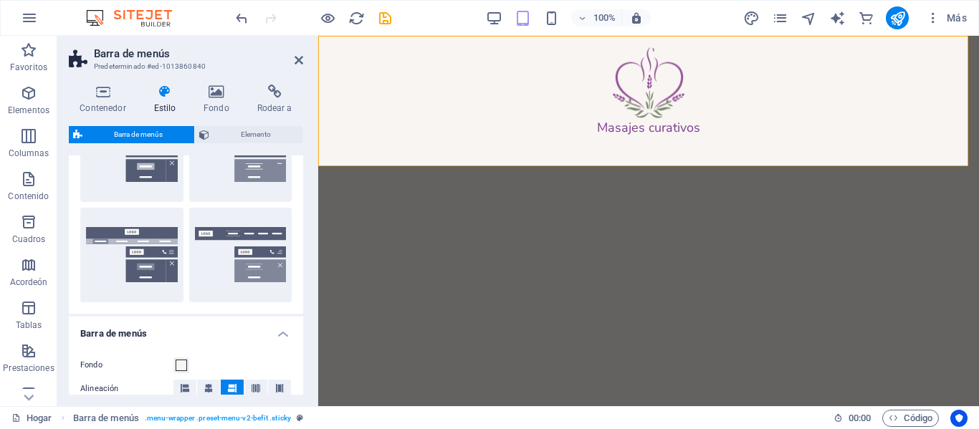
scroll to position [278, 0]
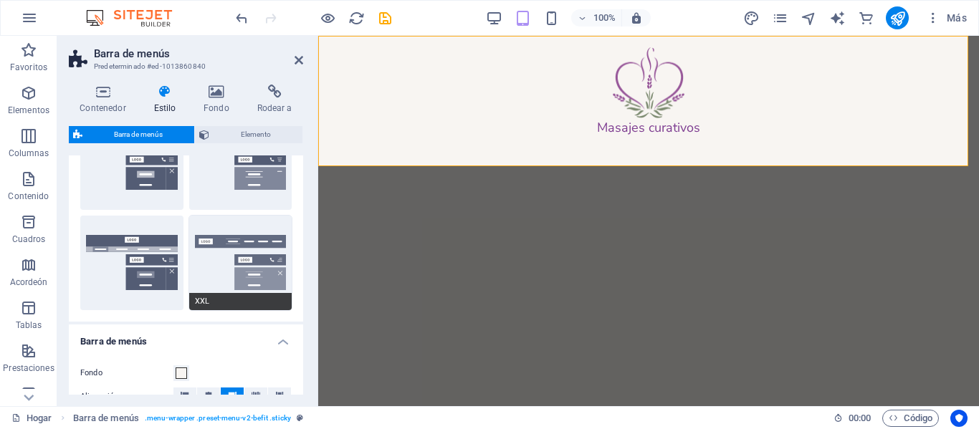
click at [240, 239] on button "XXL" at bounding box center [240, 263] width 103 height 95
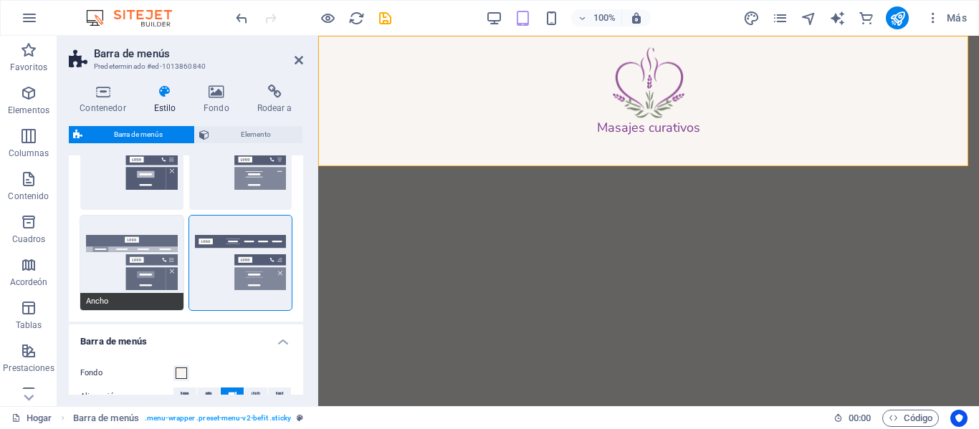
click at [140, 246] on button "Ancho" at bounding box center [131, 263] width 103 height 95
type input "2"
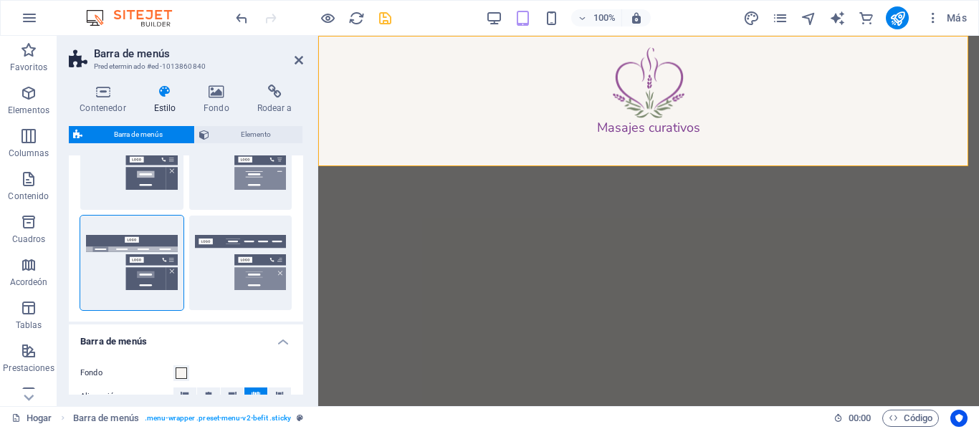
click at [386, 25] on icon "ahorrar" at bounding box center [385, 18] width 16 height 16
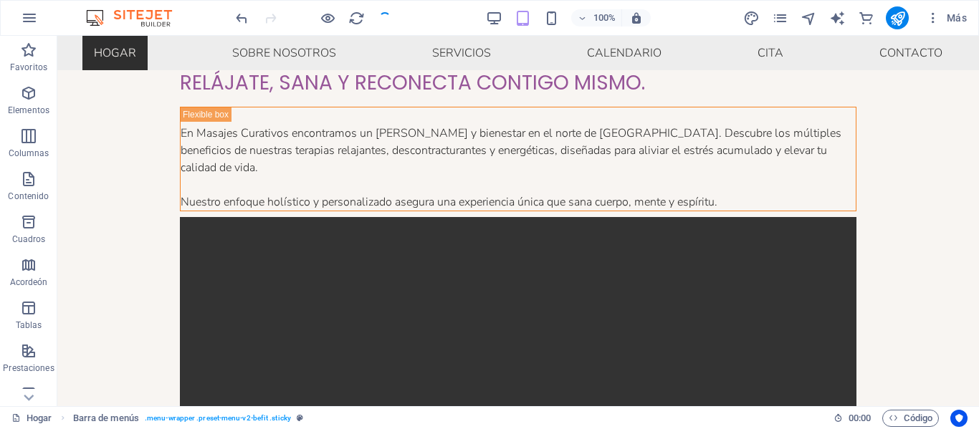
checkbox input "false"
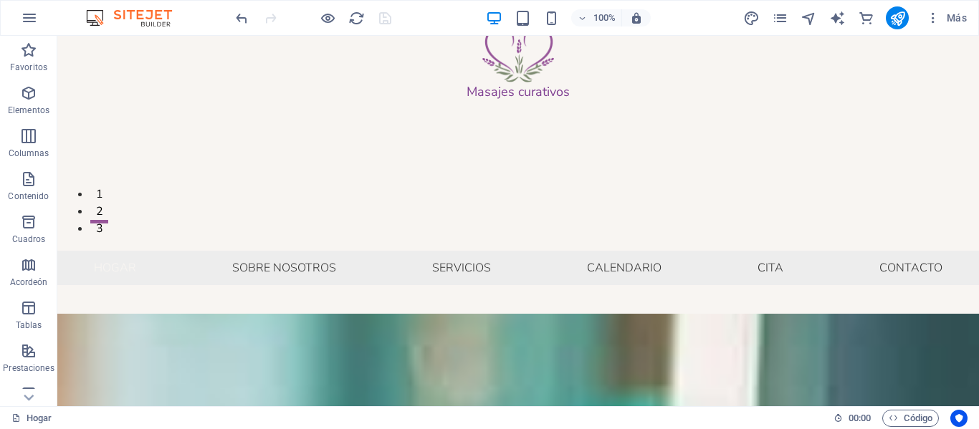
scroll to position [0, 0]
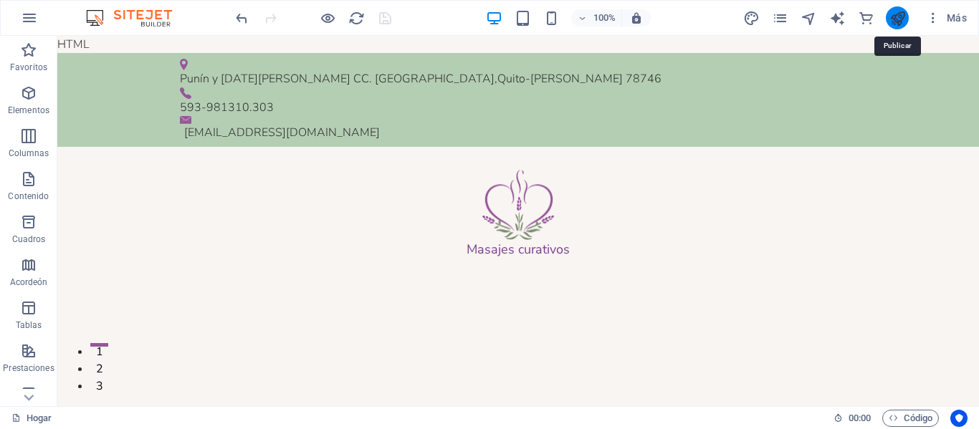
click at [892, 17] on icon "publicar" at bounding box center [898, 18] width 16 height 16
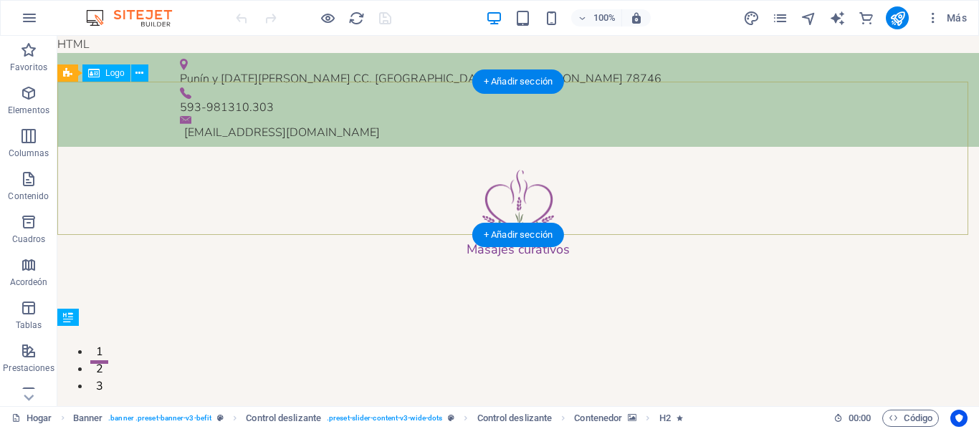
click at [477, 147] on div "Masajes curativos" at bounding box center [518, 278] width 922 height 262
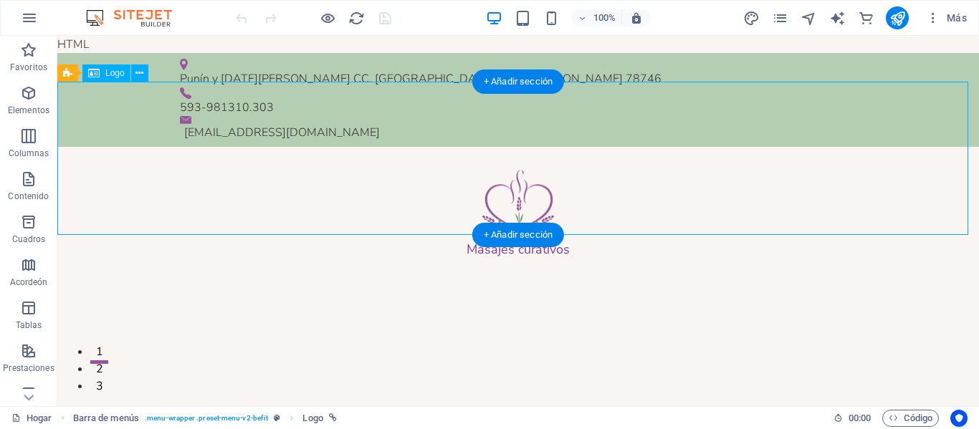
click at [477, 147] on div "Masajes curativos" at bounding box center [518, 278] width 922 height 262
select select "px"
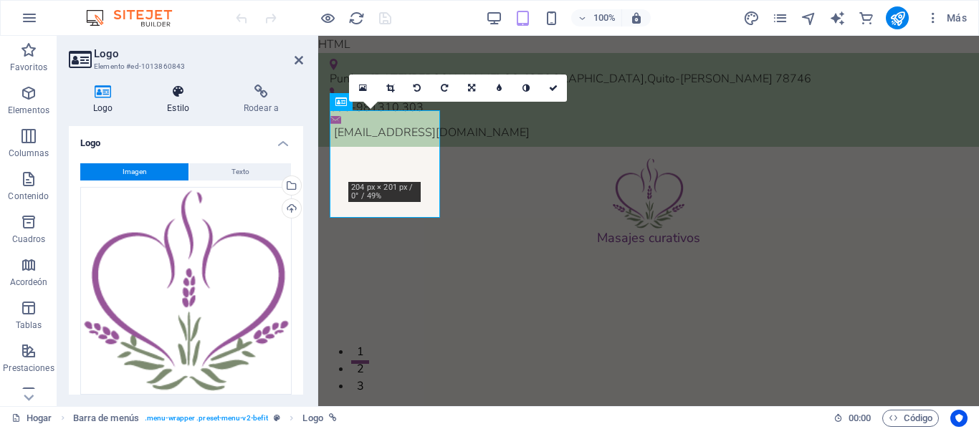
click at [178, 94] on icon at bounding box center [178, 92] width 71 height 14
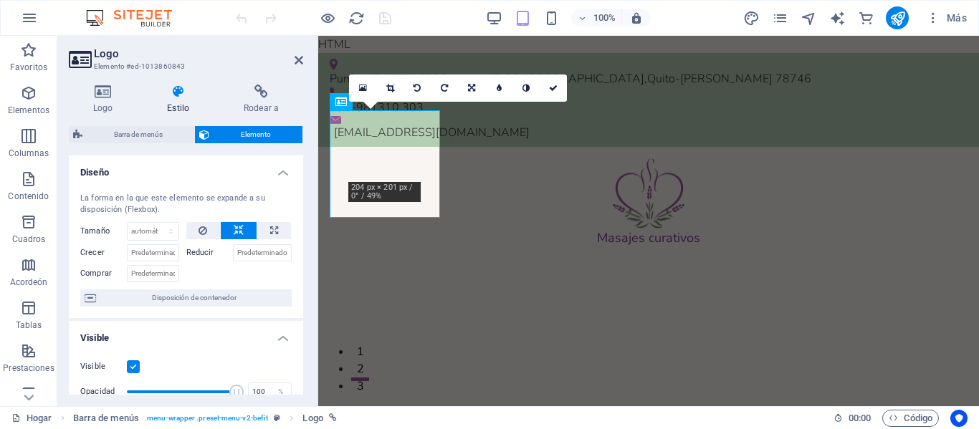
drag, startPoint x: 300, startPoint y: 221, endPoint x: 52, endPoint y: 152, distance: 258.3
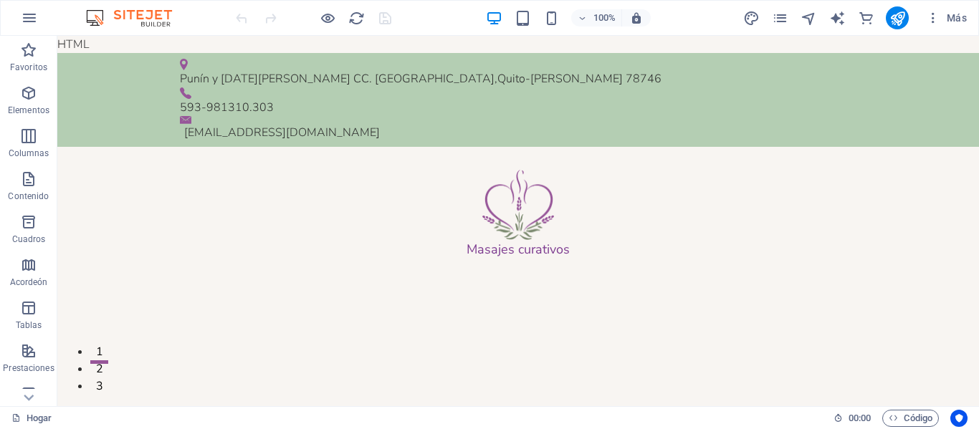
click at [88, 44] on font "HTML" at bounding box center [73, 45] width 32 height 16
click at [935, 17] on icon "button" at bounding box center [933, 18] width 14 height 14
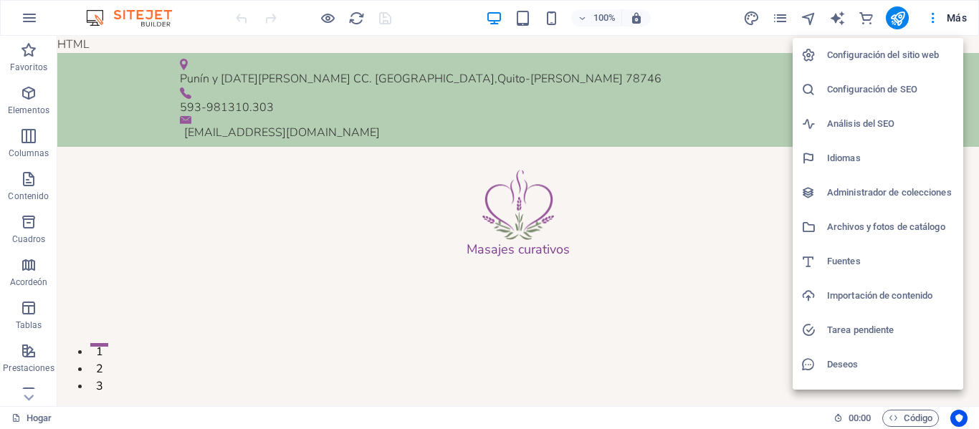
click at [848, 92] on font "Configuración de SEO" at bounding box center [872, 89] width 90 height 11
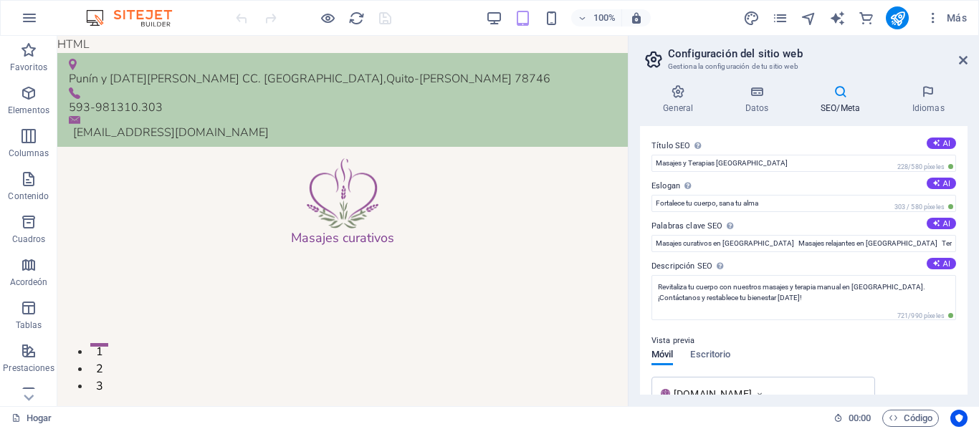
drag, startPoint x: 968, startPoint y: 222, endPoint x: 969, endPoint y: 261, distance: 38.7
click at [969, 261] on div "General Datos SEO/Meta Idiomas Nombre del sitio web Masajes curativos Logo Arra…" at bounding box center [804, 239] width 351 height 333
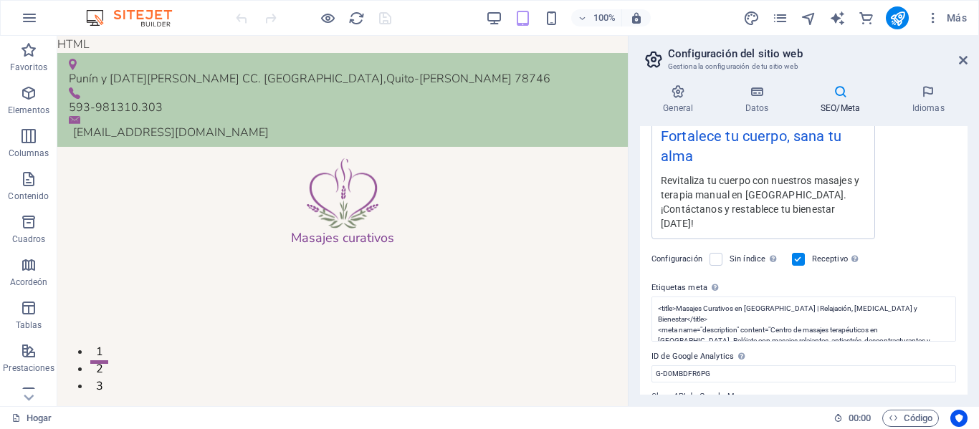
scroll to position [328, 0]
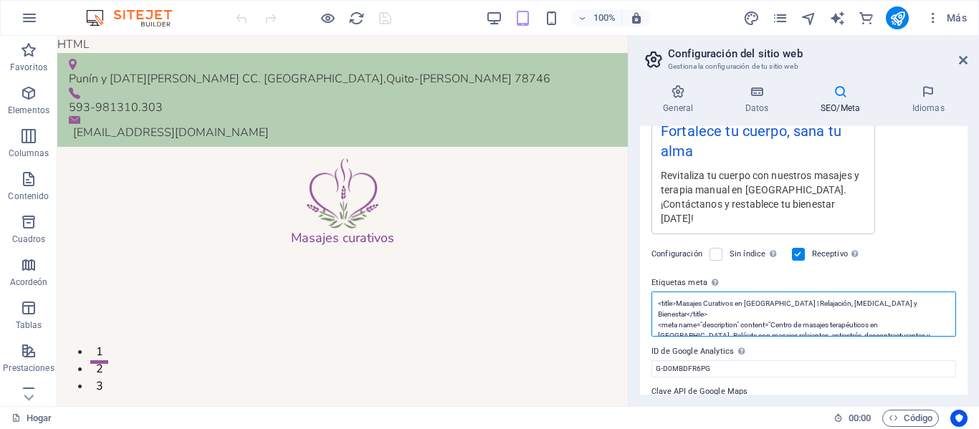
click at [788, 292] on textarea "<title>Masajes Curativos en [GEOGRAPHIC_DATA] | Relajación, [MEDICAL_DATA] y Bi…" at bounding box center [804, 314] width 305 height 45
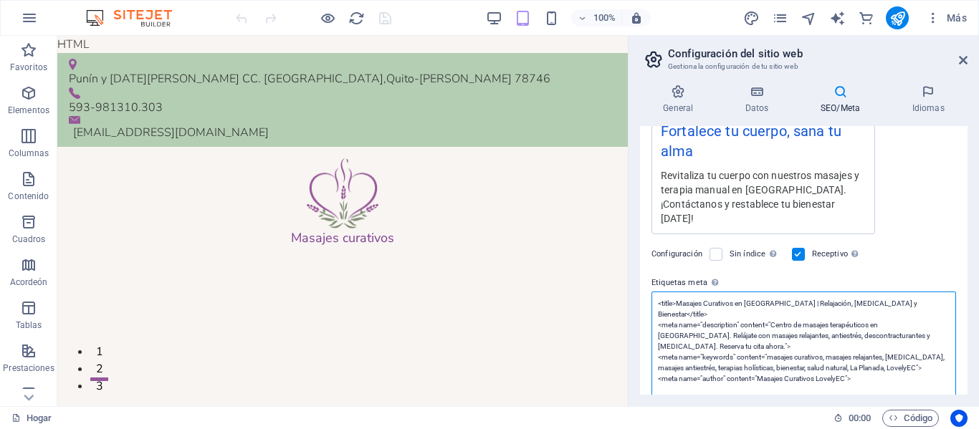
drag, startPoint x: 739, startPoint y: 401, endPoint x: 624, endPoint y: 366, distance: 119.7
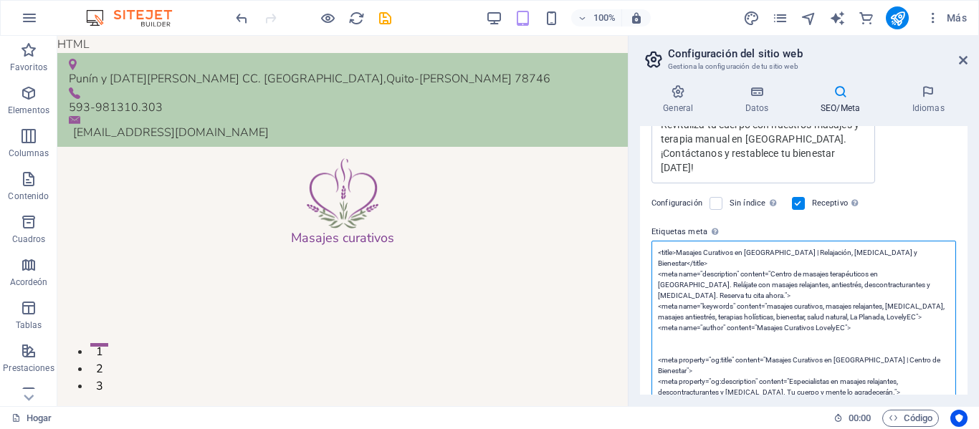
type textarea "<title>Masajes Curativos en [GEOGRAPHIC_DATA] | Relajación, [MEDICAL_DATA] y Bi…"
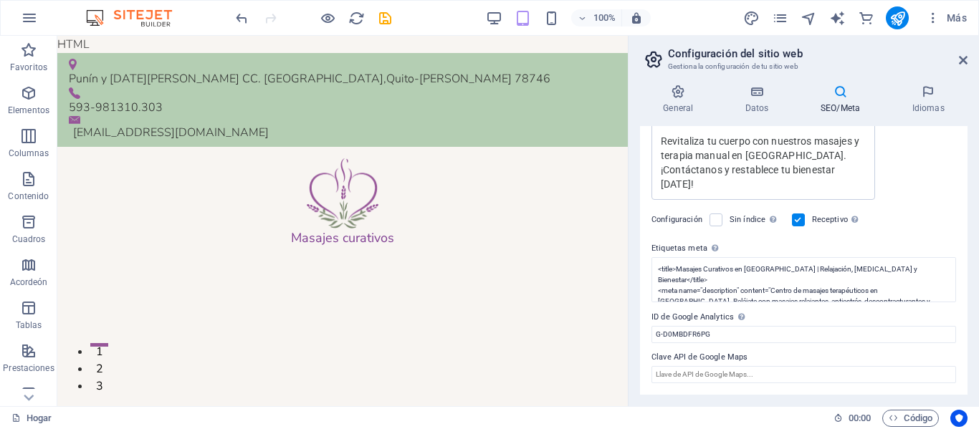
click at [384, 9] on div at bounding box center [313, 17] width 161 height 23
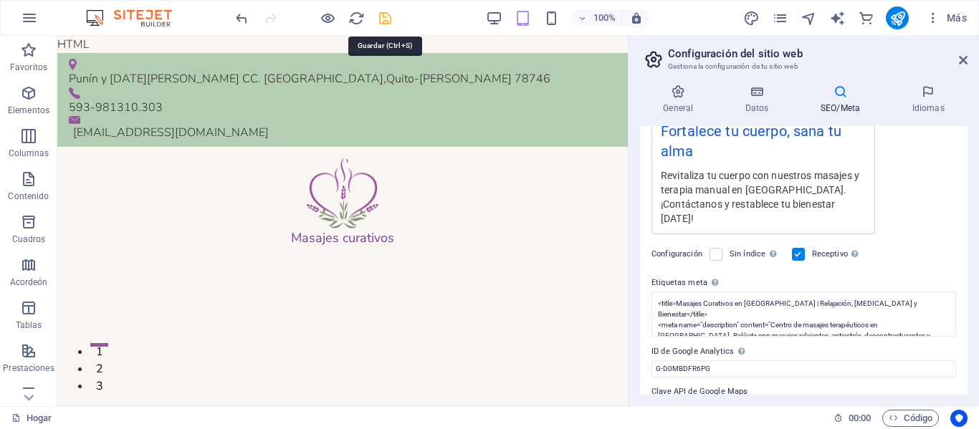
click at [384, 16] on icon "ahorrar" at bounding box center [385, 18] width 16 height 16
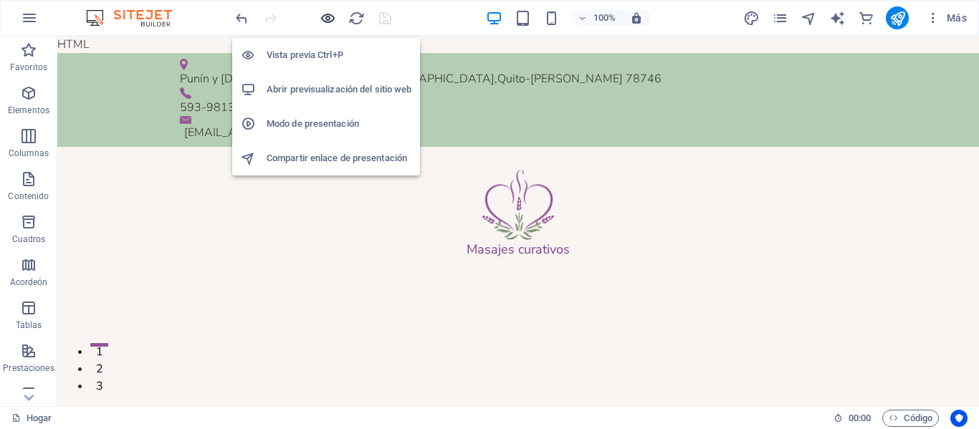
click at [324, 19] on icon "button" at bounding box center [328, 18] width 16 height 16
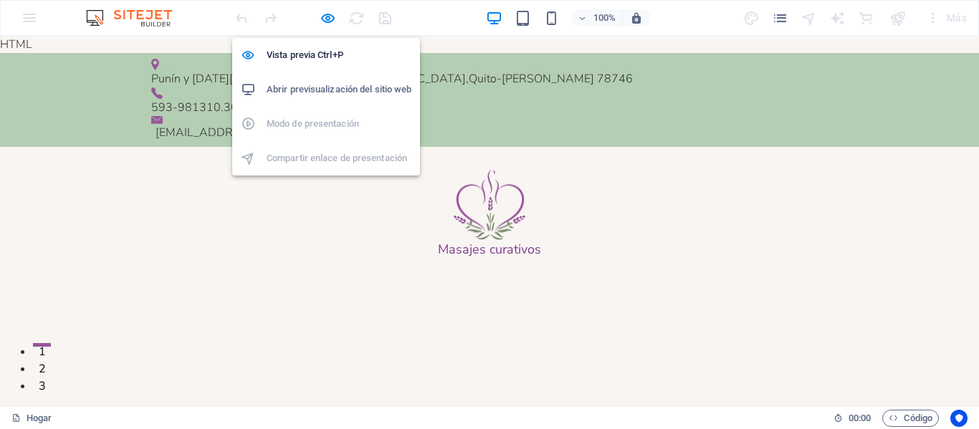
click at [311, 88] on font "Abrir previsualización del sitio web" at bounding box center [339, 89] width 145 height 11
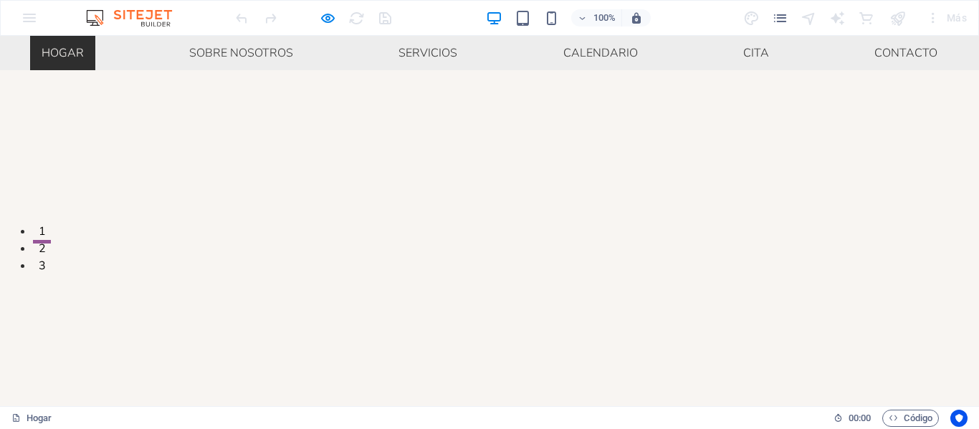
scroll to position [138, 0]
click at [520, 52] on ul "Hogar Sobre nosotros Servicios Calendario Cita Contacto" at bounding box center [489, 53] width 979 height 34
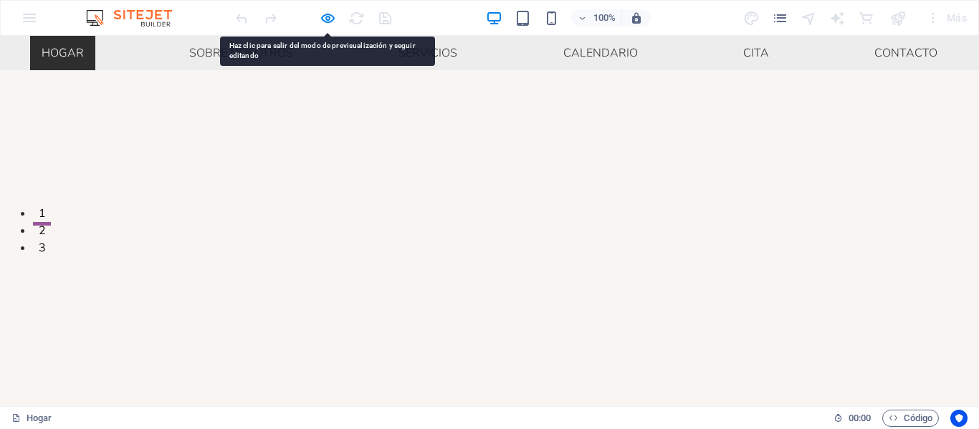
click at [520, 52] on ul "Hogar Sobre nosotros Servicios Calendario Cita Contacto" at bounding box center [489, 53] width 979 height 34
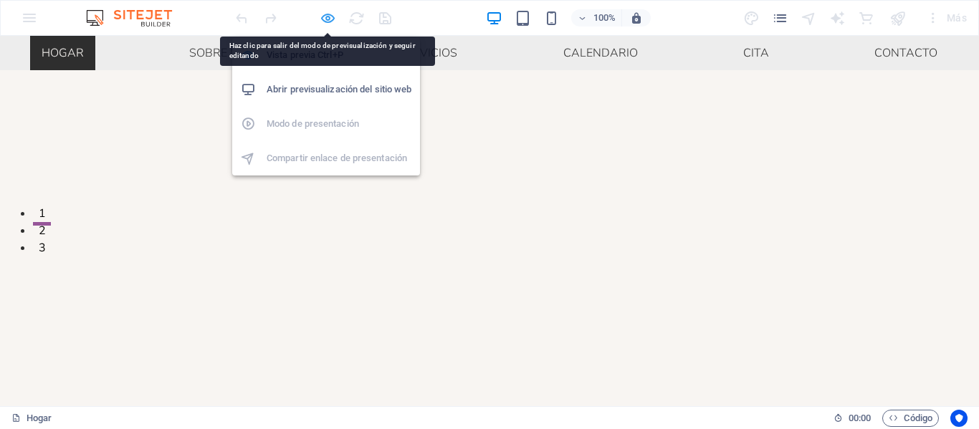
click at [325, 18] on icon "button" at bounding box center [328, 18] width 16 height 16
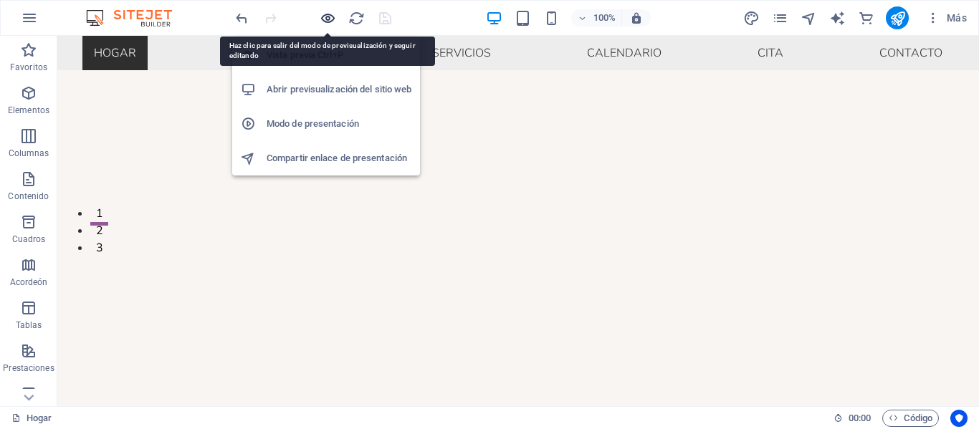
scroll to position [133, 0]
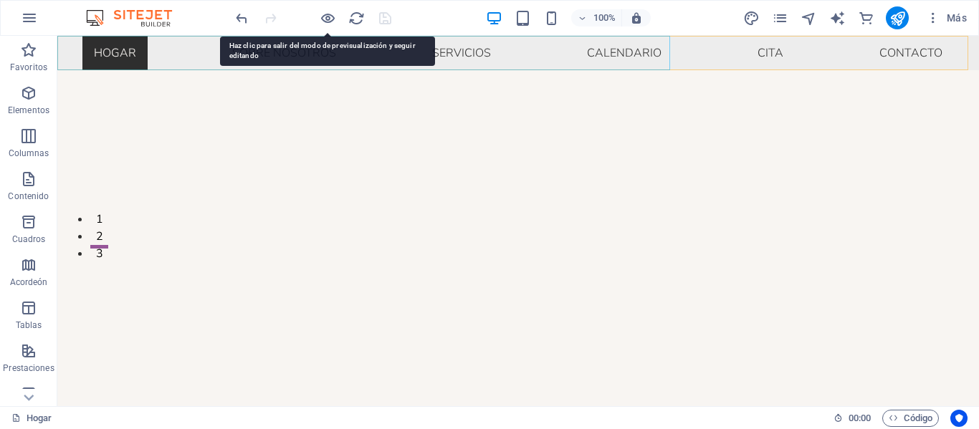
click at [483, 47] on nav "Hogar Sobre nosotros Servicios Calendario Cita Contacto" at bounding box center [518, 53] width 922 height 34
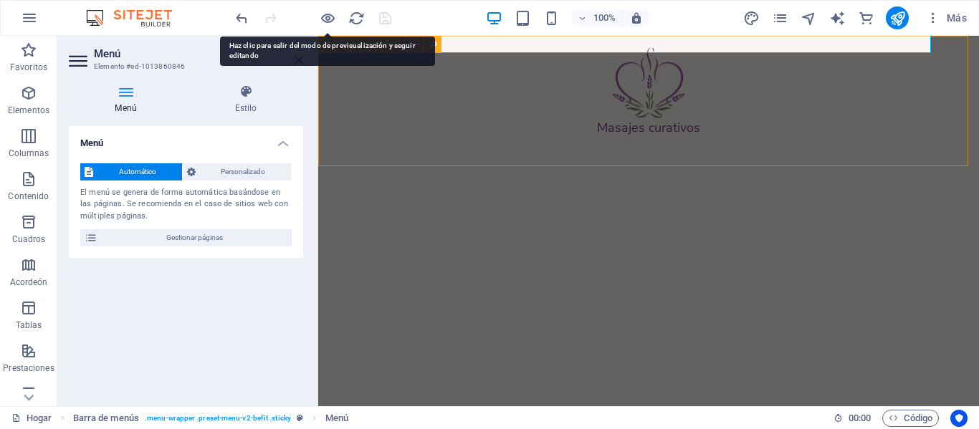
scroll to position [150, 0]
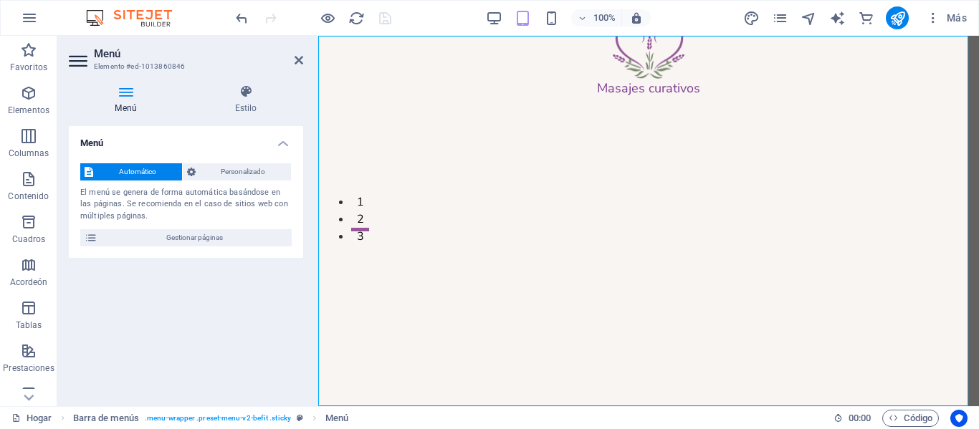
click at [128, 98] on icon at bounding box center [126, 92] width 114 height 14
click at [127, 90] on icon at bounding box center [126, 92] width 114 height 14
click at [231, 168] on font "Personalizado" at bounding box center [243, 172] width 44 height 8
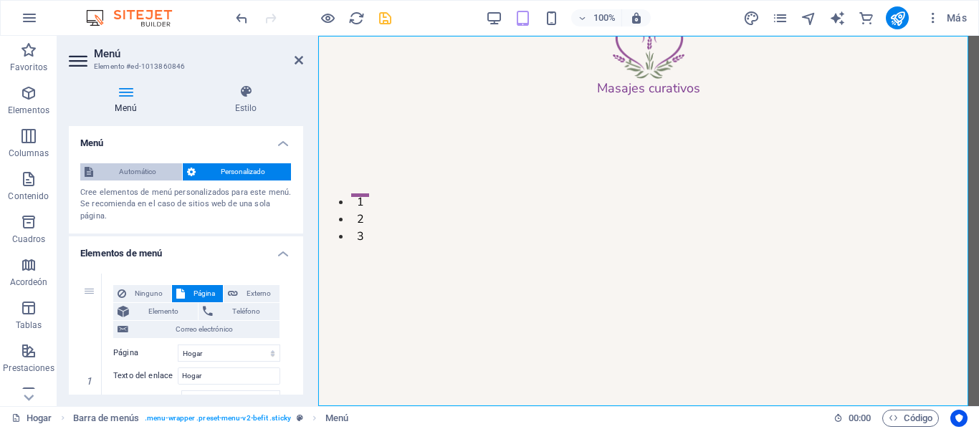
click at [155, 169] on font "Automático" at bounding box center [137, 172] width 37 height 8
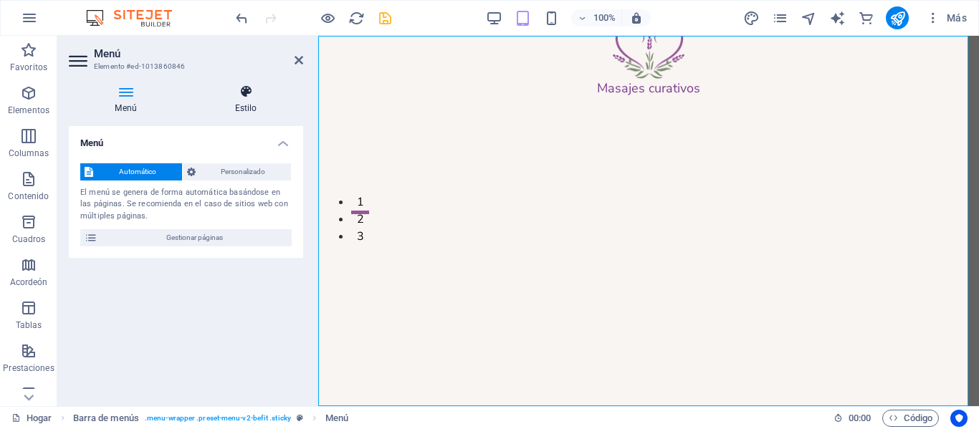
click at [240, 99] on h4 "Estilo" at bounding box center [246, 100] width 115 height 30
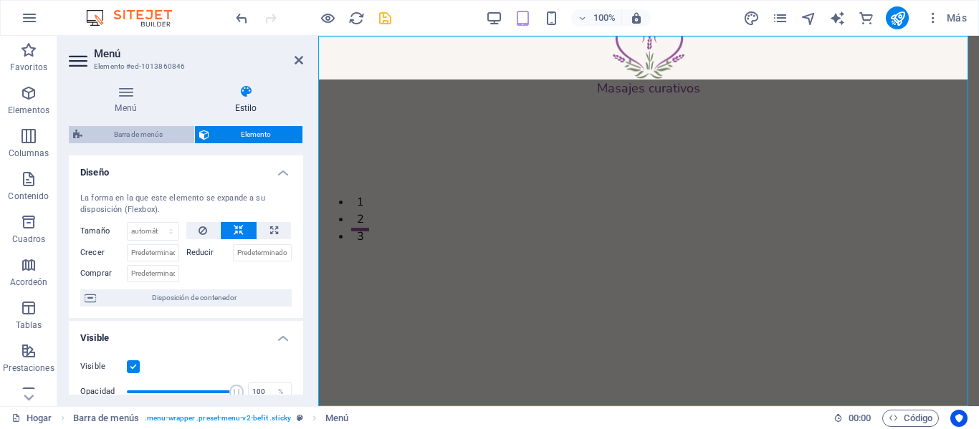
click at [147, 134] on font "Barra de menús" at bounding box center [138, 134] width 49 height 8
select select "rem"
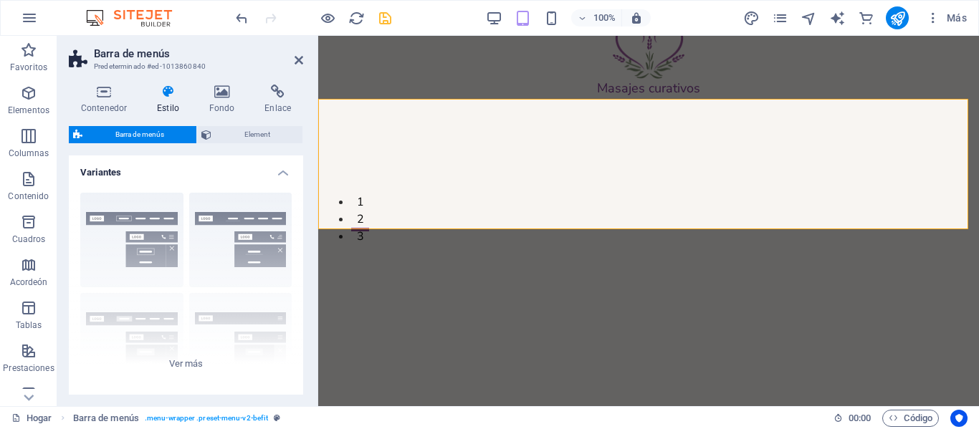
scroll to position [0, 0]
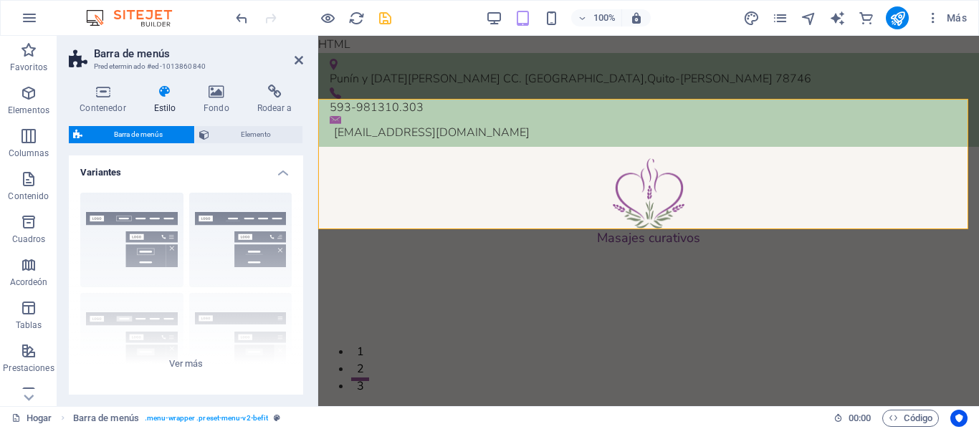
drag, startPoint x: 300, startPoint y: 196, endPoint x: 300, endPoint y: 219, distance: 22.9
click at [300, 219] on div "Variantes Borde Centrado Predeterminado Fijo Loki Desencadenador Ancho XXL Barr…" at bounding box center [186, 275] width 234 height 239
drag, startPoint x: 299, startPoint y: 214, endPoint x: 299, endPoint y: 204, distance: 10.0
click at [300, 246] on div "Borde Centrado Predeterminado Fijo Loki Desencadenador Ancho XXL" at bounding box center [186, 288] width 234 height 215
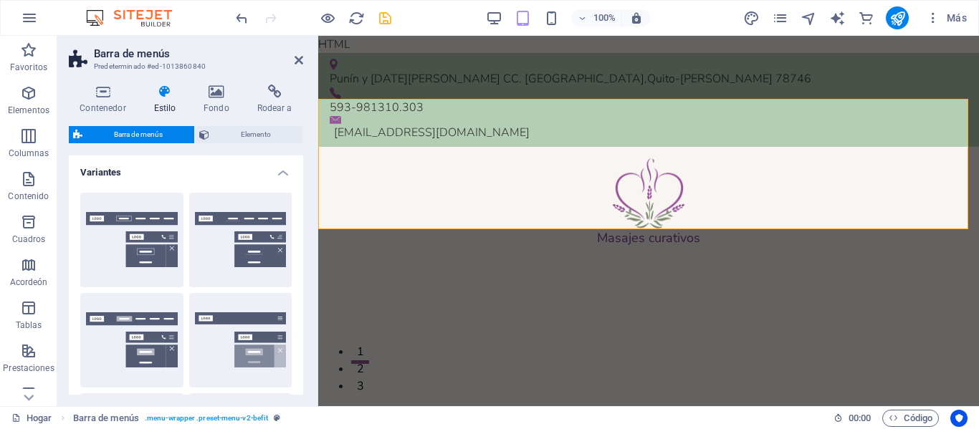
drag, startPoint x: 299, startPoint y: 200, endPoint x: 300, endPoint y: 287, distance: 87.4
click at [300, 287] on div "Borde Centrado Predeterminado Fijo Loki Desencadenador Ancho XXL" at bounding box center [186, 390] width 234 height 419
drag, startPoint x: 305, startPoint y: 189, endPoint x: 307, endPoint y: 275, distance: 86.8
click at [307, 275] on div "Contenedor Estilo Fondo Rodear a Tamaño [MEDICAL_DATA] Predeterminado píxeles m…" at bounding box center [185, 239] width 257 height 333
click at [129, 321] on button "Predeterminado" at bounding box center [131, 340] width 103 height 95
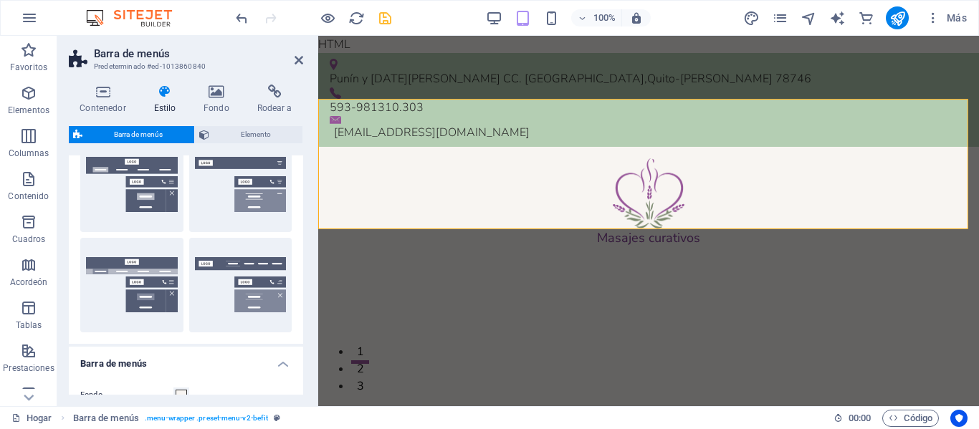
scroll to position [242, 0]
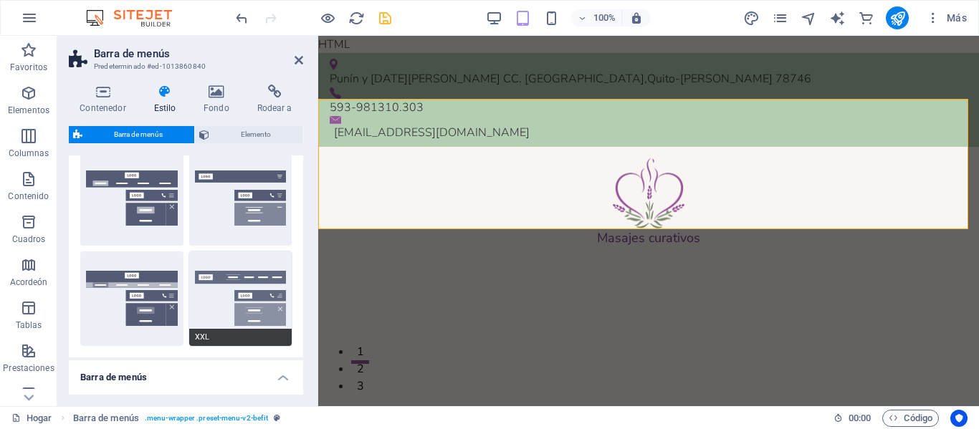
click at [235, 273] on button "XXL" at bounding box center [240, 299] width 103 height 95
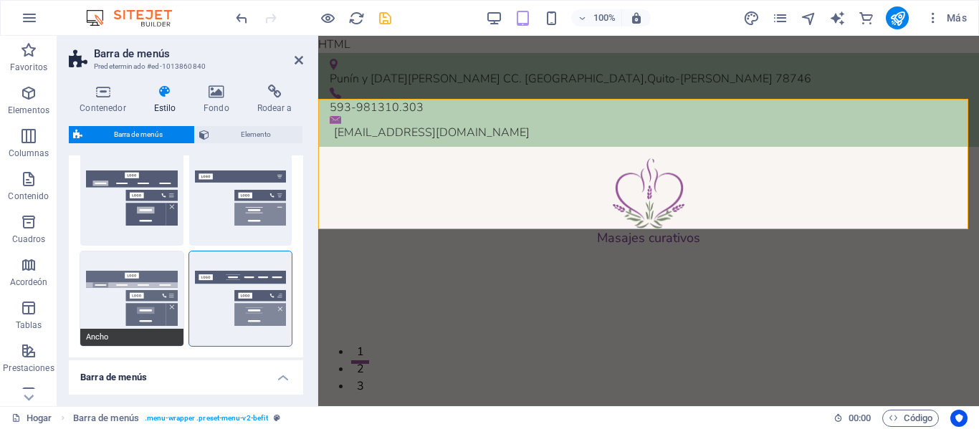
click at [135, 297] on button "Ancho" at bounding box center [131, 299] width 103 height 95
type input "2"
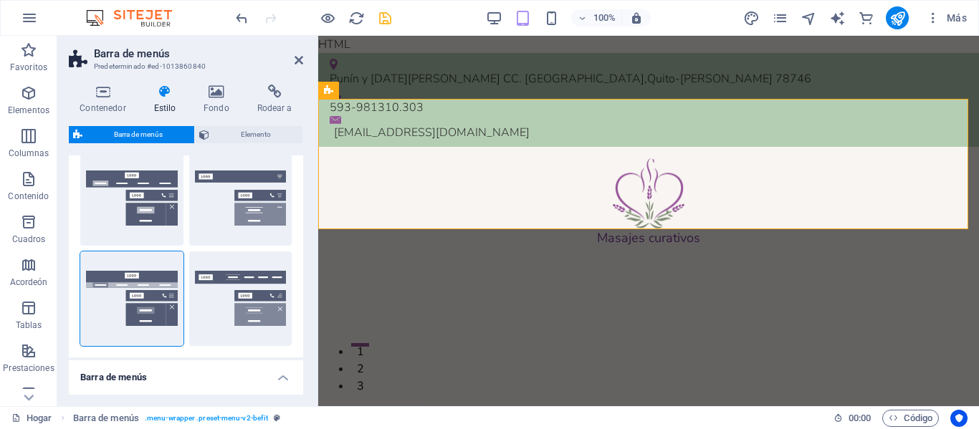
drag, startPoint x: 299, startPoint y: 248, endPoint x: 299, endPoint y: 214, distance: 33.7
click at [298, 214] on div "Borde Centrado Predeterminado Fijo Loki Desencadenador Ancho XXL" at bounding box center [186, 148] width 234 height 419
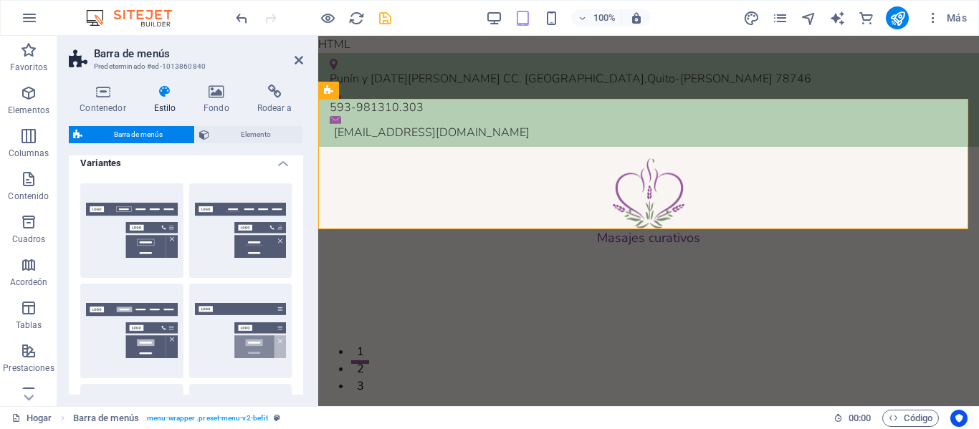
scroll to position [0, 0]
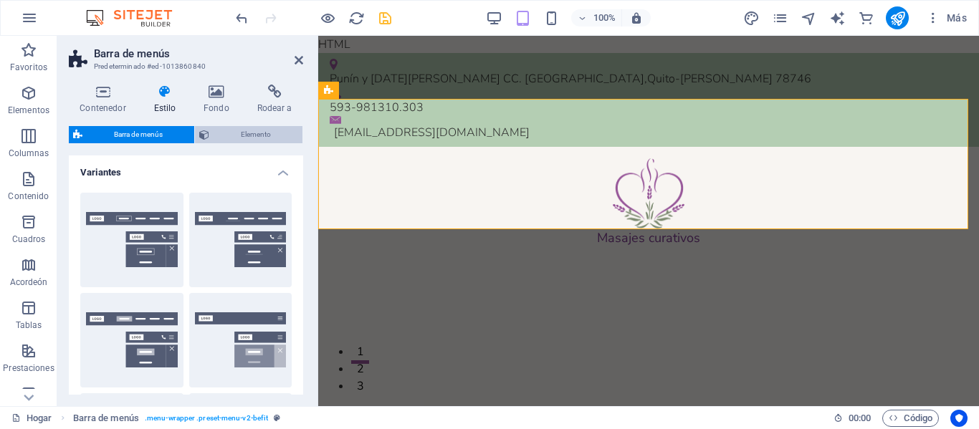
click at [268, 139] on span "Elemento" at bounding box center [256, 134] width 85 height 17
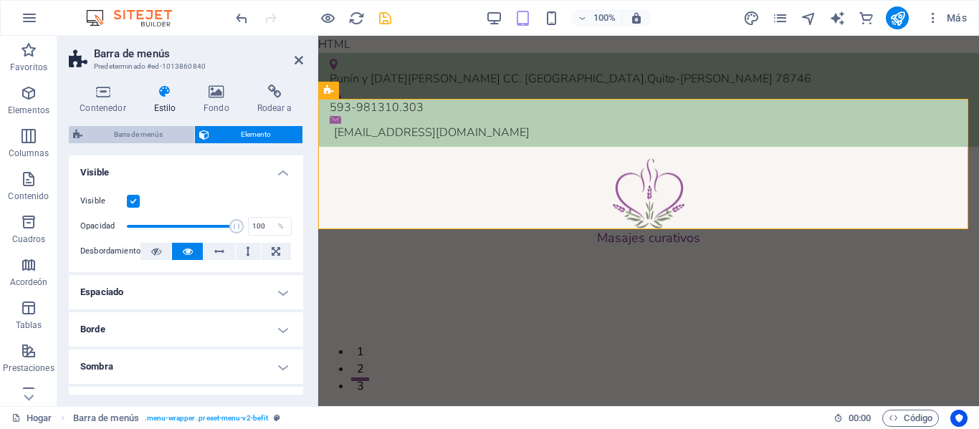
click at [143, 135] on font "Barra de menús" at bounding box center [138, 134] width 49 height 8
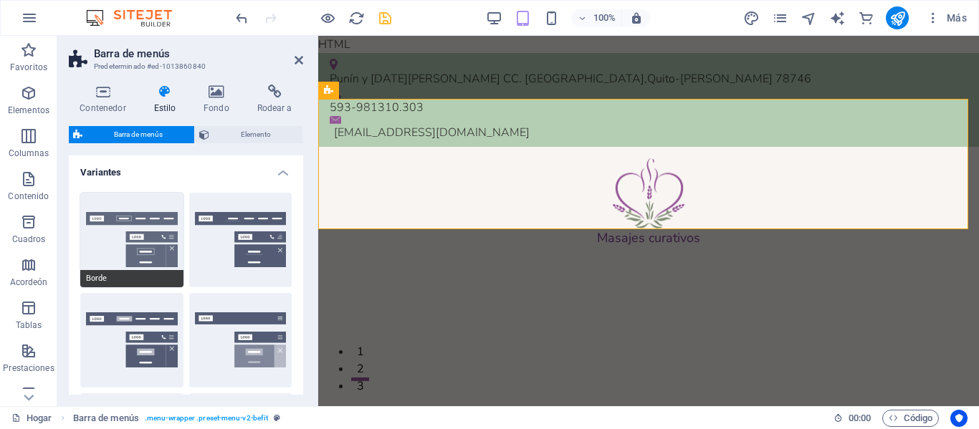
click at [140, 237] on button "Borde" at bounding box center [131, 240] width 103 height 95
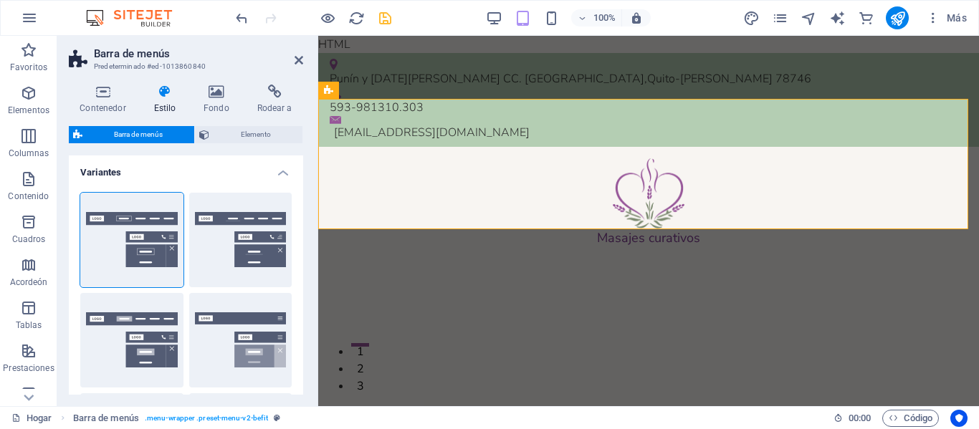
drag, startPoint x: 297, startPoint y: 210, endPoint x: 300, endPoint y: 279, distance: 68.9
click at [300, 279] on div "Variantes Borde Centrado Predeterminado Fijo Loki Desencadenador Ancho XXL Barr…" at bounding box center [186, 275] width 234 height 239
drag, startPoint x: 304, startPoint y: 191, endPoint x: 302, endPoint y: 277, distance: 86.0
click at [302, 277] on div "Contenedor Estilo Fondo Rodear a Tamaño [MEDICAL_DATA] Predeterminado píxeles m…" at bounding box center [185, 239] width 257 height 333
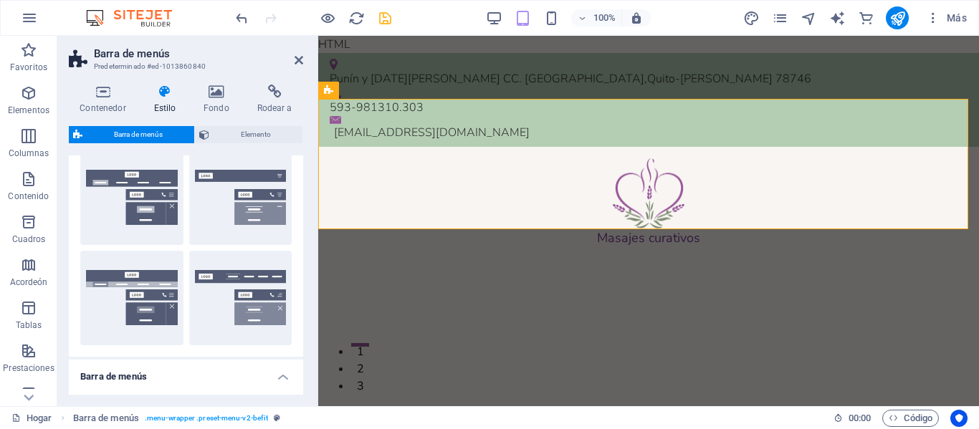
scroll to position [240, 0]
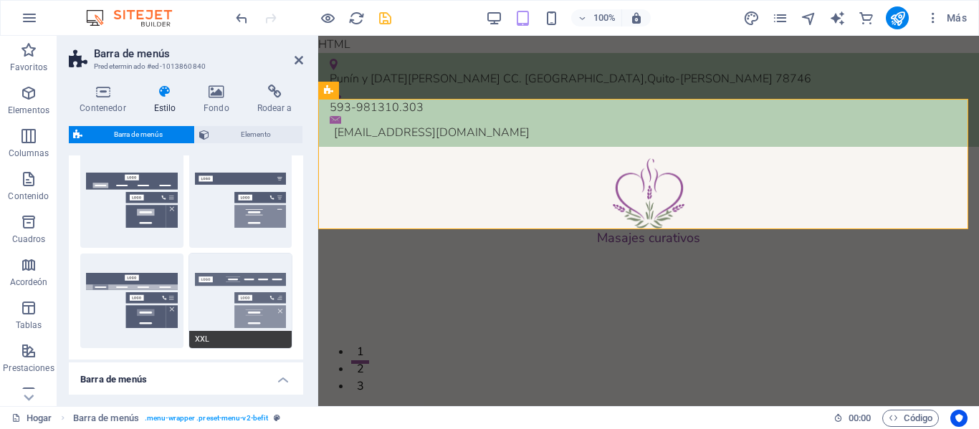
click at [263, 273] on button "XXL" at bounding box center [240, 301] width 103 height 95
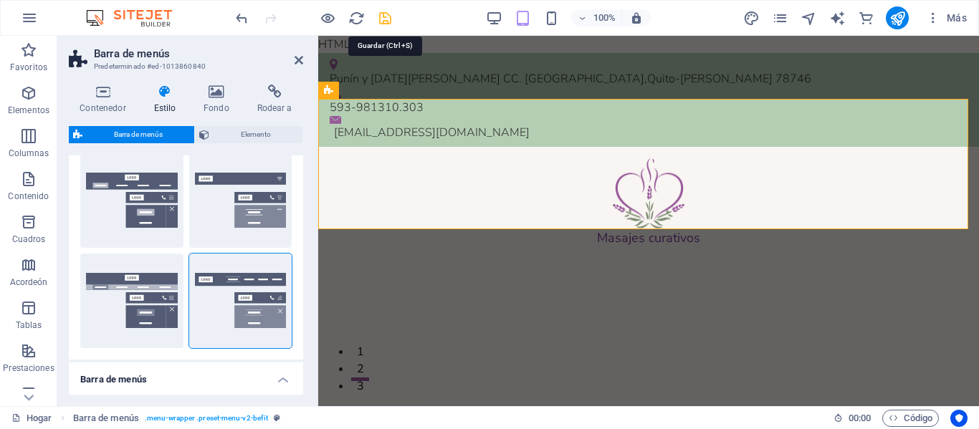
click at [386, 15] on icon "ahorrar" at bounding box center [385, 18] width 16 height 16
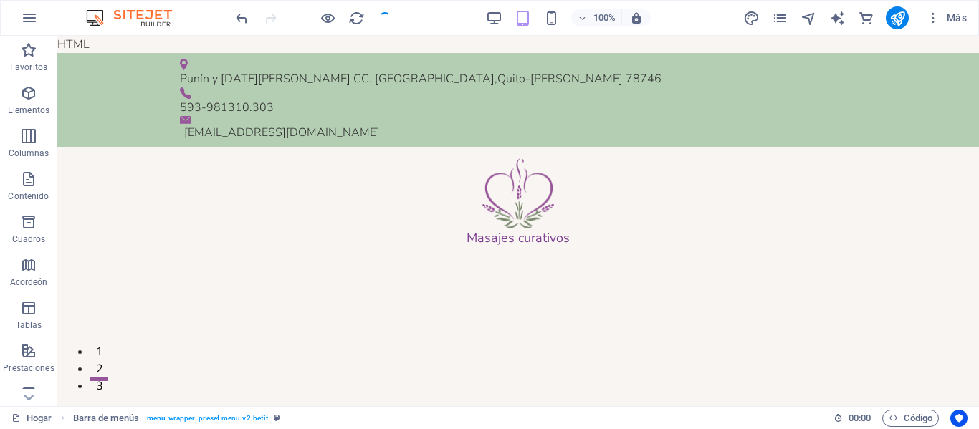
checkbox input "false"
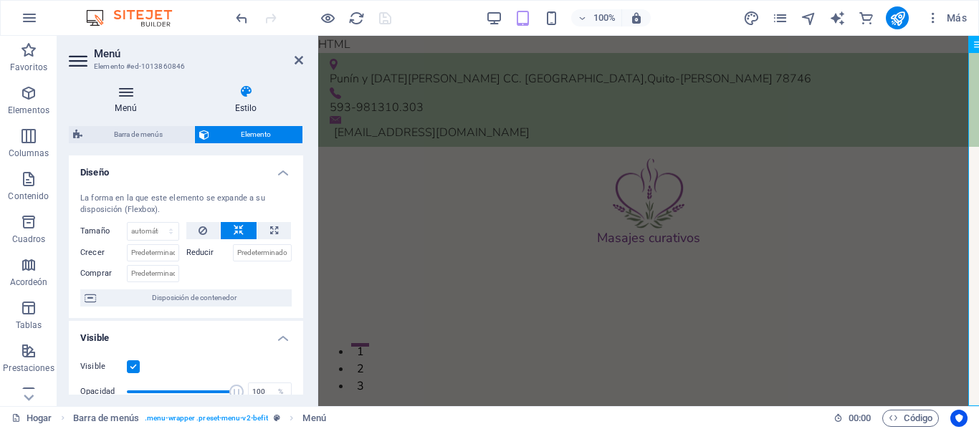
click at [123, 92] on icon at bounding box center [126, 92] width 114 height 14
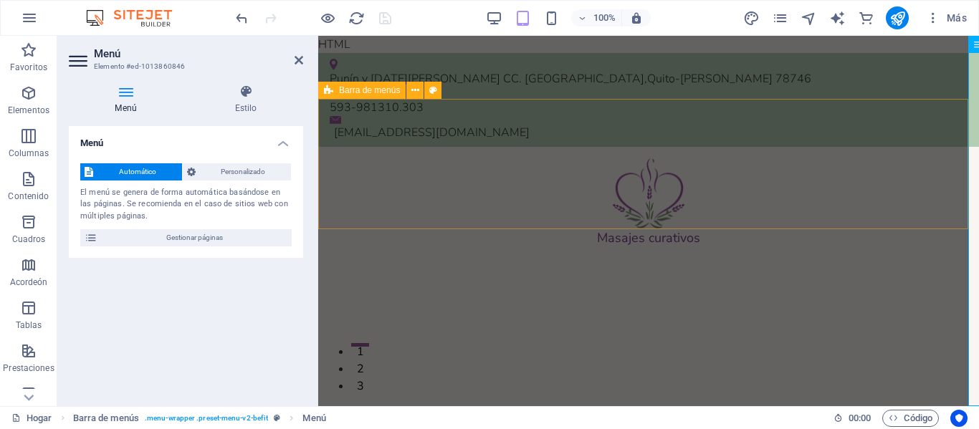
select select "rem"
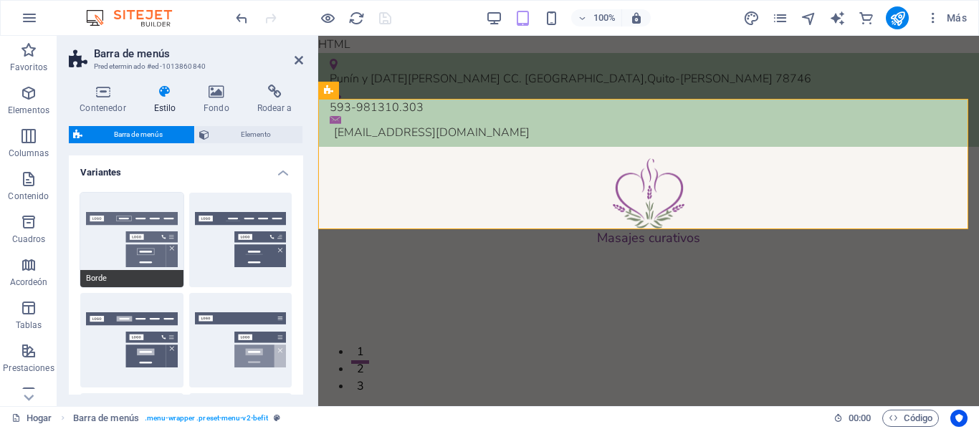
click at [157, 221] on button "Borde" at bounding box center [131, 240] width 103 height 95
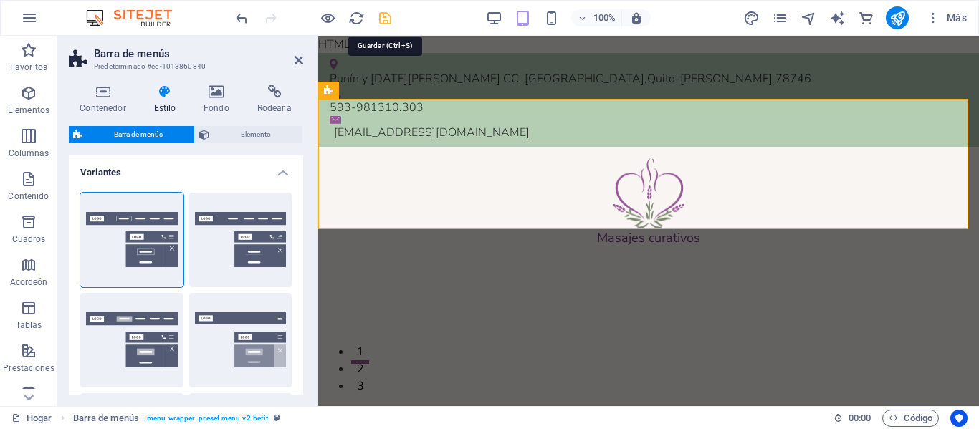
click at [386, 23] on icon "ahorrar" at bounding box center [385, 18] width 16 height 16
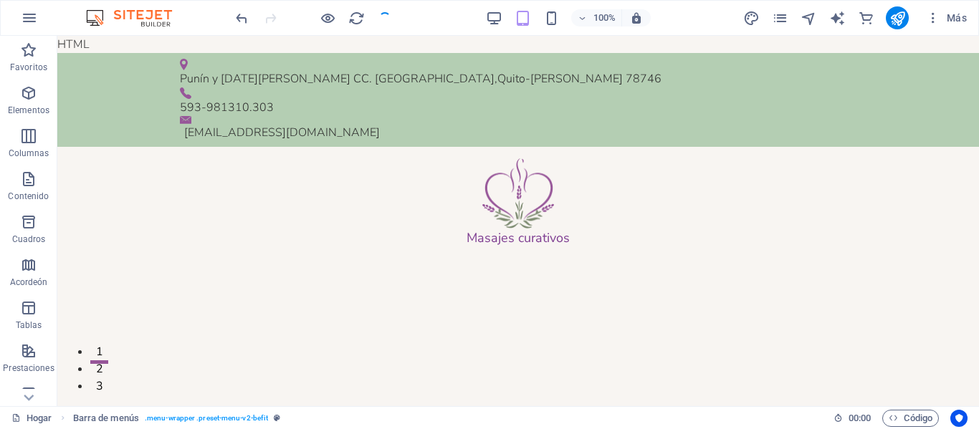
checkbox input "false"
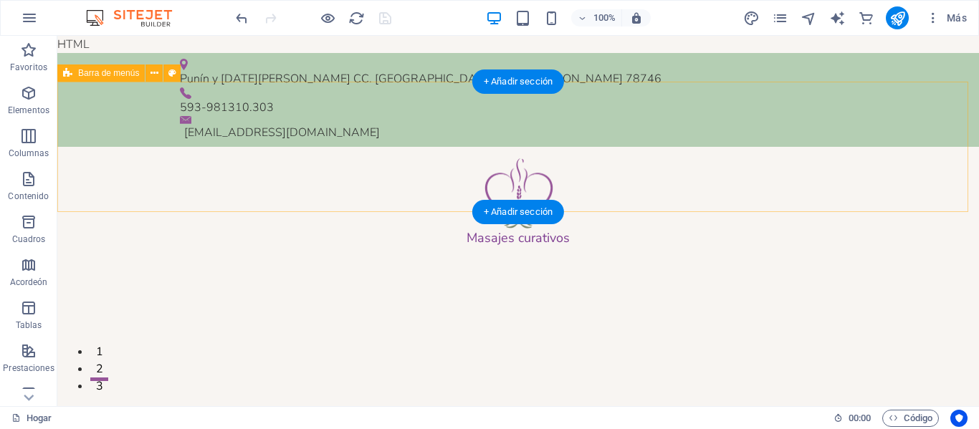
select select "header"
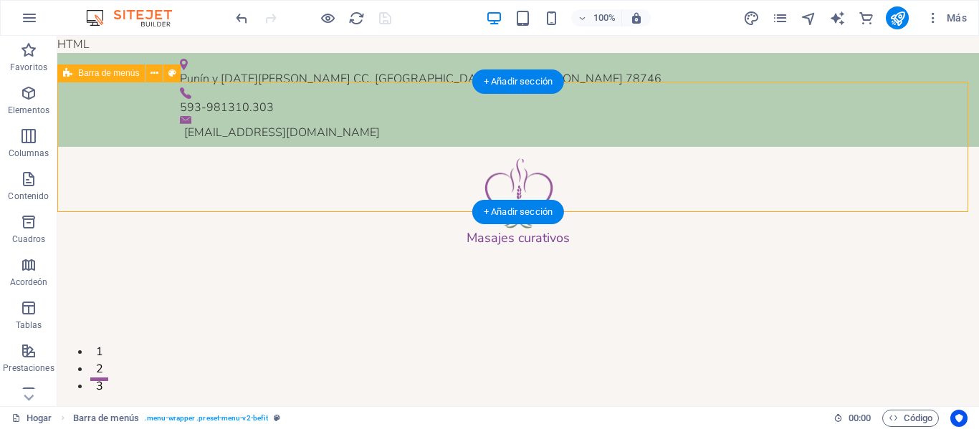
select select "rem"
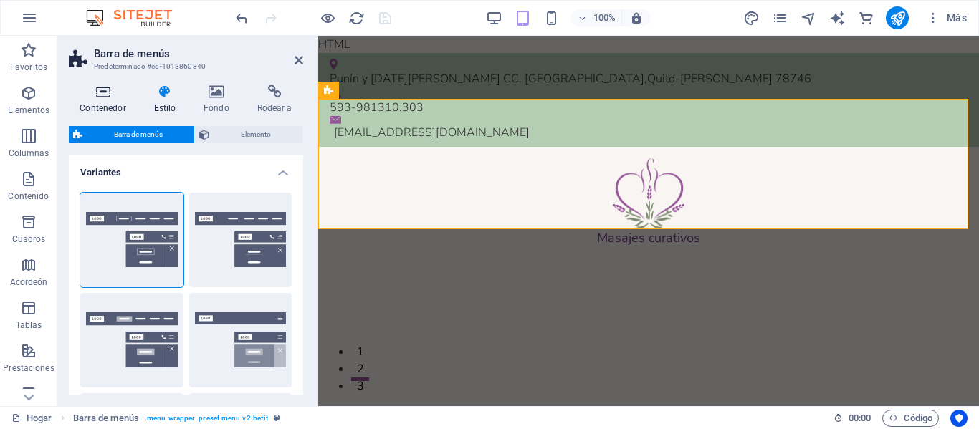
click at [108, 89] on icon at bounding box center [103, 92] width 68 height 14
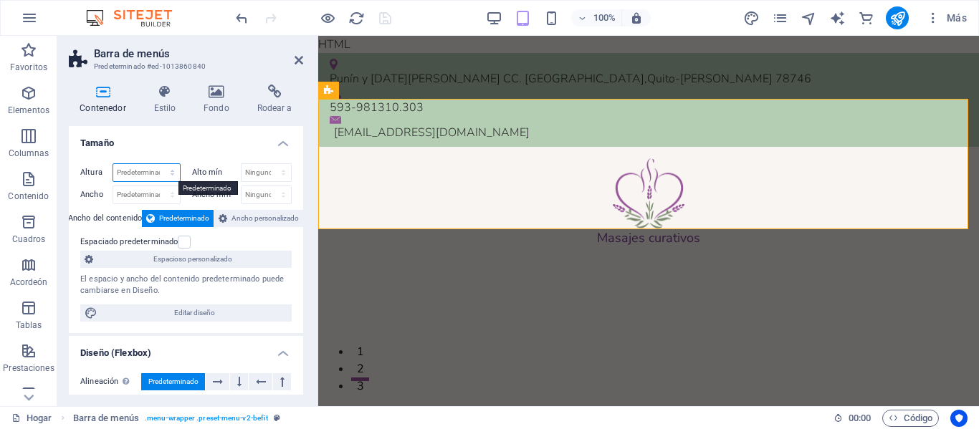
click at [169, 174] on select "Predeterminado píxeles movimiento rápido del ojo % vh Volkswagen" at bounding box center [146, 172] width 67 height 17
select select "%"
click at [158, 164] on select "Predeterminado píxeles movimiento rápido del ojo % vh Volkswagen" at bounding box center [146, 172] width 67 height 17
type input "70"
click at [153, 141] on h4 "Tamaño" at bounding box center [186, 139] width 234 height 26
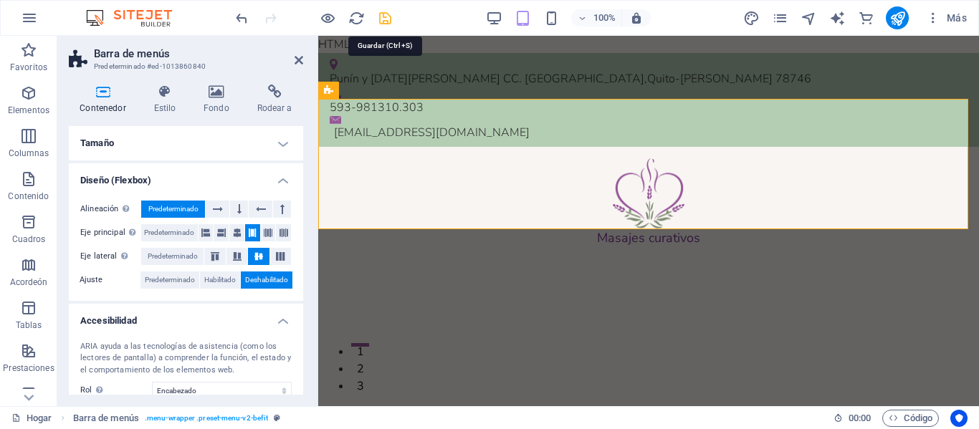
click at [383, 22] on icon "ahorrar" at bounding box center [385, 18] width 16 height 16
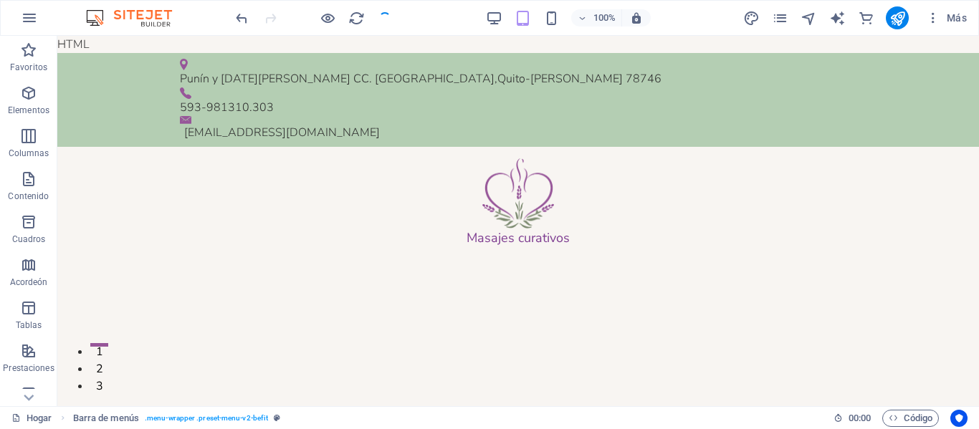
checkbox input "false"
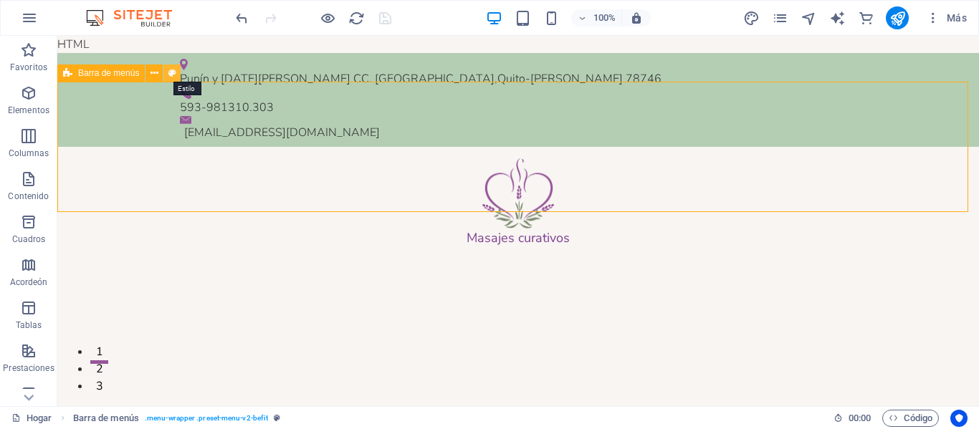
click at [176, 79] on button at bounding box center [171, 73] width 17 height 17
select select "rem"
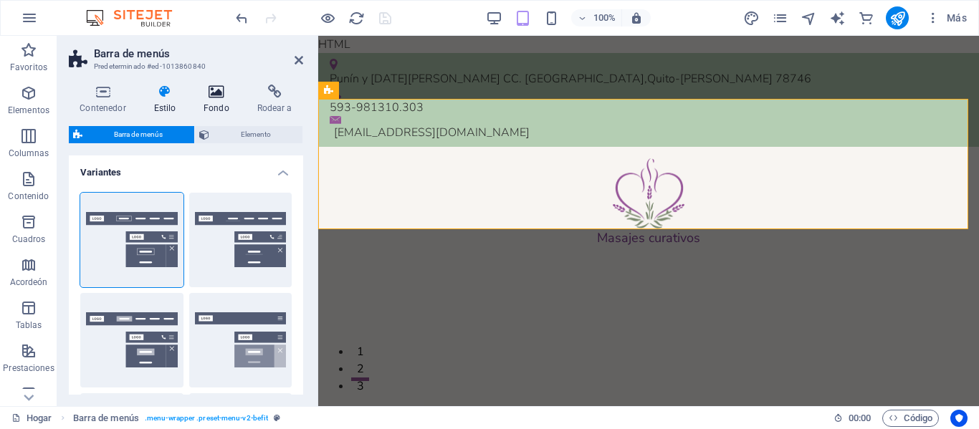
click at [220, 101] on h4 "Fondo" at bounding box center [219, 100] width 53 height 30
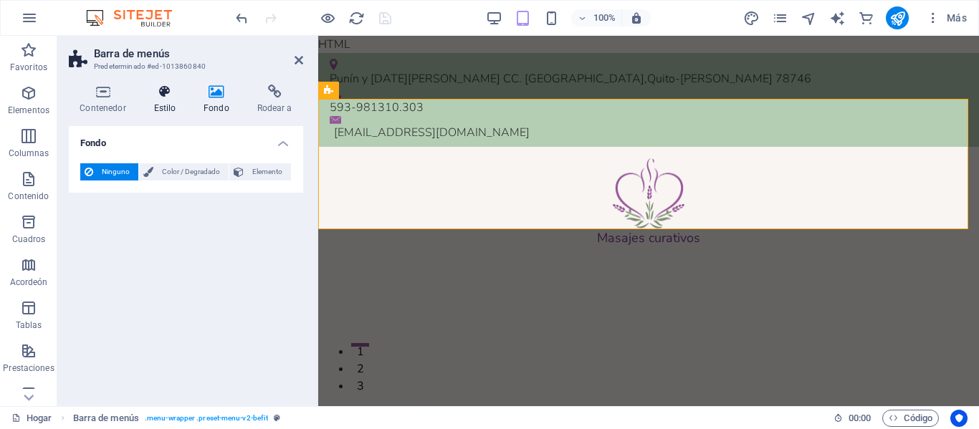
click at [172, 95] on icon at bounding box center [165, 92] width 44 height 14
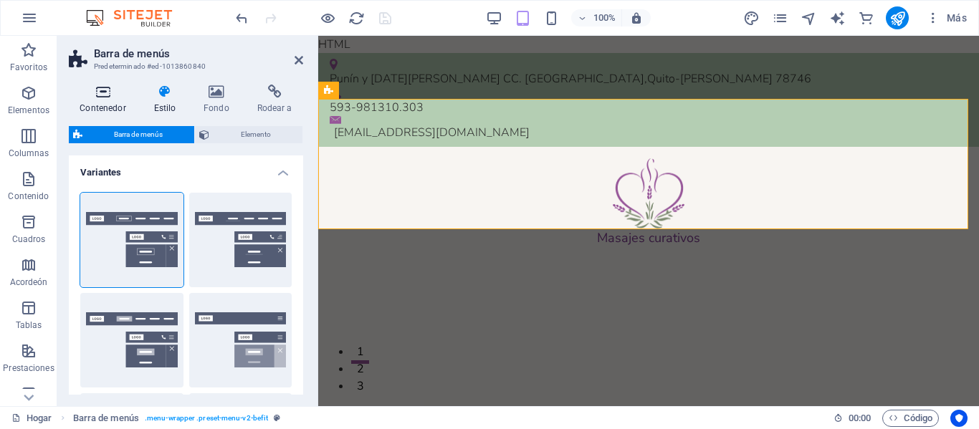
click at [104, 91] on icon at bounding box center [103, 92] width 68 height 14
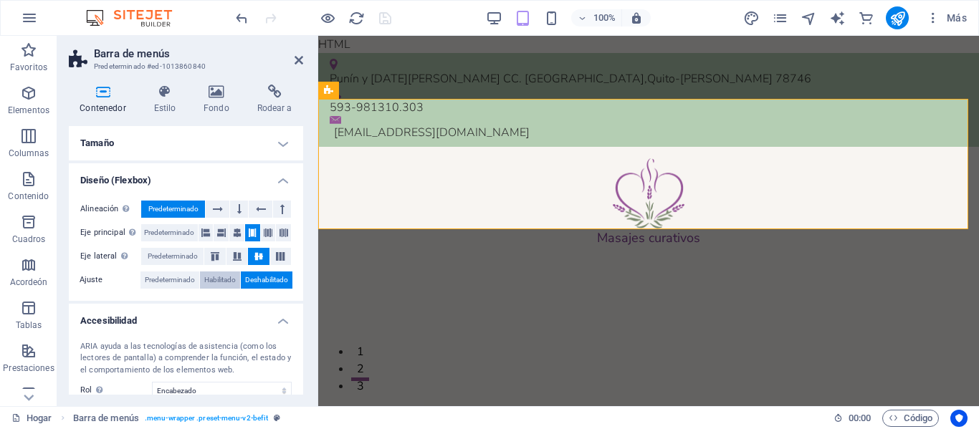
click at [214, 280] on font "Habilitado" at bounding box center [220, 280] width 32 height 8
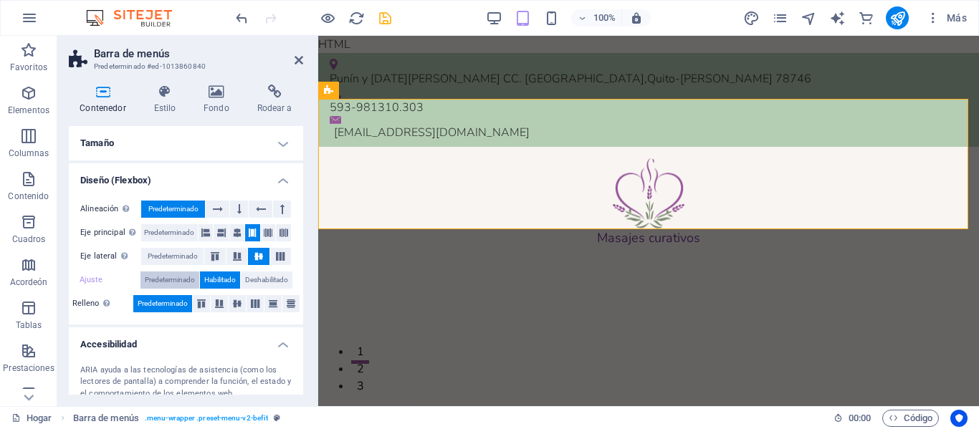
click at [167, 283] on font "Predeterminado" at bounding box center [170, 280] width 50 height 8
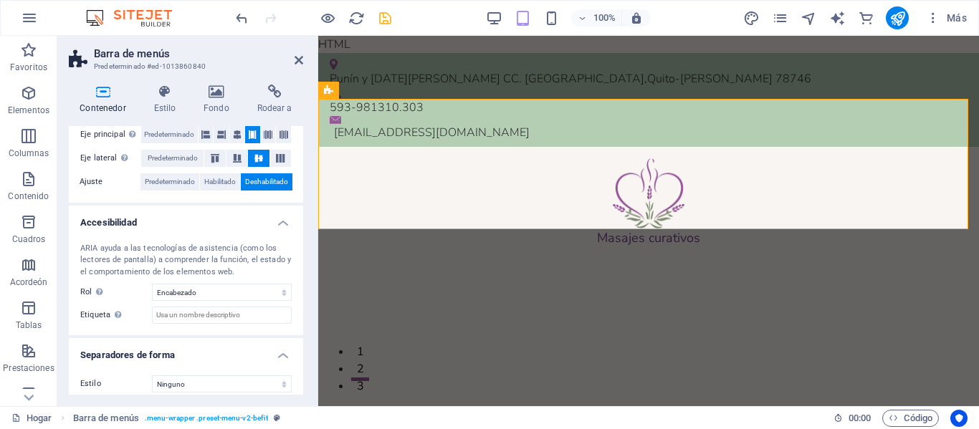
scroll to position [108, 0]
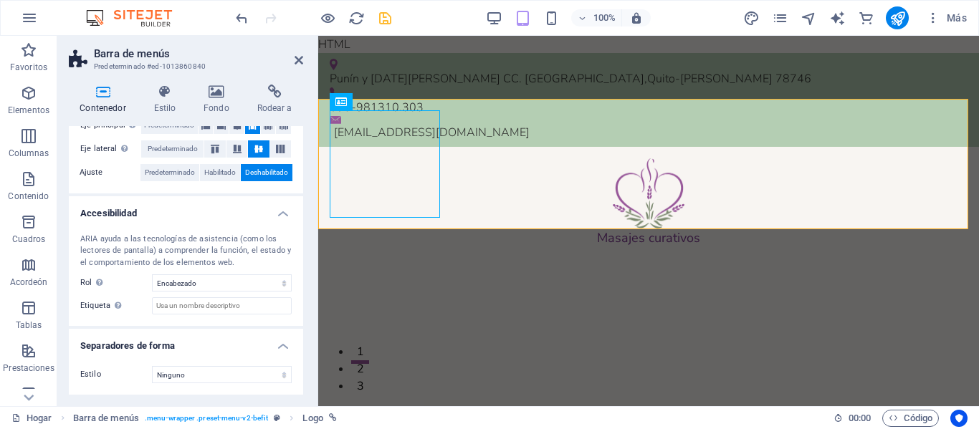
click at [384, 19] on icon "ahorrar" at bounding box center [385, 18] width 16 height 16
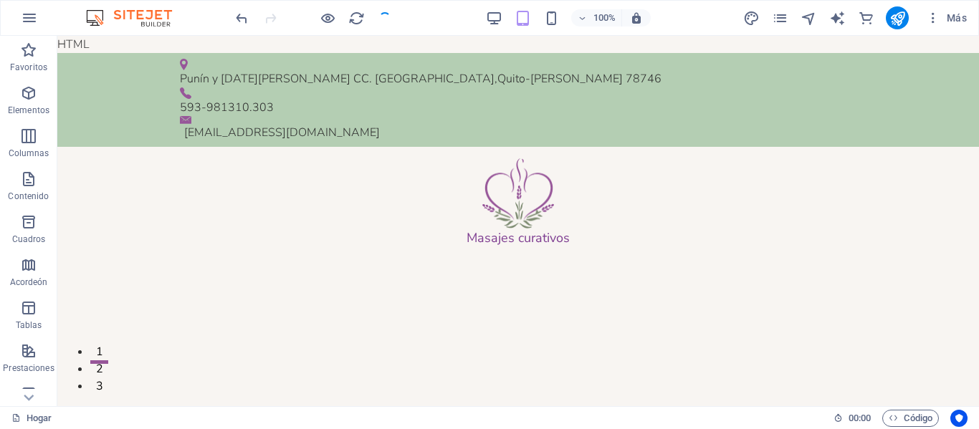
checkbox input "false"
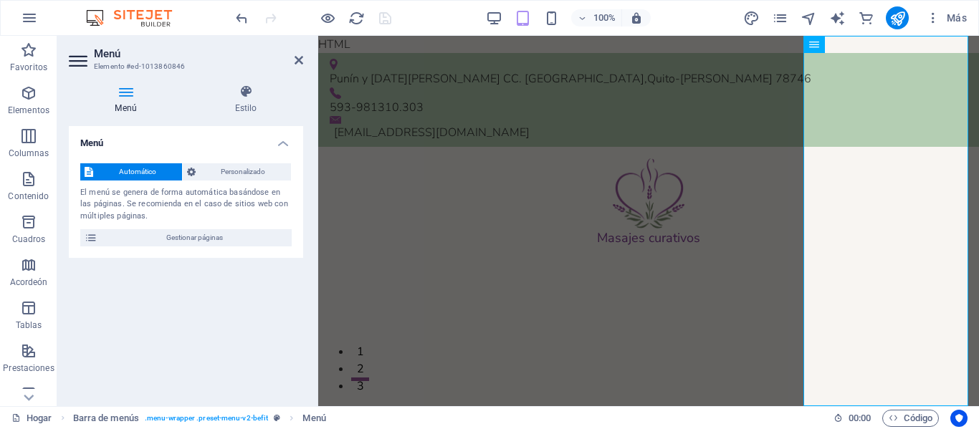
click at [134, 98] on icon at bounding box center [126, 92] width 114 height 14
click at [125, 97] on icon at bounding box center [126, 92] width 114 height 14
click at [243, 102] on h4 "Estilo" at bounding box center [246, 100] width 115 height 30
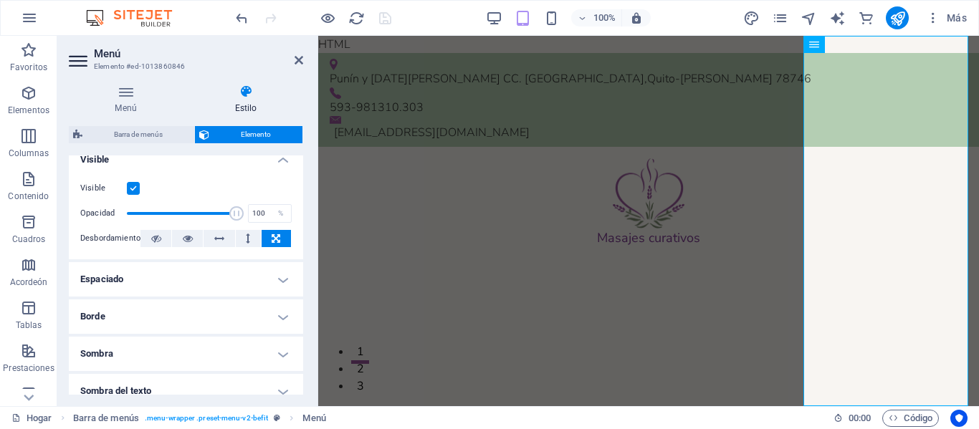
scroll to position [181, 0]
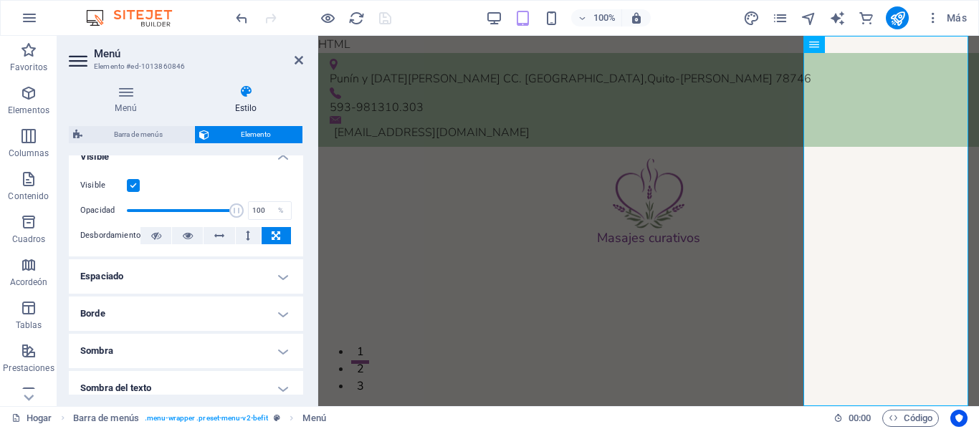
click at [287, 273] on h4 "Espaciado" at bounding box center [186, 276] width 234 height 34
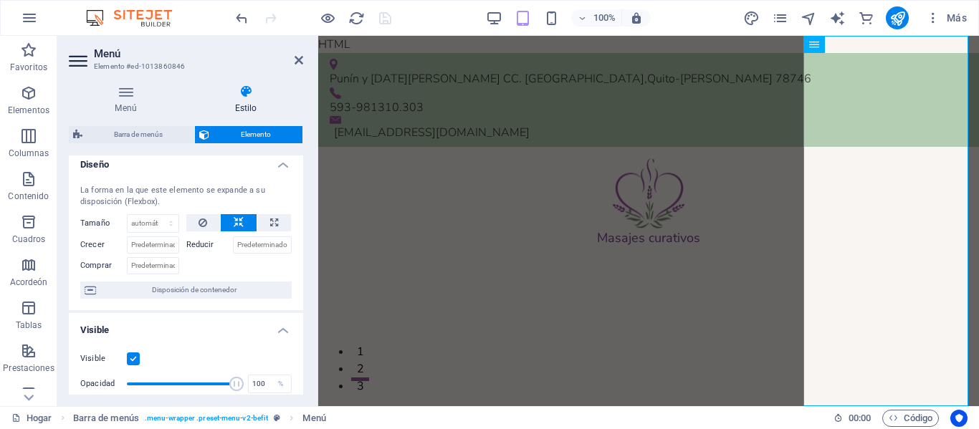
scroll to position [0, 0]
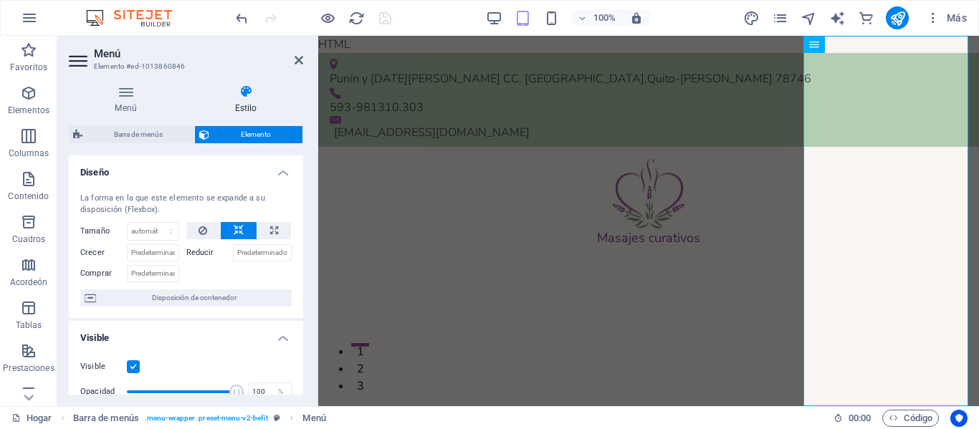
click at [97, 54] on font "Menú" at bounding box center [107, 53] width 27 height 13
click at [133, 101] on h4 "Menú" at bounding box center [129, 100] width 120 height 30
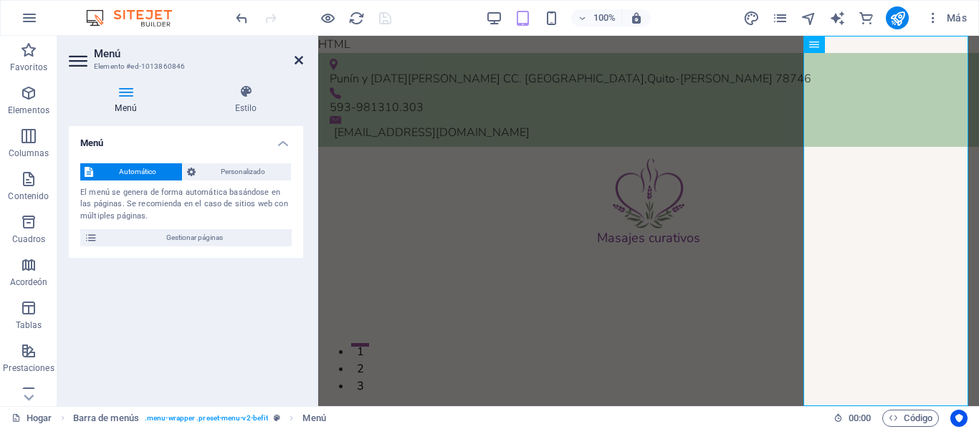
click at [295, 57] on icon at bounding box center [299, 59] width 9 height 11
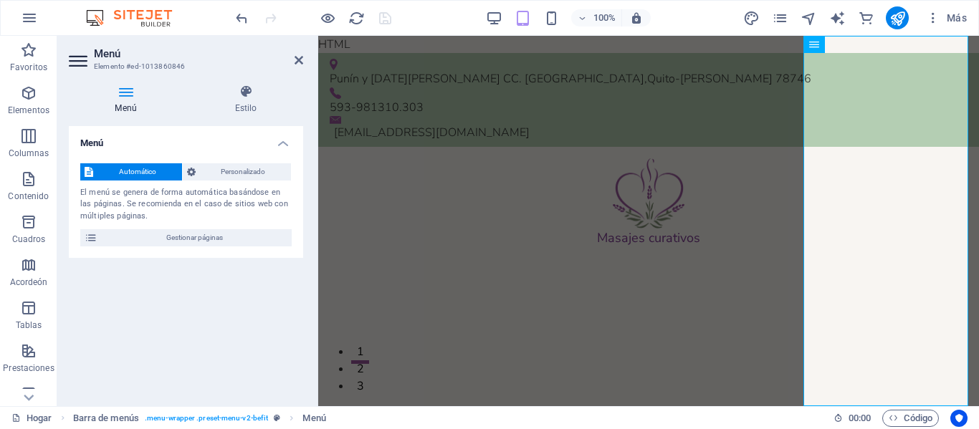
click at [101, 50] on font "Menú" at bounding box center [107, 53] width 27 height 13
click at [72, 57] on icon at bounding box center [80, 60] width 22 height 23
click at [296, 67] on header "Menú Elemento #ed-1013860846" at bounding box center [186, 54] width 234 height 37
click at [298, 59] on icon at bounding box center [299, 59] width 9 height 11
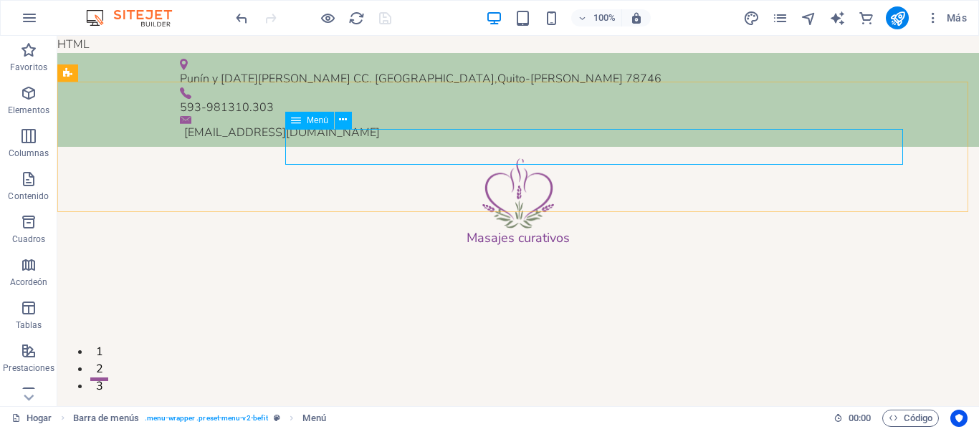
click at [302, 126] on div "Menú" at bounding box center [309, 120] width 49 height 17
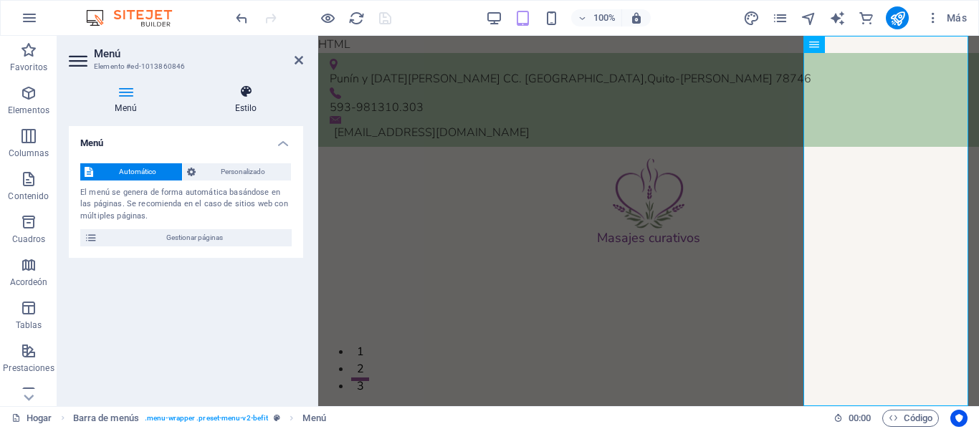
click at [255, 102] on h4 "Estilo" at bounding box center [246, 100] width 115 height 30
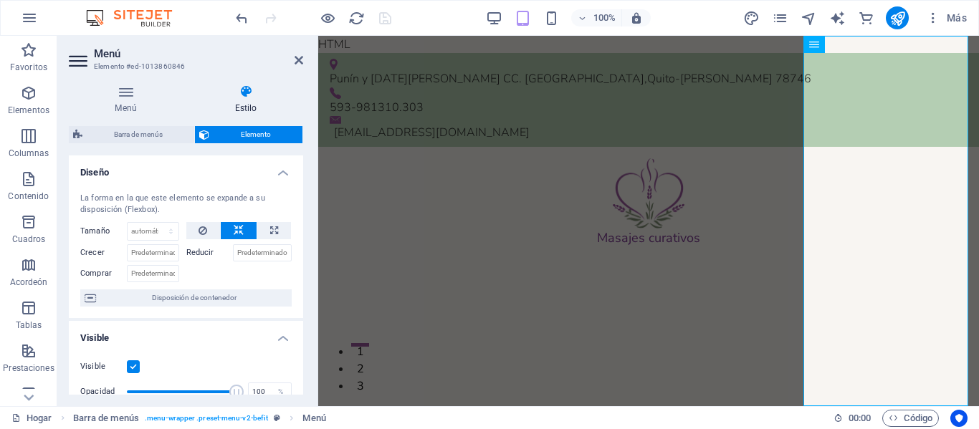
drag, startPoint x: 303, startPoint y: 183, endPoint x: 305, endPoint y: 222, distance: 39.5
click at [305, 222] on div "Menú Estilo Menú Automático Personalizado El menú se genera de forma automática…" at bounding box center [185, 239] width 257 height 333
drag, startPoint x: 304, startPoint y: 195, endPoint x: 305, endPoint y: 252, distance: 56.6
click at [305, 252] on div "Menú Estilo Menú Automático Personalizado El menú se genera de forma automática…" at bounding box center [185, 239] width 257 height 333
drag, startPoint x: 300, startPoint y: 235, endPoint x: 305, endPoint y: 276, distance: 41.2
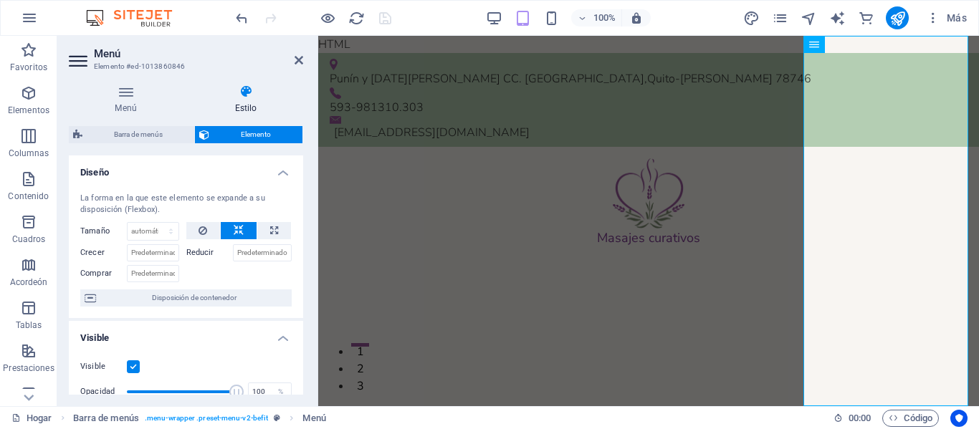
click at [303, 276] on div "Menú Estilo Menú Automático Personalizado El menú se genera de forma automática…" at bounding box center [185, 239] width 257 height 333
drag, startPoint x: 305, startPoint y: 237, endPoint x: 311, endPoint y: 297, distance: 61.3
click at [311, 297] on div "Menú Estilo Menú Automático Personalizado El menú se genera de forma automática…" at bounding box center [185, 239] width 257 height 333
click at [131, 101] on h4 "Menú" at bounding box center [129, 100] width 120 height 30
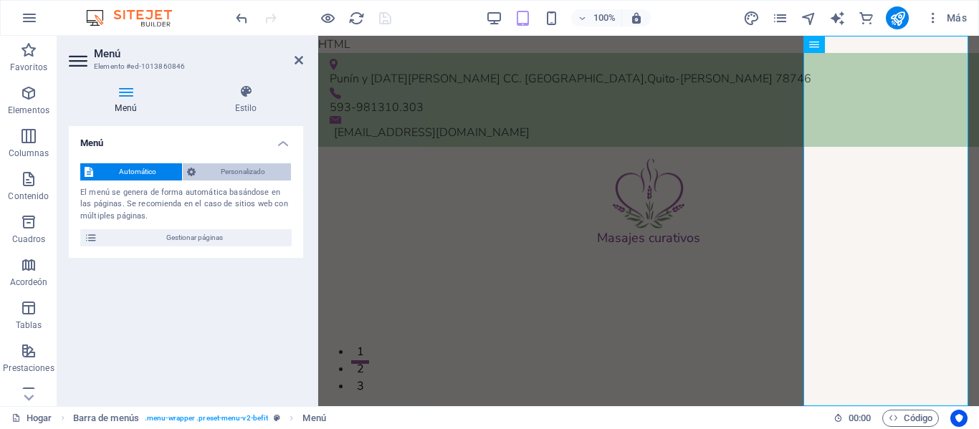
click at [270, 166] on span "Personalizado" at bounding box center [243, 171] width 87 height 17
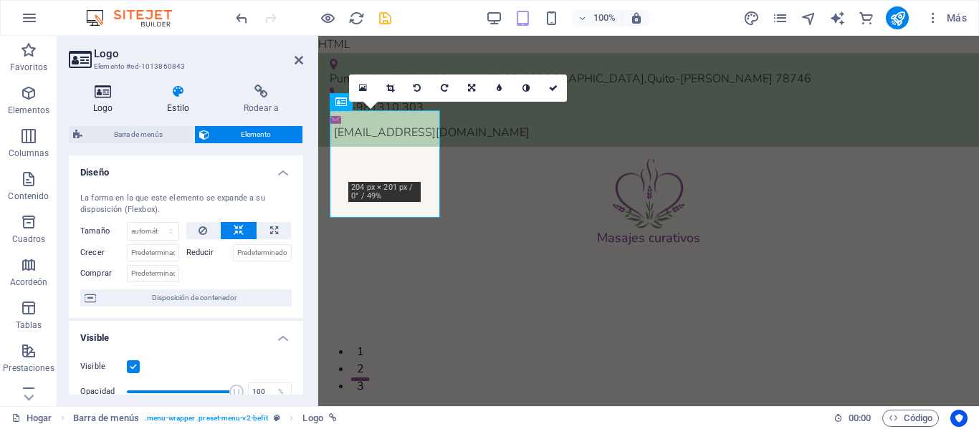
click at [108, 95] on icon at bounding box center [103, 92] width 68 height 14
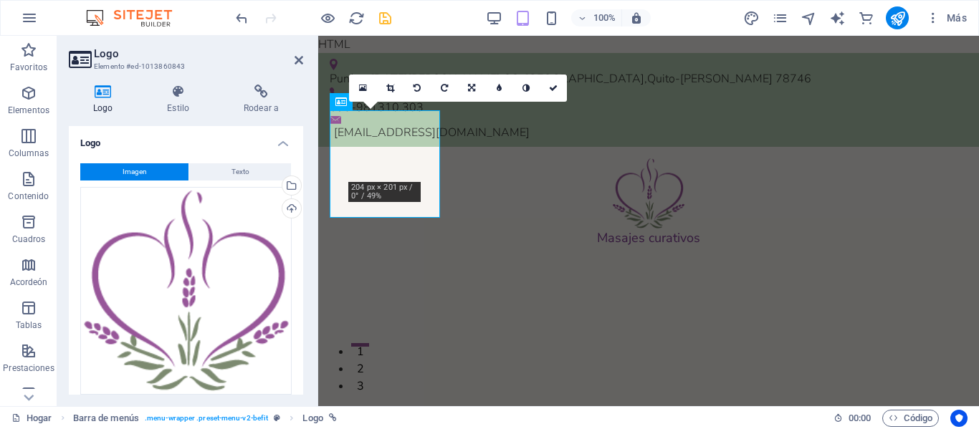
drag, startPoint x: 300, startPoint y: 169, endPoint x: 309, endPoint y: 232, distance: 63.1
click at [306, 232] on div "Logo Estilo Rodear a Logo Imagen Texto Arrastra archivos aquí, haz clic para es…" at bounding box center [185, 239] width 257 height 333
drag, startPoint x: 303, startPoint y: 232, endPoint x: 305, endPoint y: 350, distance: 118.3
click at [305, 350] on div "Logo Estilo Rodear a Logo Imagen Texto Arrastra archivos aquí, haz clic para es…" at bounding box center [185, 239] width 257 height 333
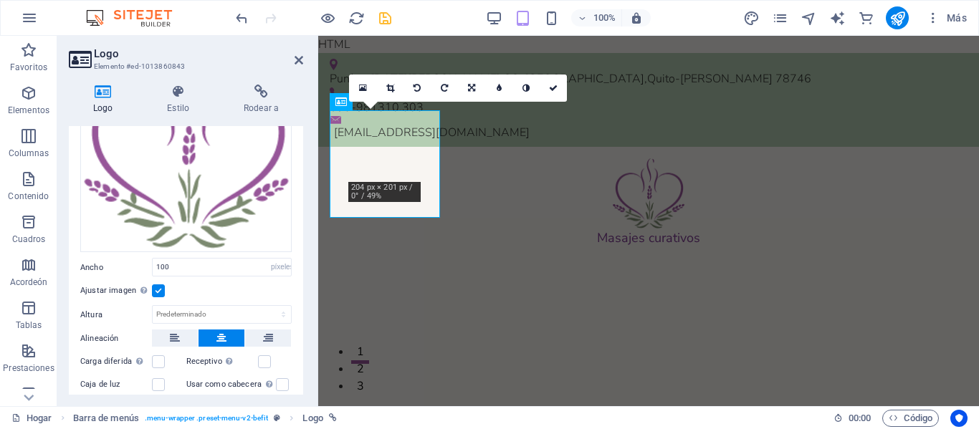
scroll to position [148, 0]
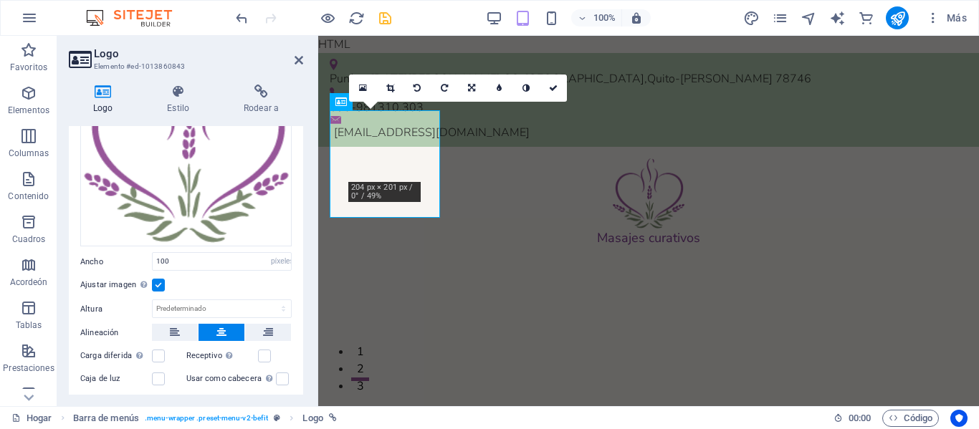
click at [163, 281] on label at bounding box center [158, 285] width 13 height 13
click at [0, 0] on input "Ajustar imagen Ajustar imagen automáticamente a un ancho y alto fijo" at bounding box center [0, 0] width 0 height 0
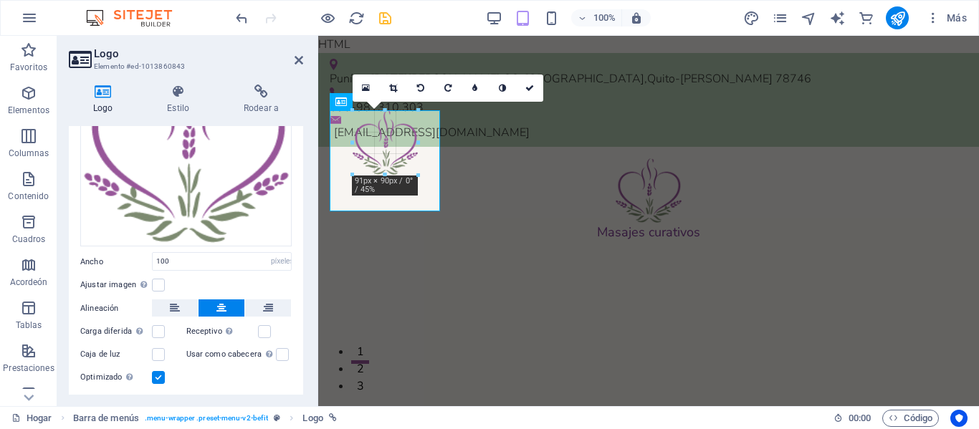
drag, startPoint x: 383, startPoint y: 181, endPoint x: 385, endPoint y: 172, distance: 9.6
type input "91"
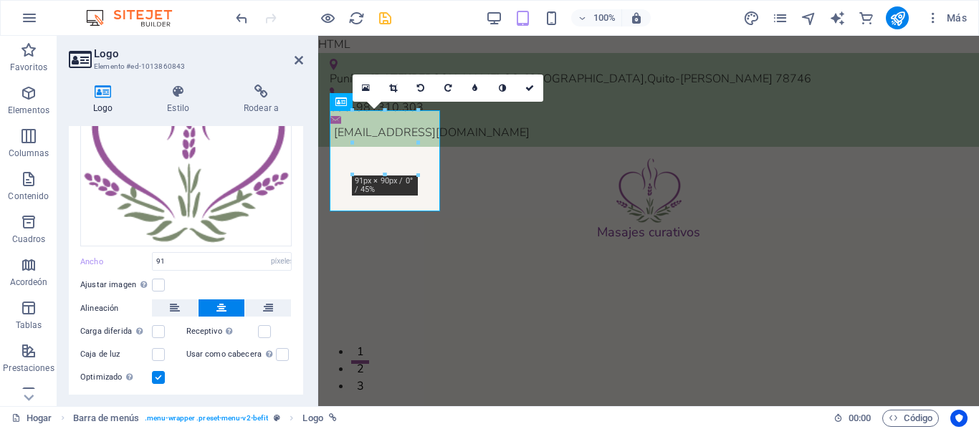
scroll to position [183, 0]
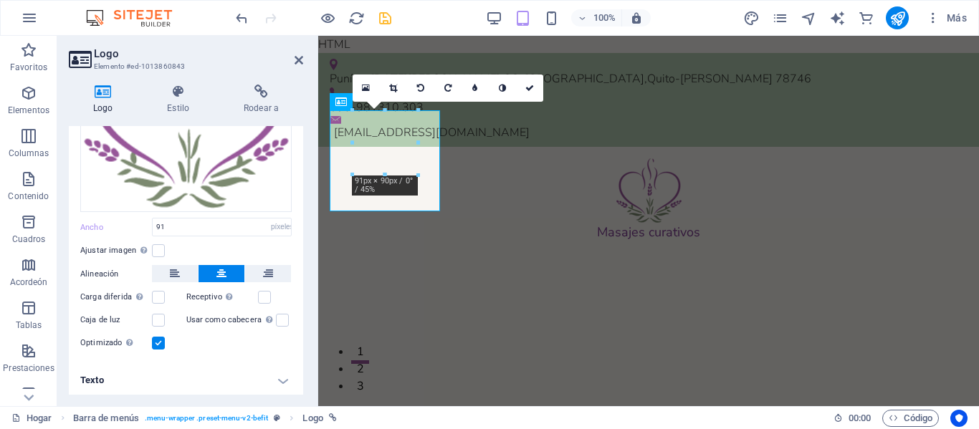
click at [282, 376] on h4 "Texto" at bounding box center [186, 380] width 234 height 34
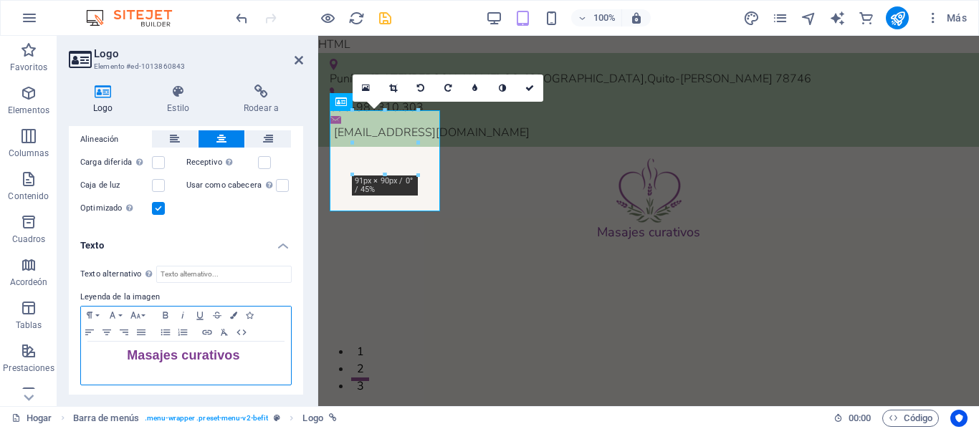
click at [235, 370] on p at bounding box center [186, 370] width 196 height 13
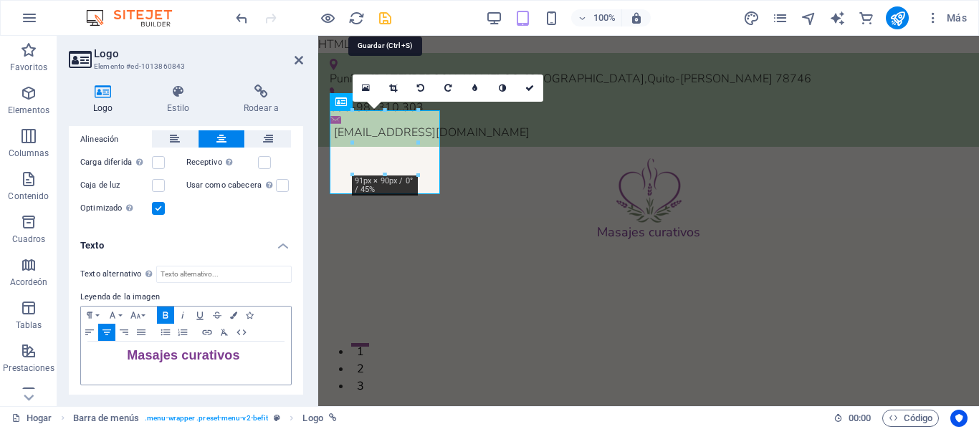
click at [385, 17] on icon "ahorrar" at bounding box center [385, 18] width 16 height 16
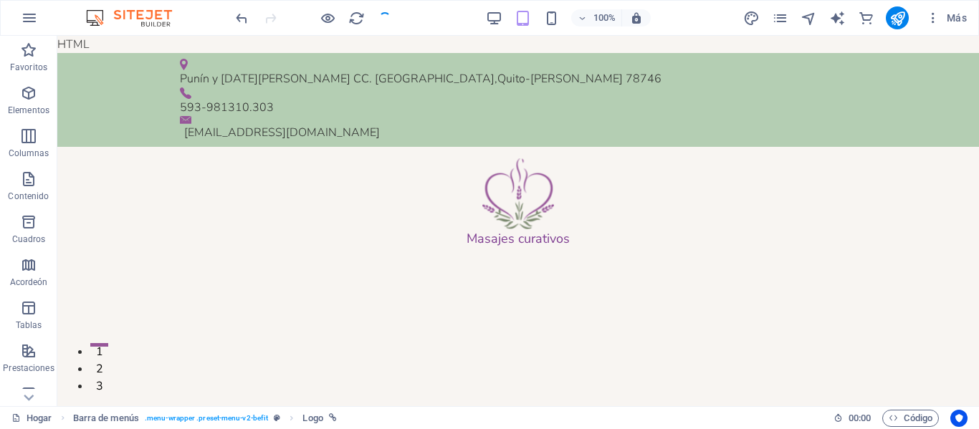
checkbox input "false"
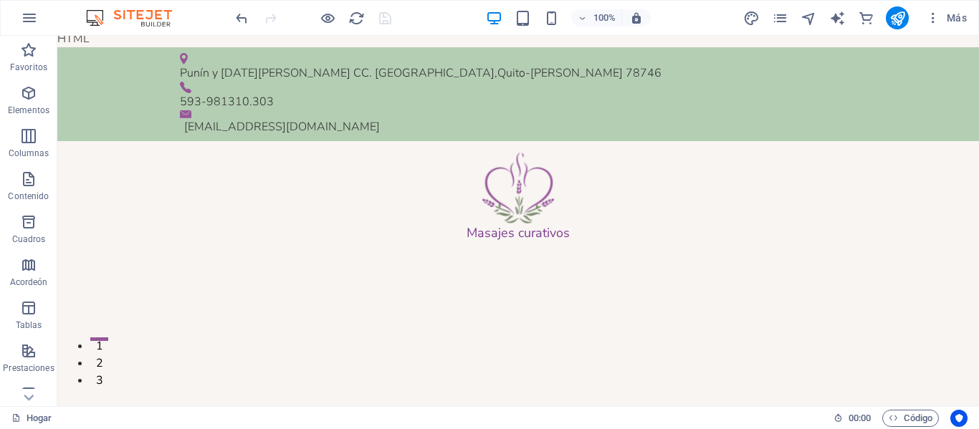
scroll to position [0, 0]
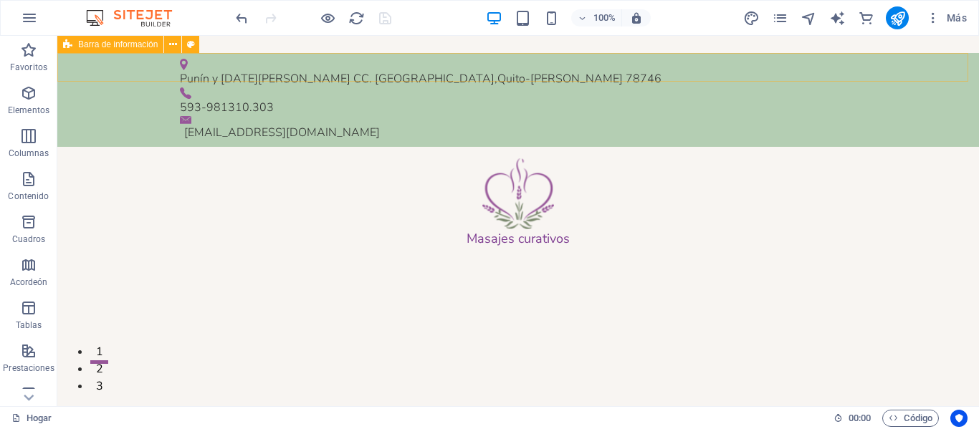
click at [96, 45] on font "Barra de información" at bounding box center [118, 44] width 80 height 10
